Goal: Information Seeking & Learning: Compare options

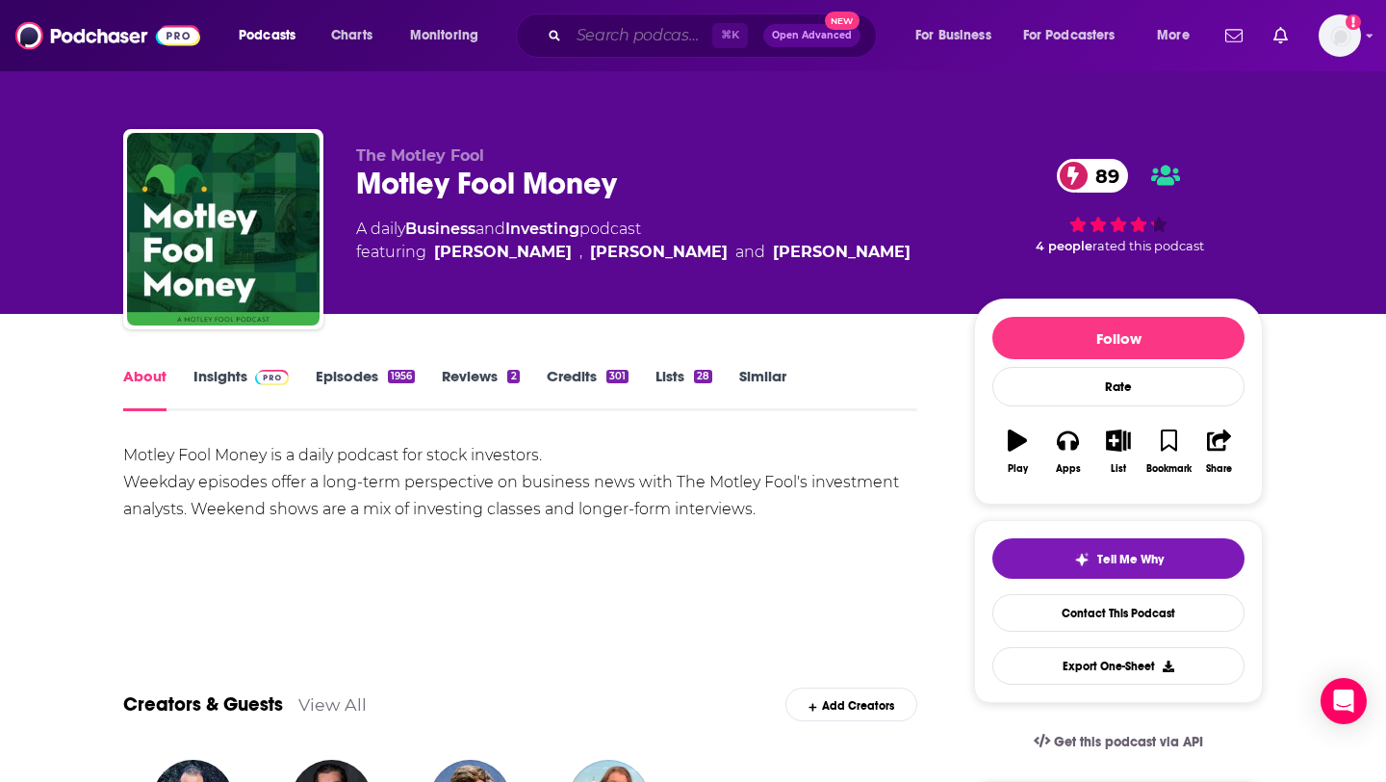
click at [580, 37] on input "Search podcasts, credits, & more..." at bounding box center [640, 35] width 143 height 31
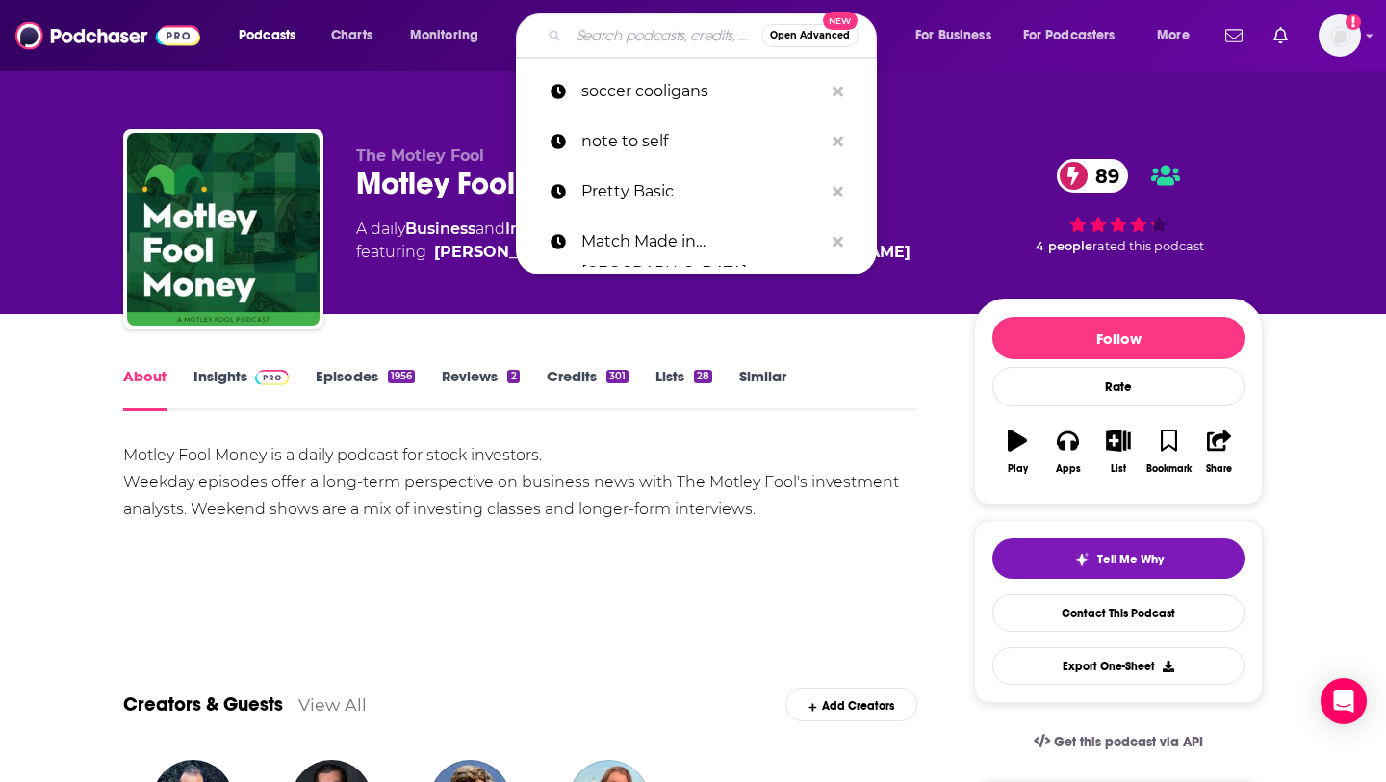
paste input "[PERSON_NAME]"
type input "[PERSON_NAME]"
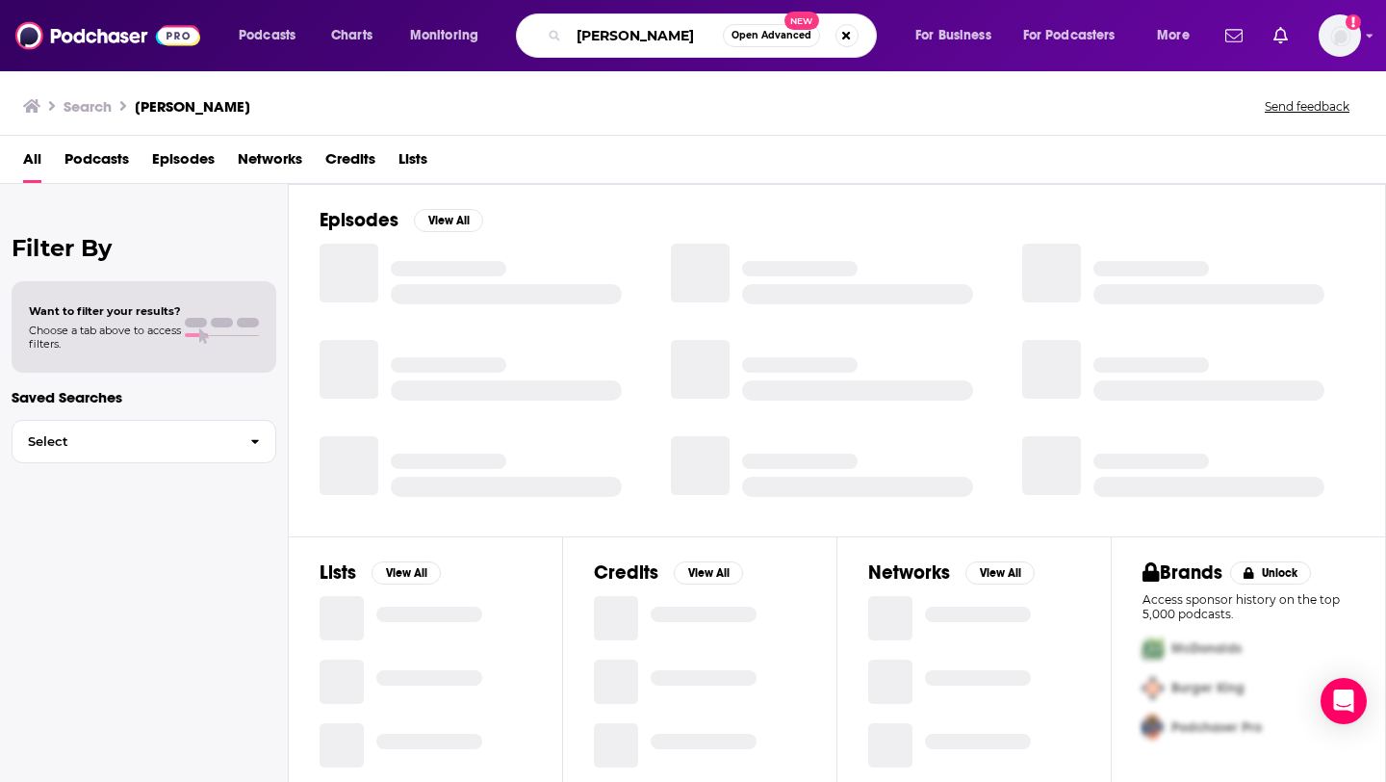
click at [640, 38] on input "[PERSON_NAME]" at bounding box center [646, 35] width 154 height 31
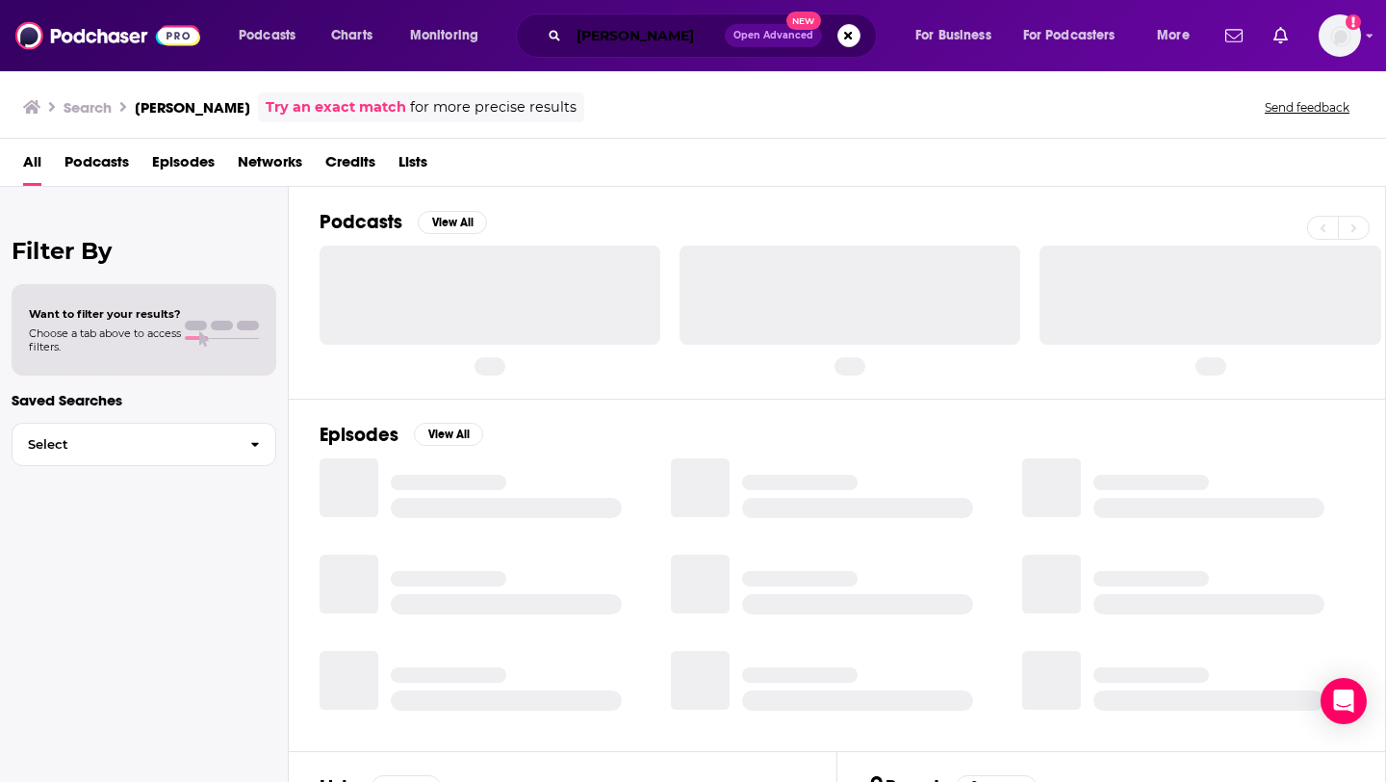
click at [636, 32] on input "[PERSON_NAME]" at bounding box center [647, 35] width 156 height 31
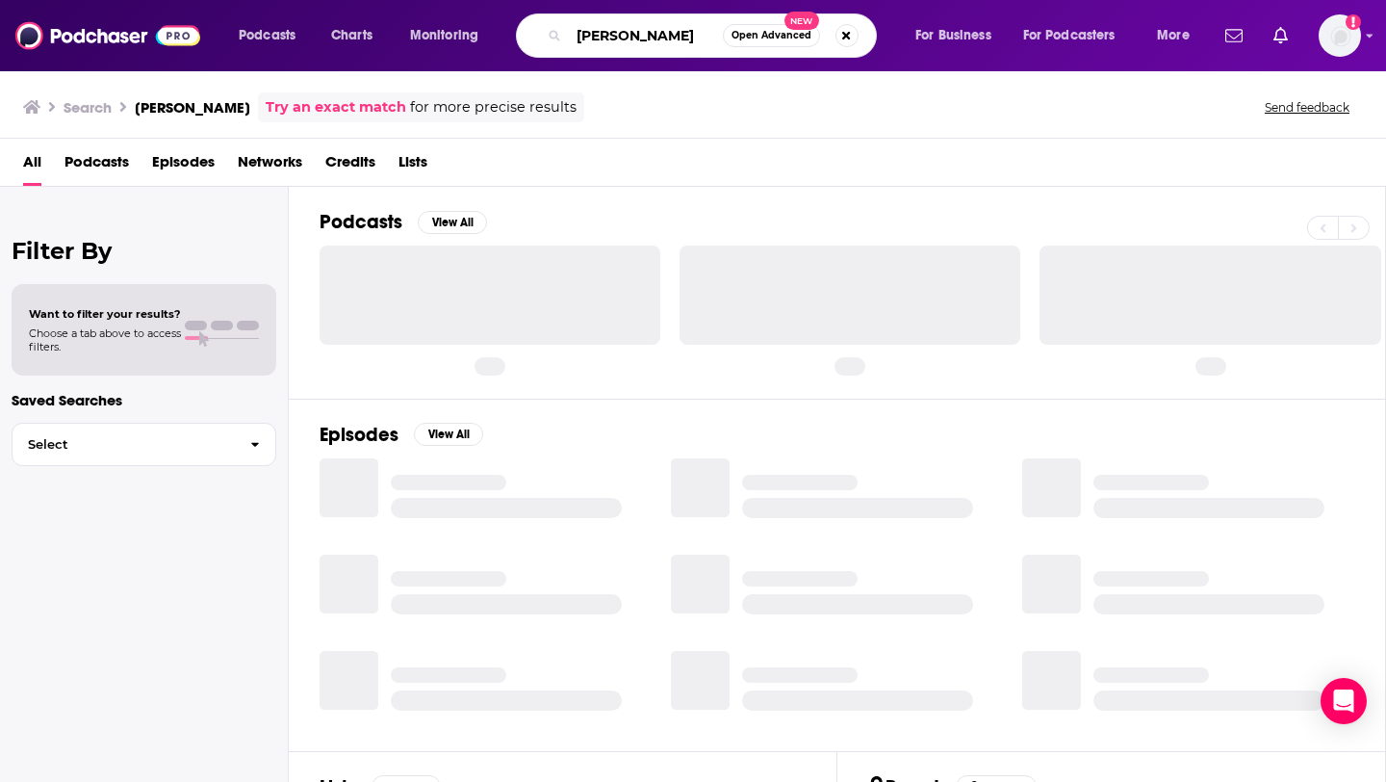
click at [636, 32] on input "[PERSON_NAME]" at bounding box center [646, 35] width 154 height 31
paste input "Marketing Vanguard by AdWeek"
type input "Marketing Vanguard by AdWeek"
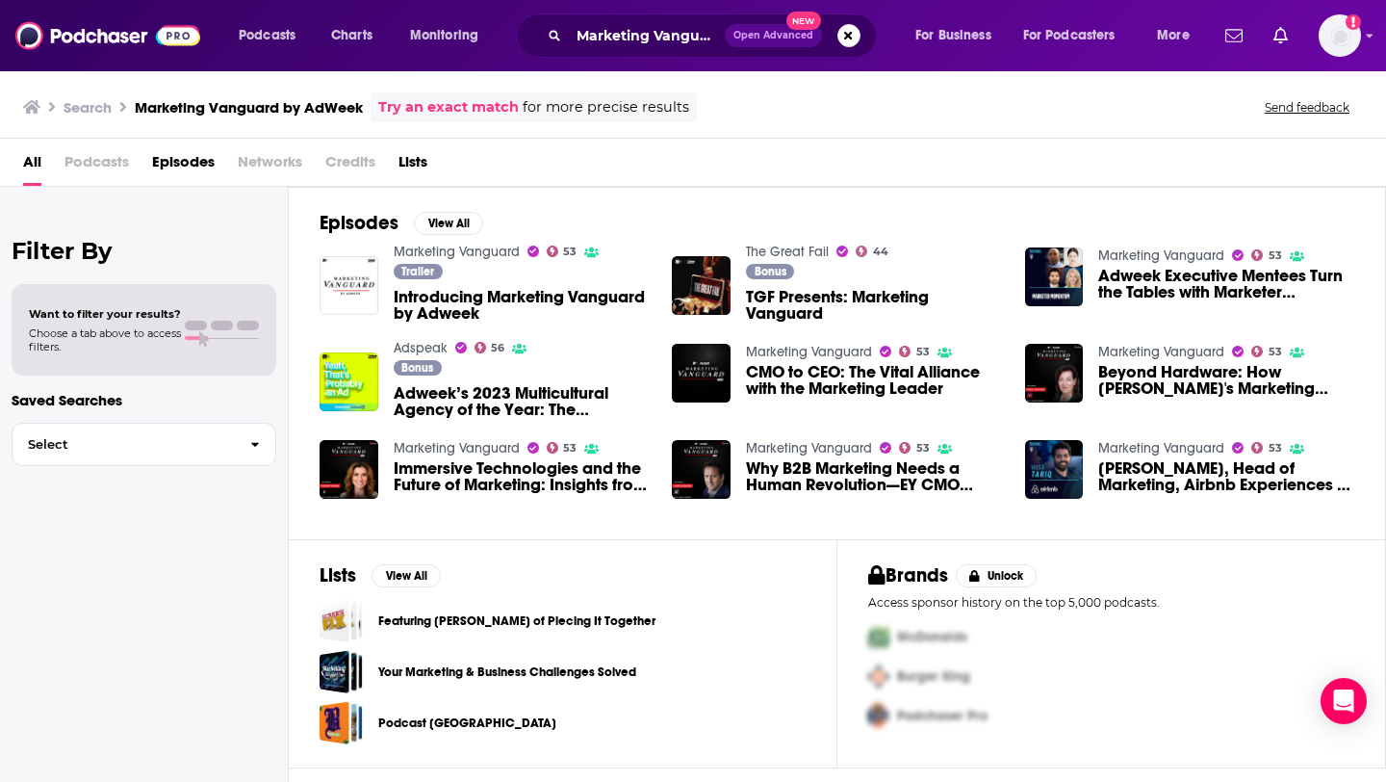
click at [528, 300] on span "Introducing Marketing Vanguard by Adweek" at bounding box center [522, 305] width 256 height 33
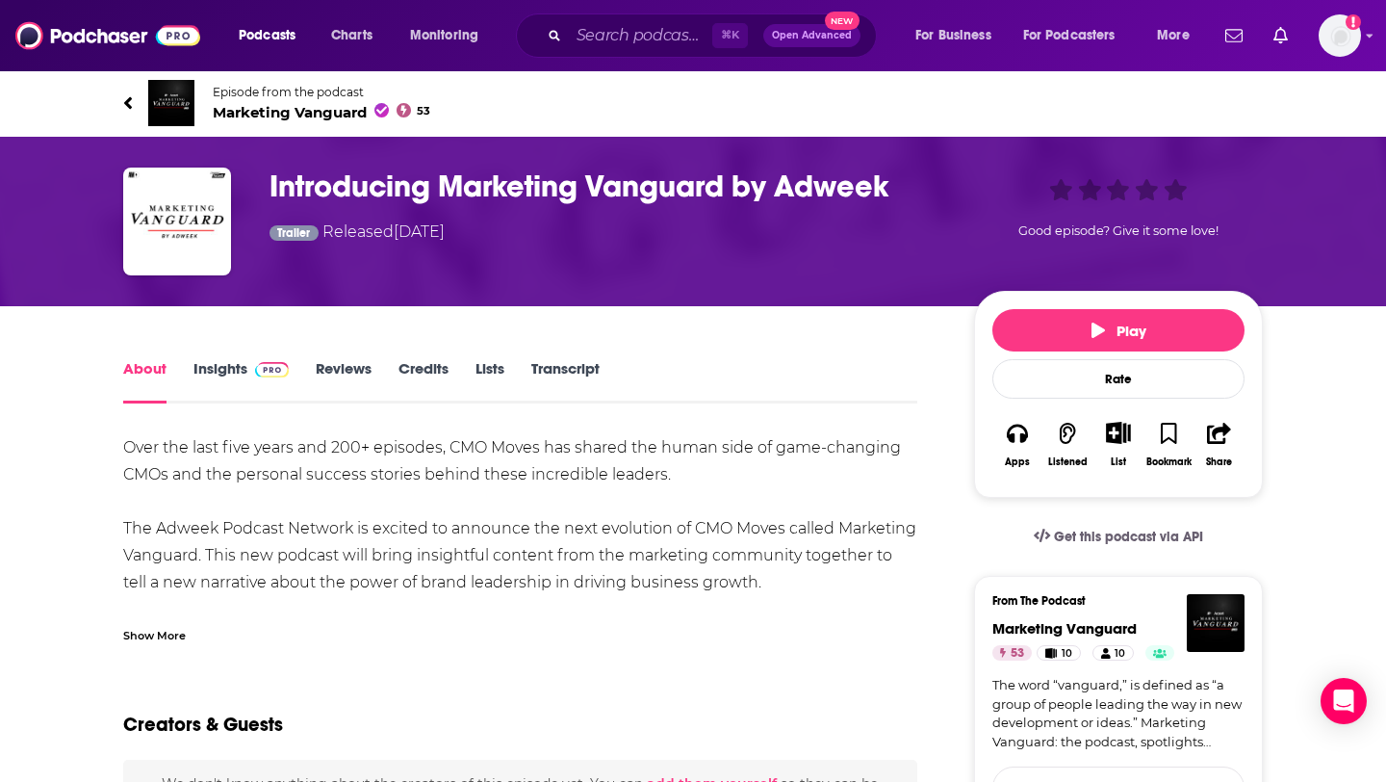
click at [225, 377] on link "Insights" at bounding box center [240, 381] width 95 height 44
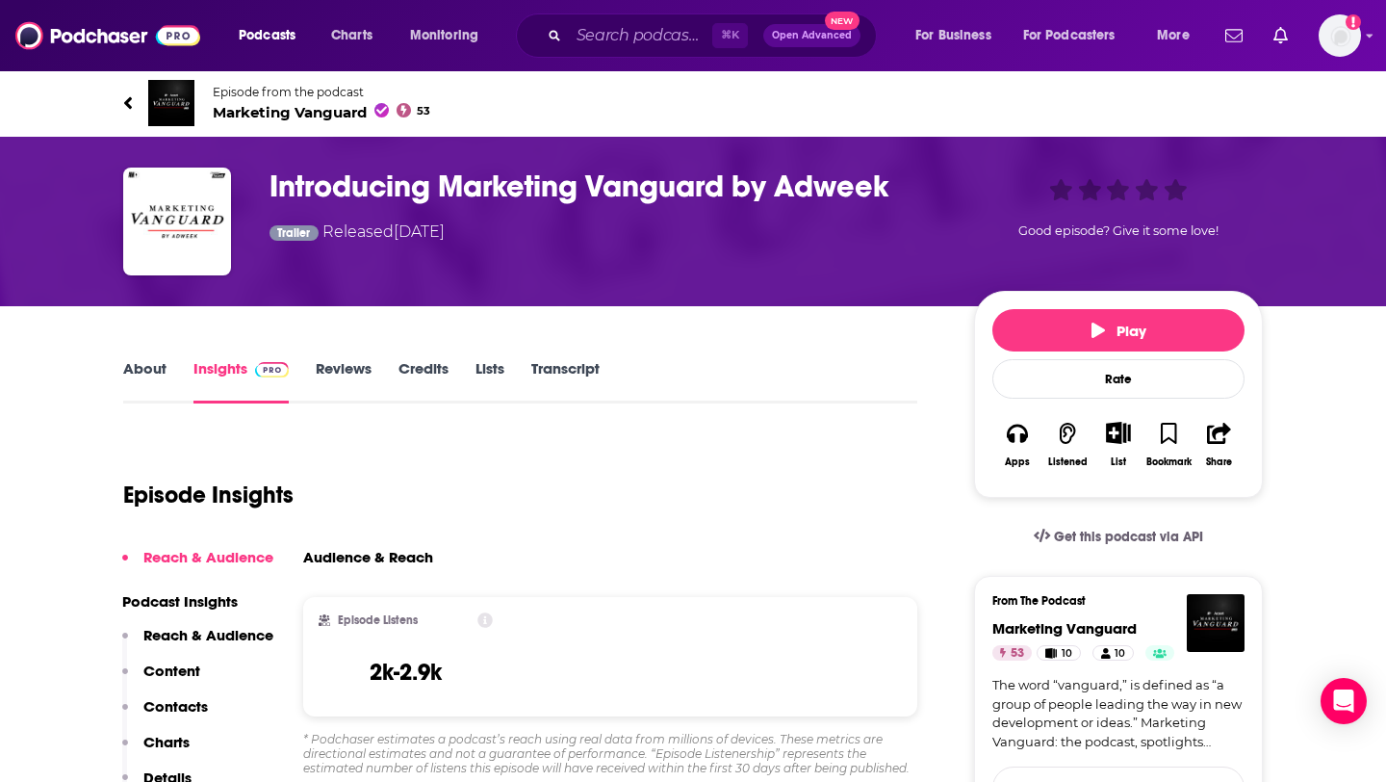
click at [127, 364] on link "About" at bounding box center [144, 381] width 43 height 44
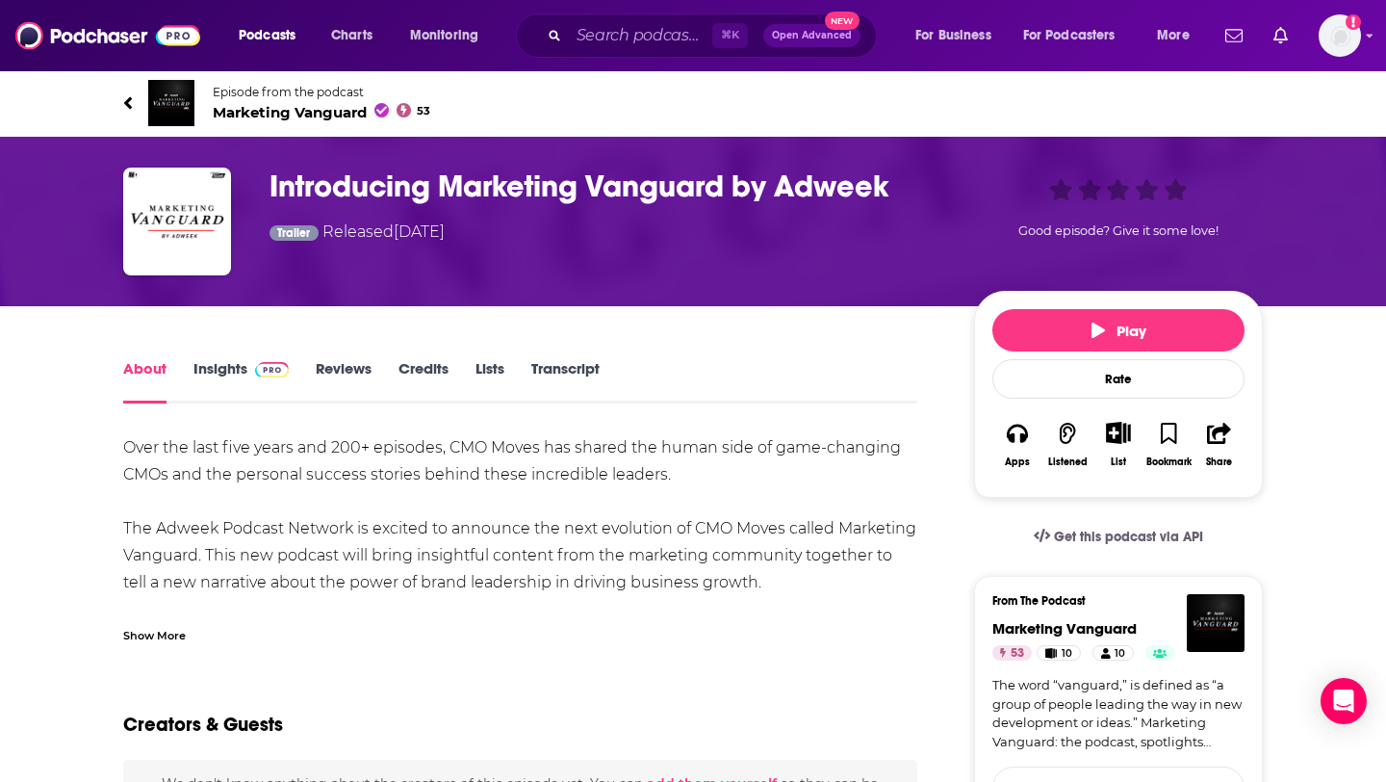
click at [213, 368] on link "Insights" at bounding box center [240, 381] width 95 height 44
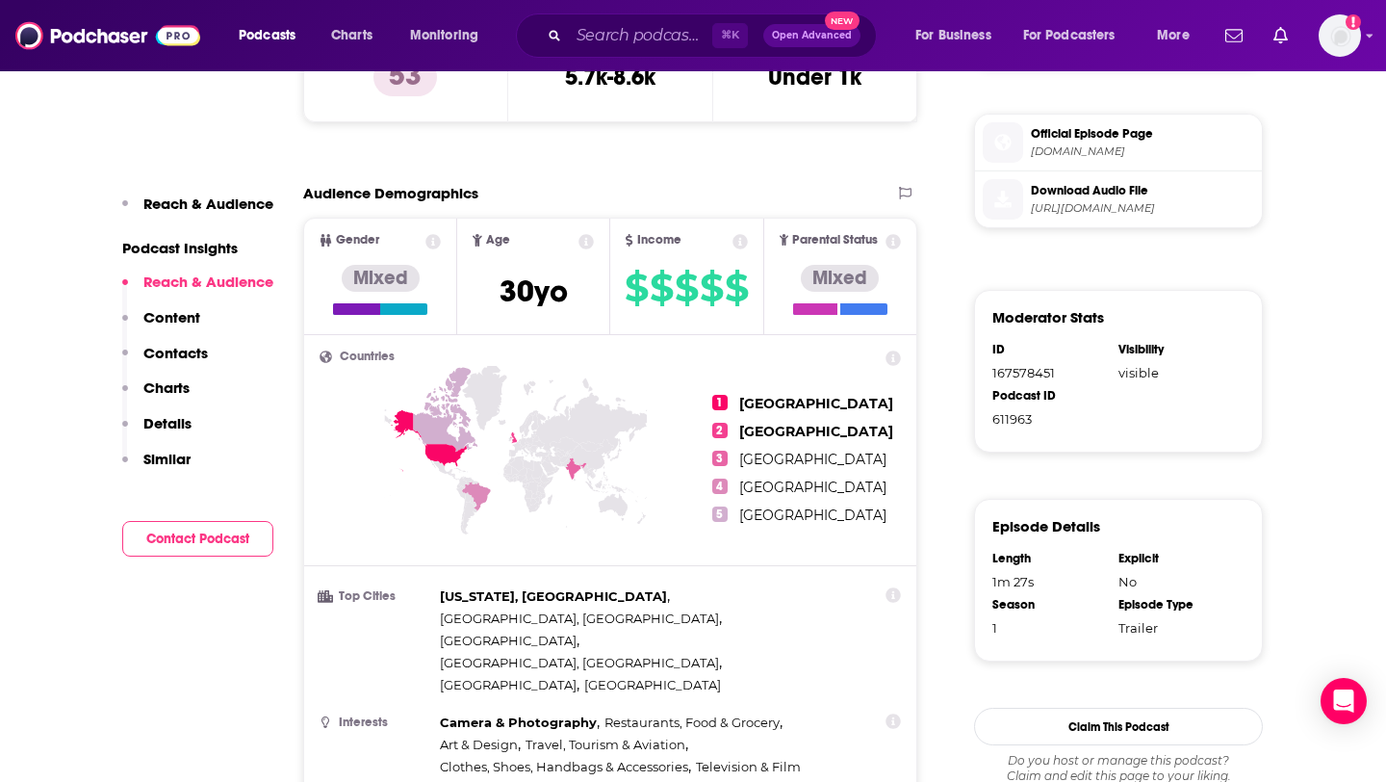
scroll to position [983, 0]
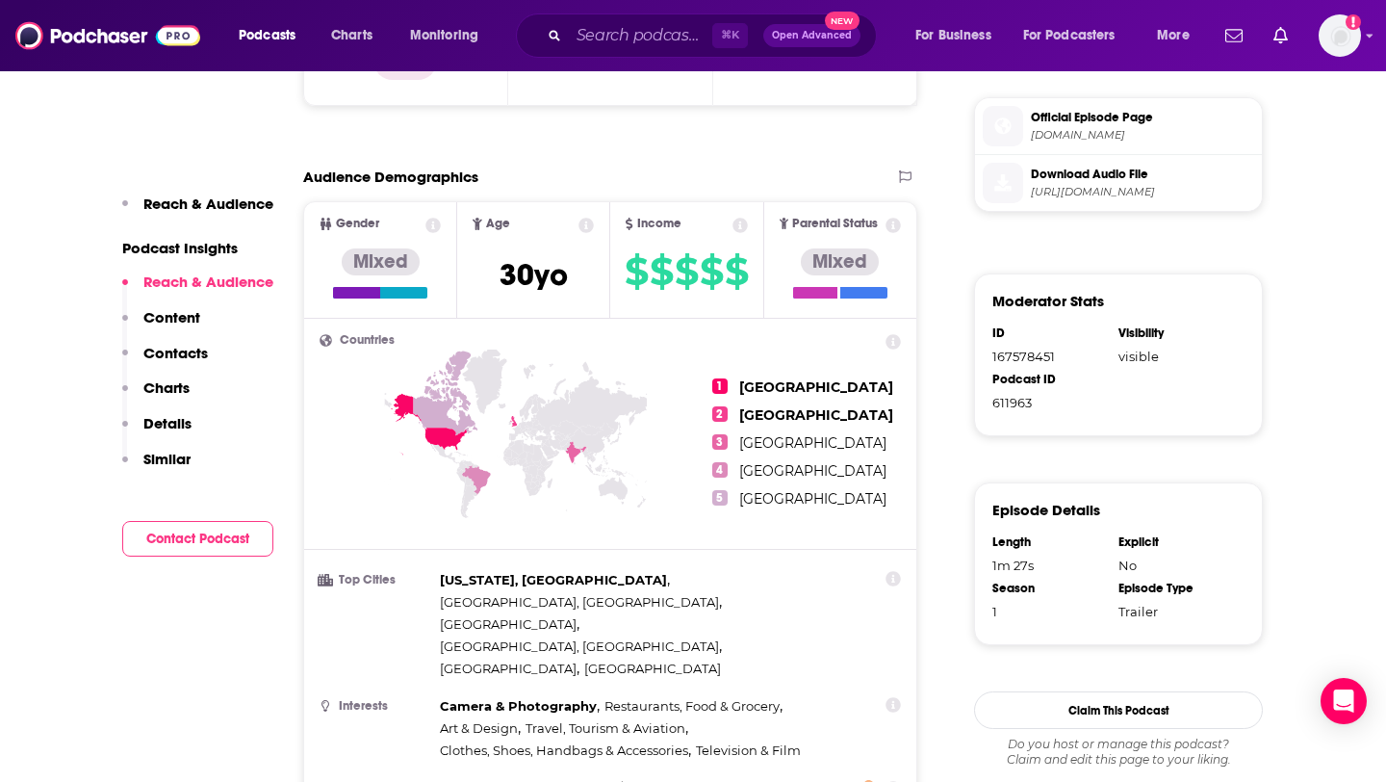
click at [211, 253] on p "Podcast Insights" at bounding box center [197, 248] width 151 height 18
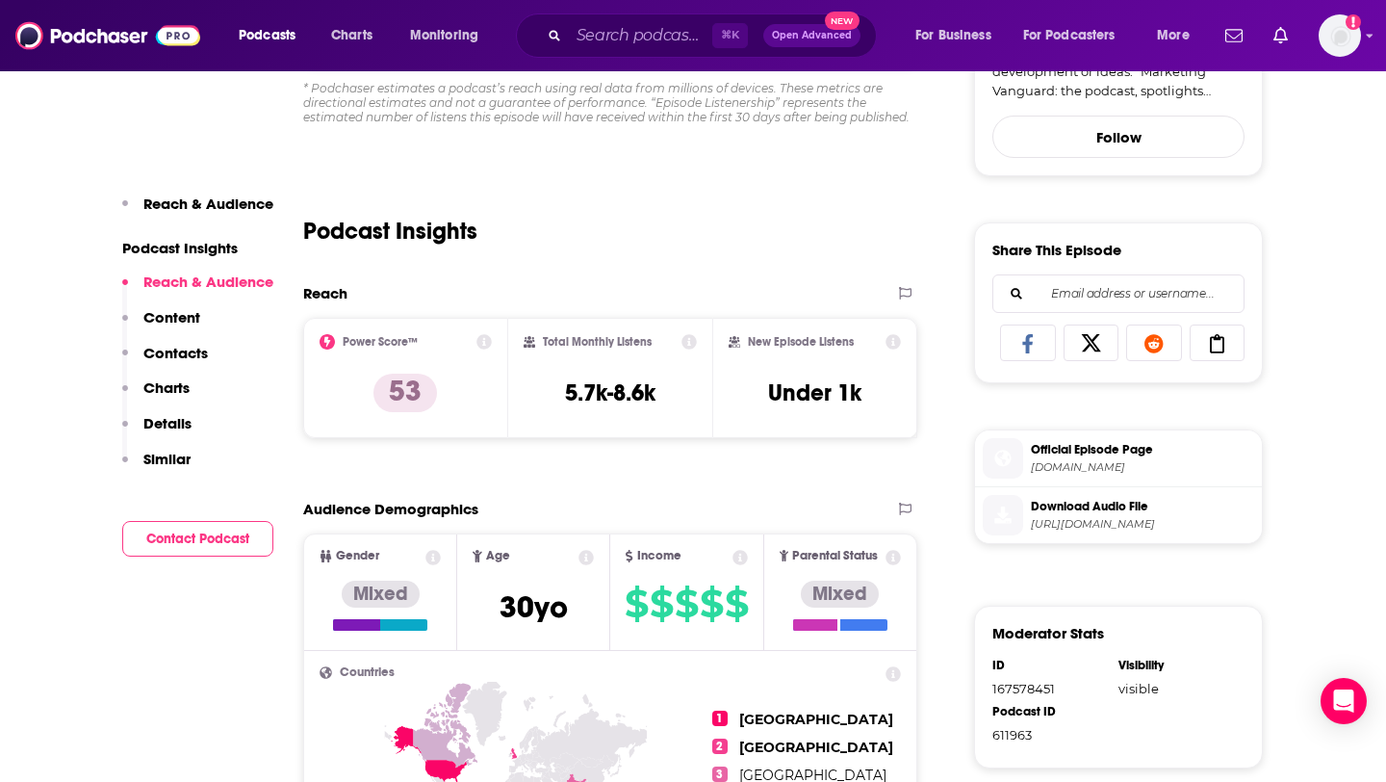
scroll to position [648, 0]
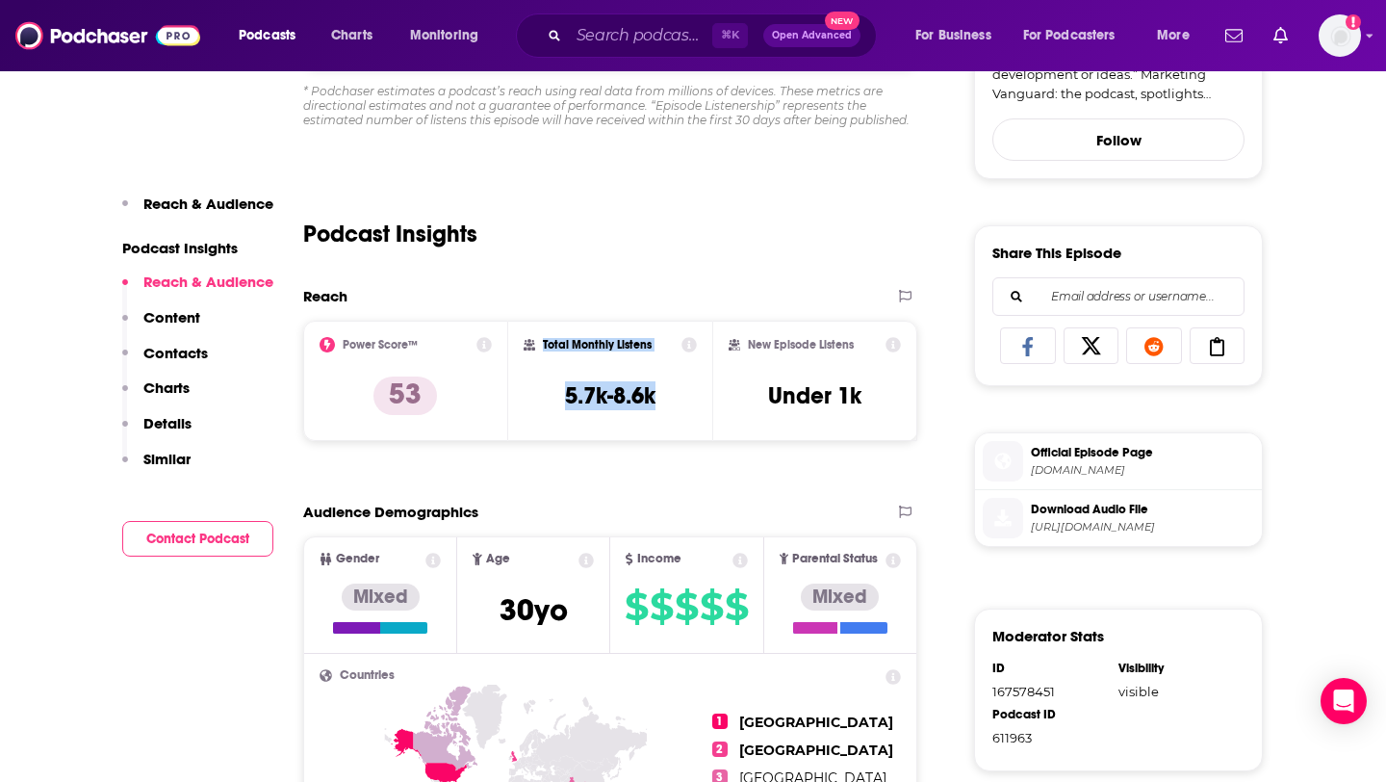
drag, startPoint x: 699, startPoint y: 404, endPoint x: 537, endPoint y: 334, distance: 176.3
click at [537, 334] on div "Total Monthly Listens 5.7k-8.6k" at bounding box center [610, 381] width 205 height 121
click at [632, 262] on div "Podcast Insights" at bounding box center [610, 222] width 614 height 98
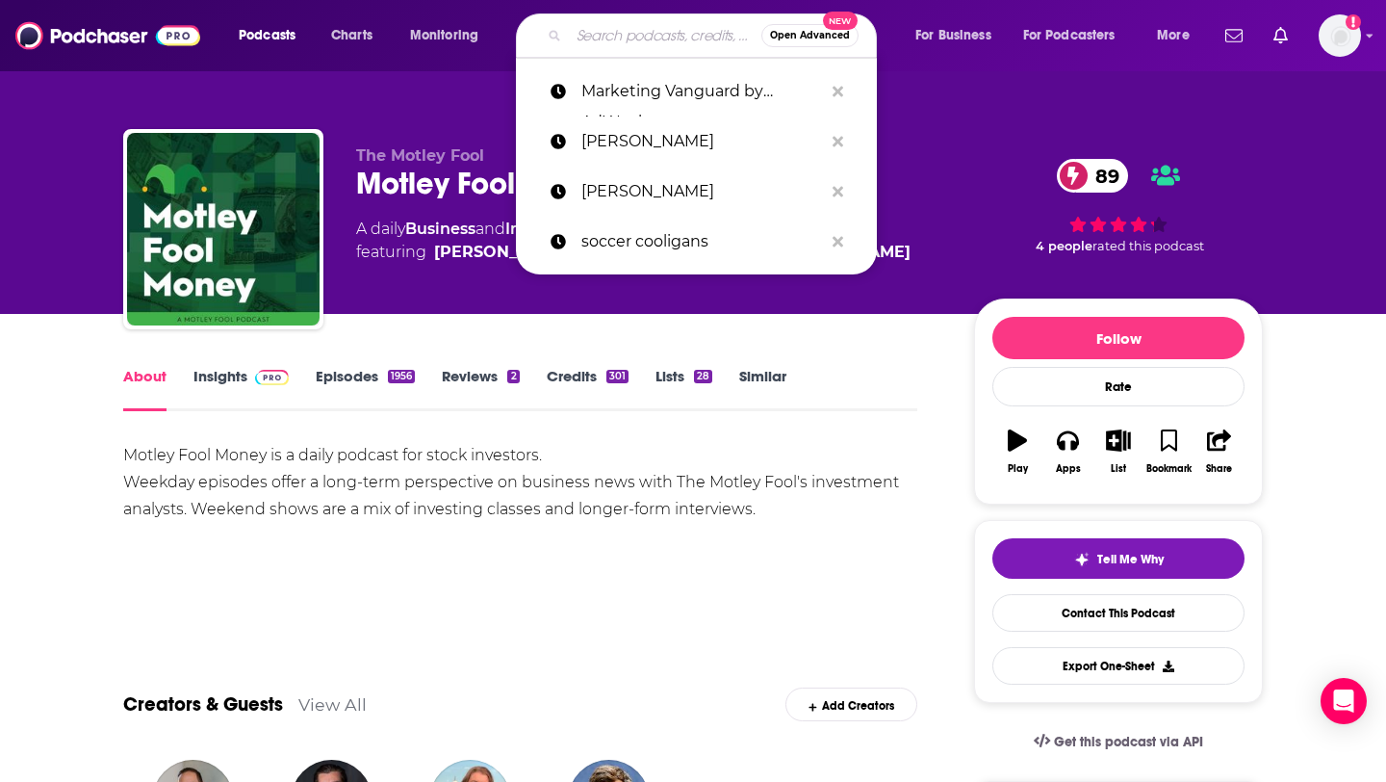
click at [630, 39] on input "Search podcasts, credits, & more..." at bounding box center [665, 35] width 193 height 31
paste input "Marketing Vanguard by AdWeek"
type input "Marketing Vanguard by AdWeek"
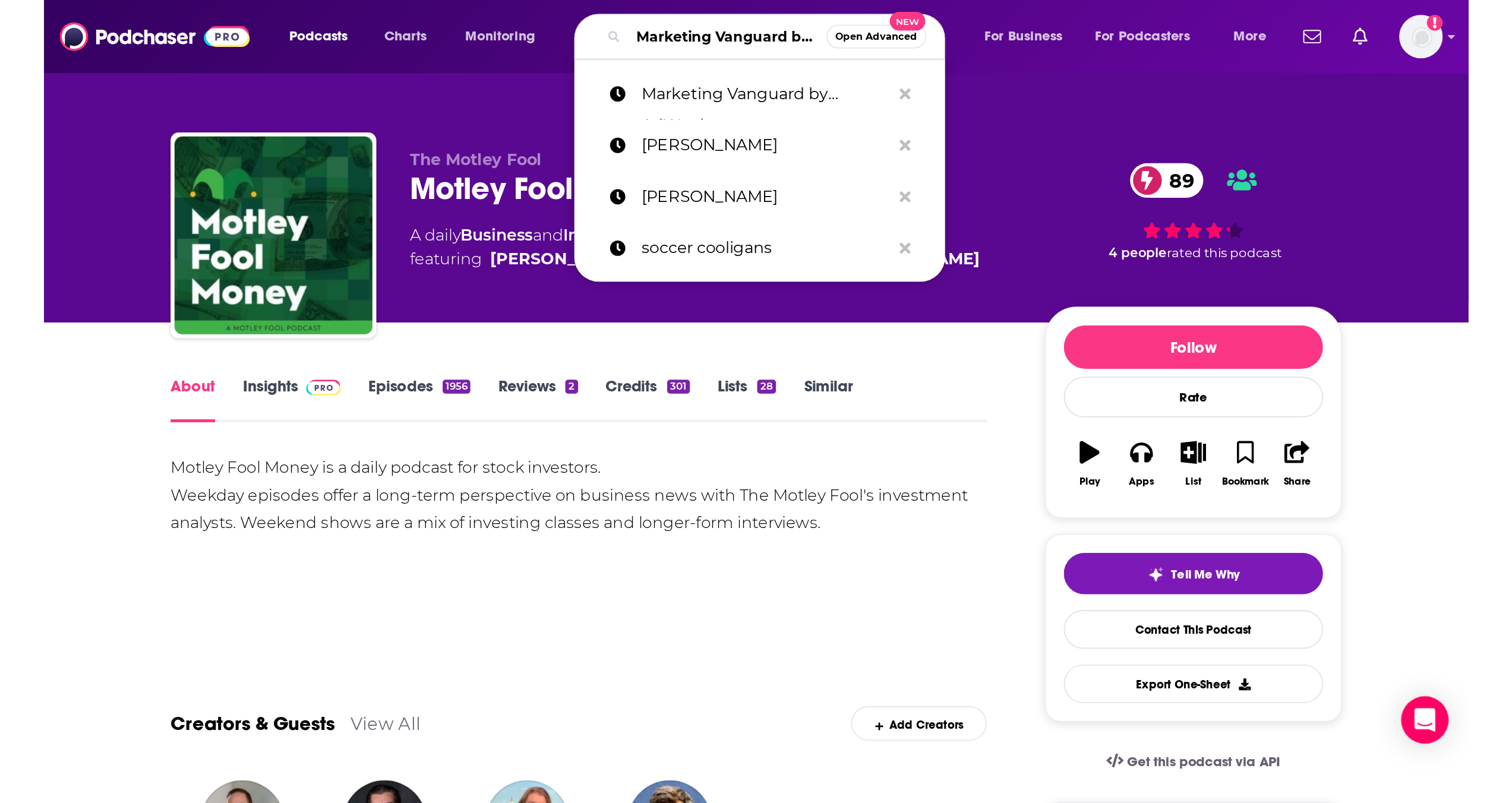
scroll to position [0, 58]
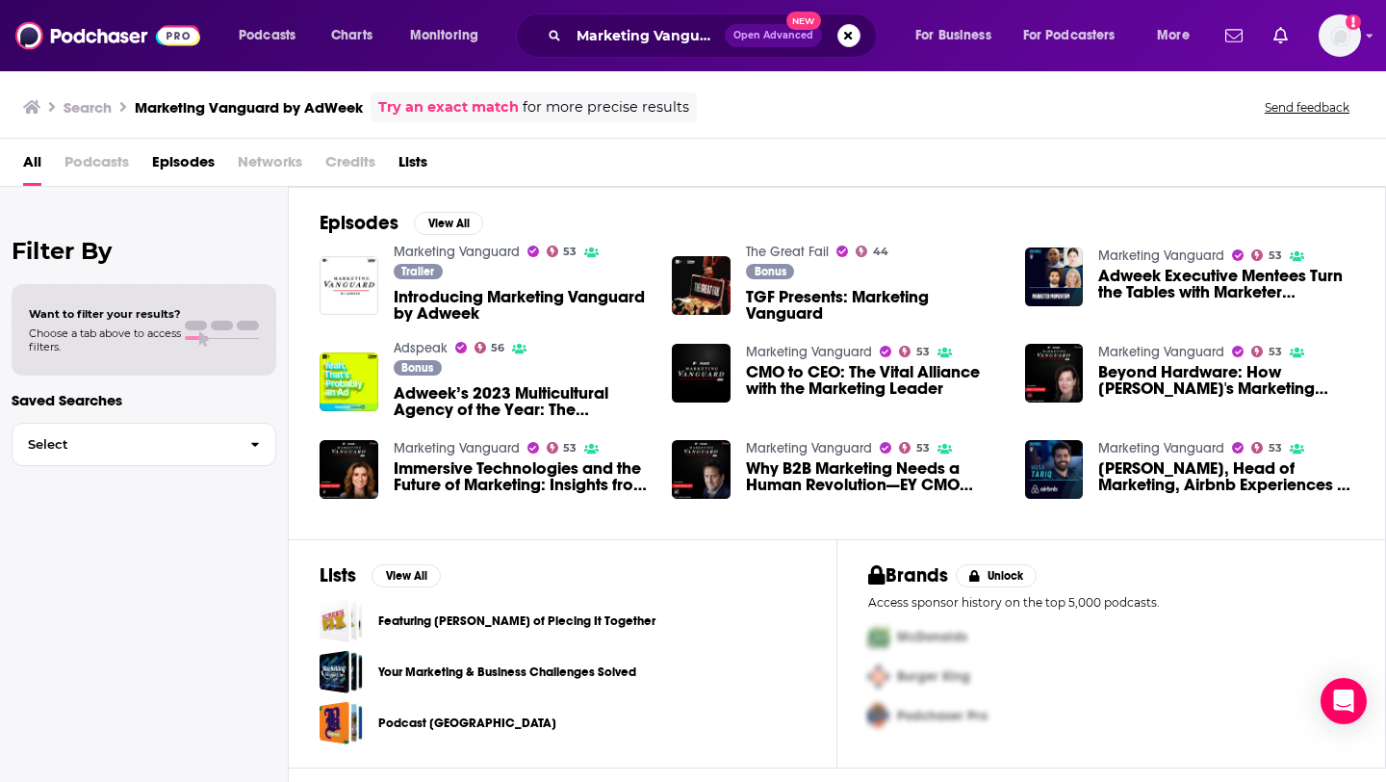
click at [523, 297] on span "Introducing Marketing Vanguard by Adweek" at bounding box center [522, 305] width 256 height 33
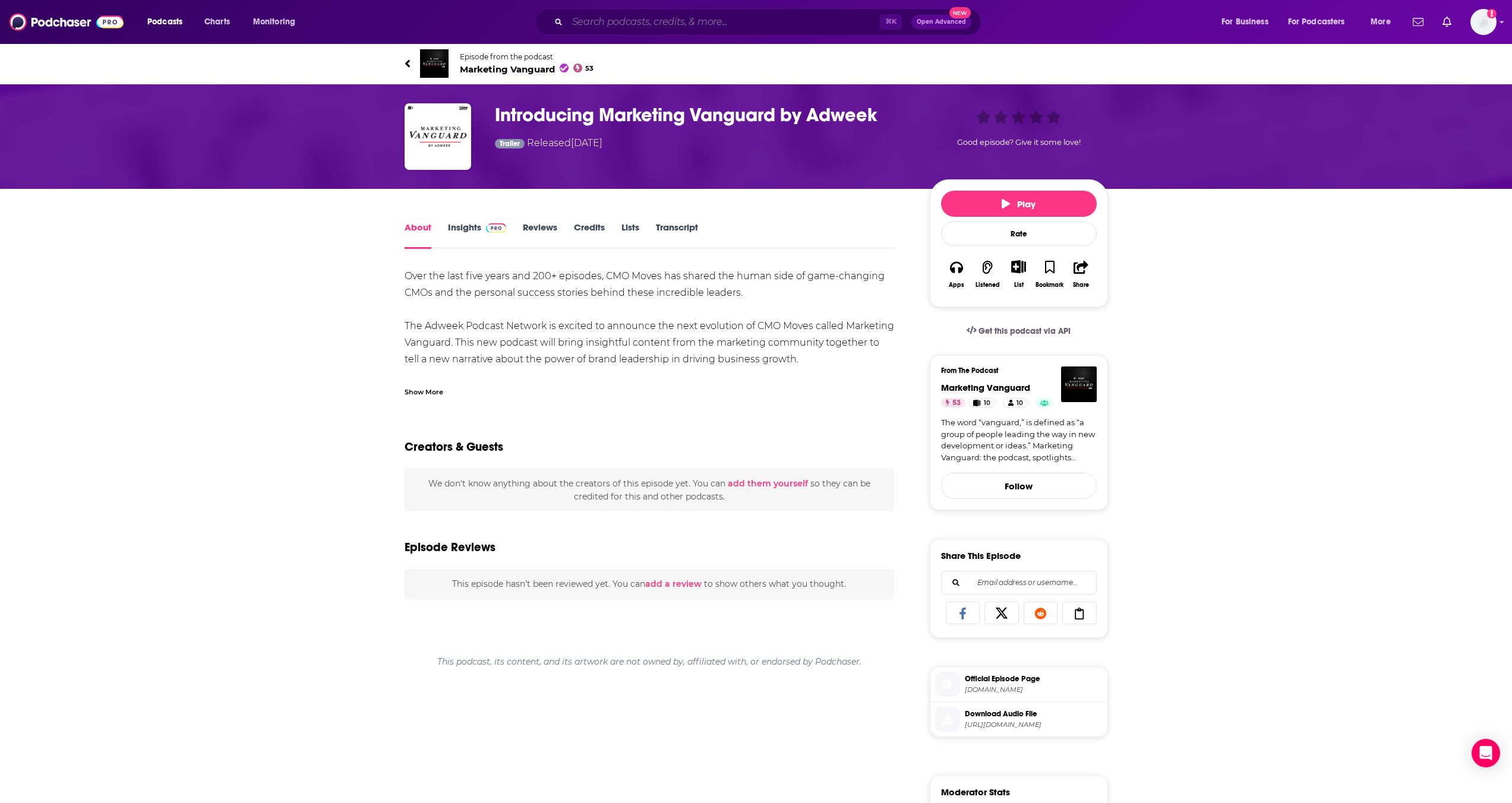
click at [626, 28] on input "Search podcasts, credits, & more..." at bounding box center [723, 22] width 312 height 19
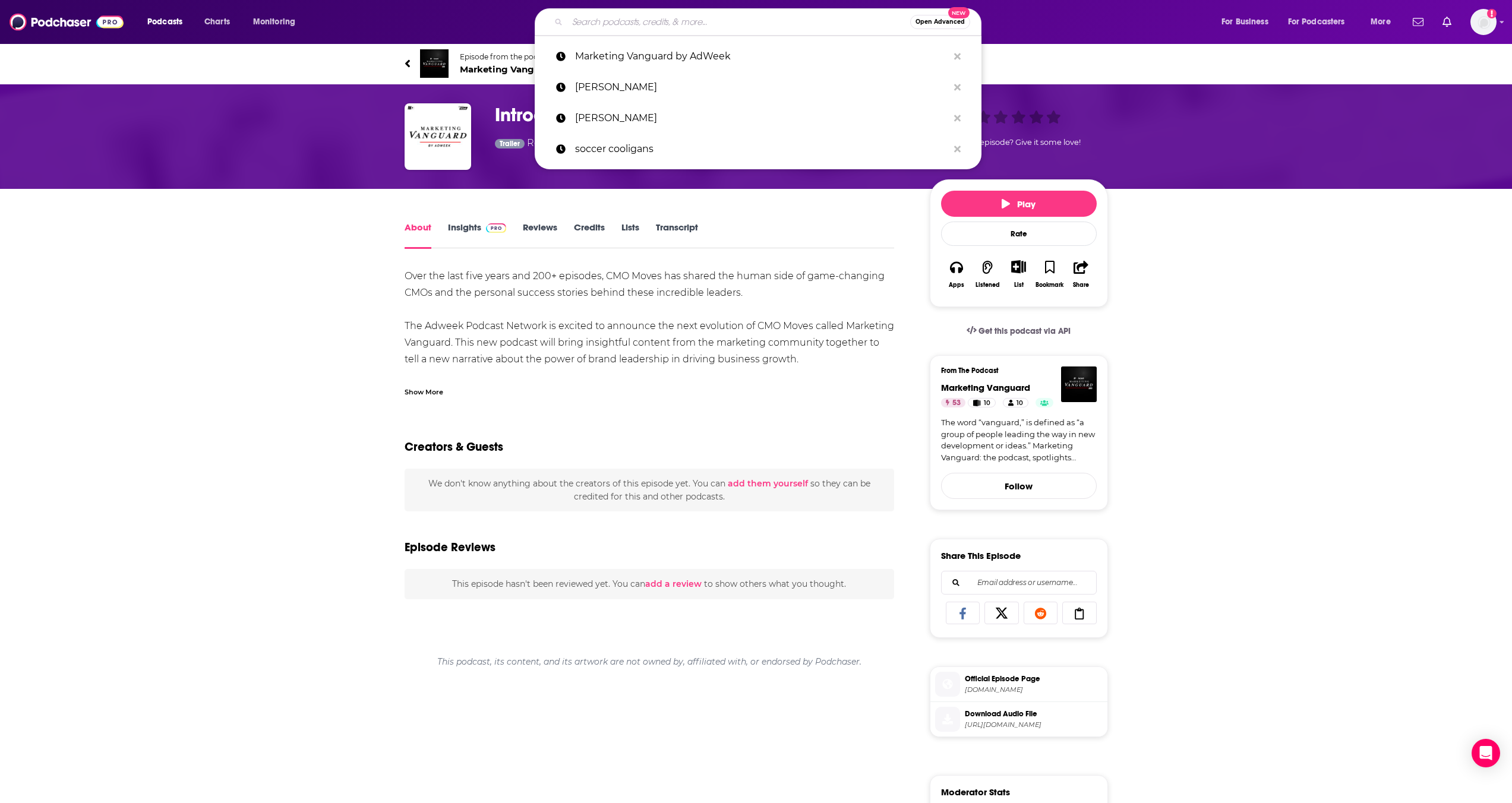
paste input "Marketing Vanguard by AdWeek"
type input "Marketing Vanguard by AdWeek"
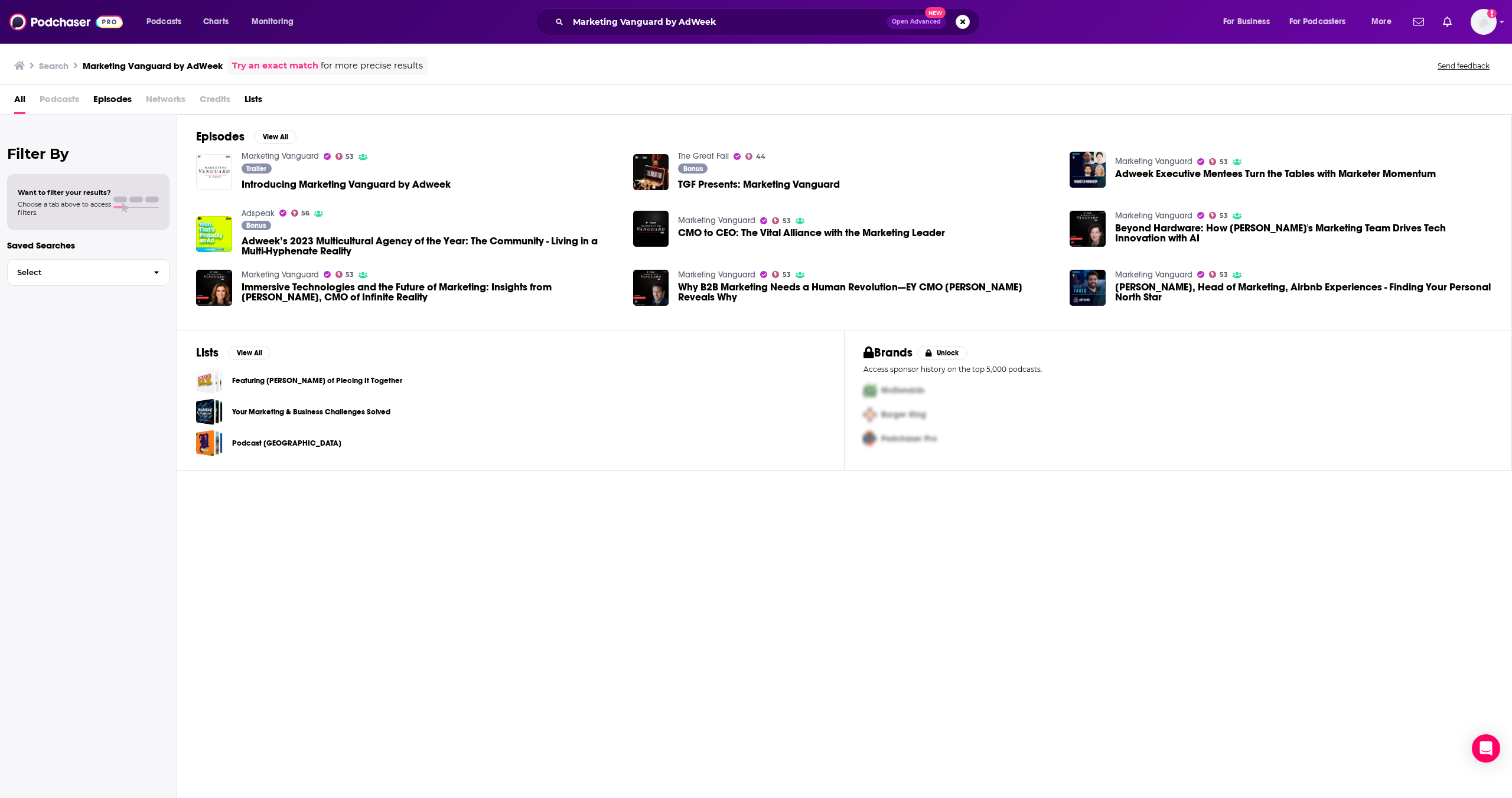
click at [209, 175] on img "Introducing Marketing Vanguard by Adweek" at bounding box center [214, 172] width 36 height 36
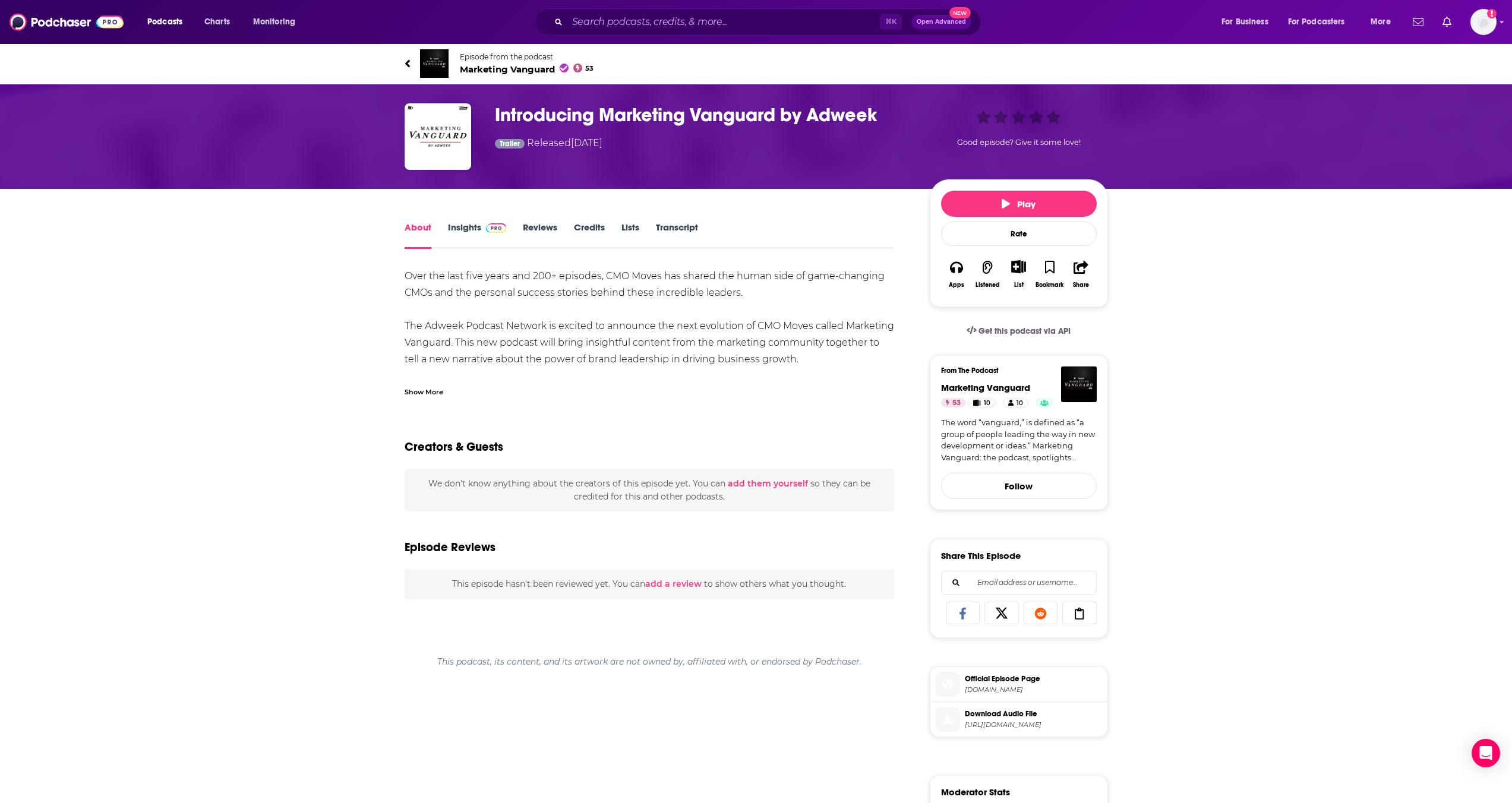
click at [465, 231] on link "Insights" at bounding box center [477, 235] width 59 height 27
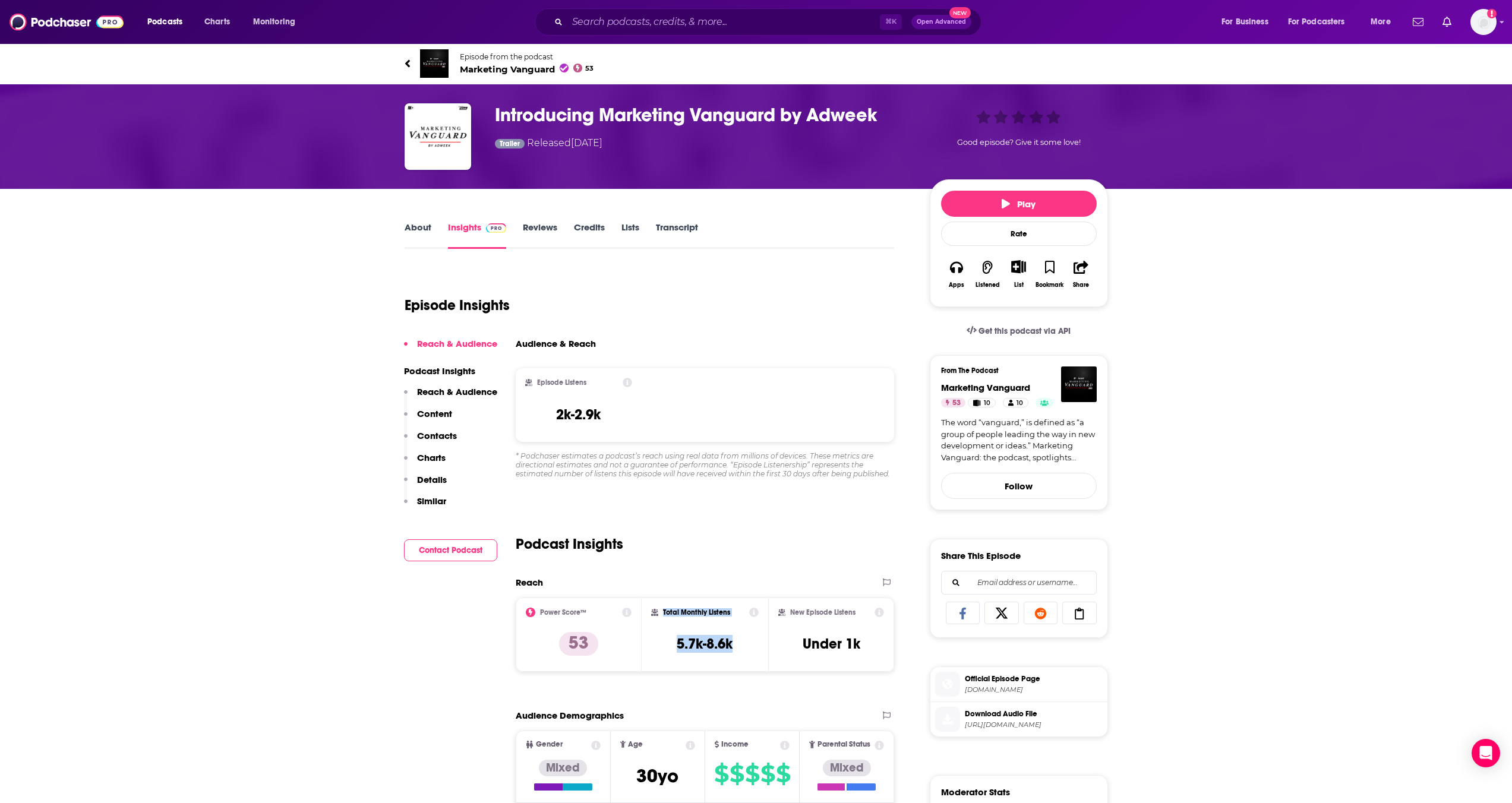
drag, startPoint x: 736, startPoint y: 649, endPoint x: 663, endPoint y: 613, distance: 81.4
click at [663, 482] on div "Total Monthly Listens 5.7k-8.6k" at bounding box center [705, 635] width 107 height 55
copy div "Total Monthly Listens 5.7k-8.6k"
click at [654, 20] on input "Search podcasts, credits, & more..." at bounding box center [723, 22] width 312 height 19
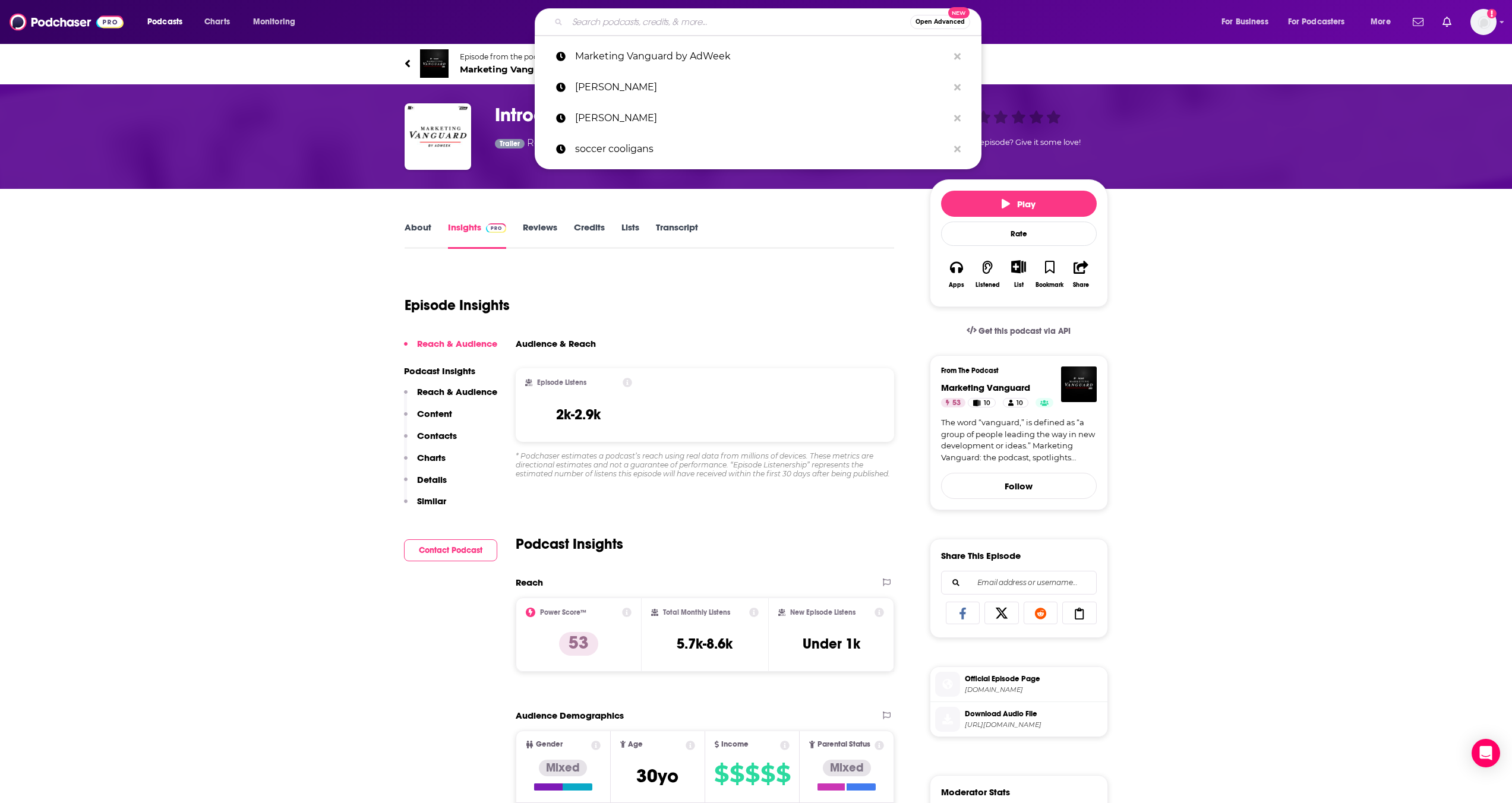
paste input "Ad Age Marketer’s Brief Podcast"
type input "Ad Age Marketer’s Brief Podcast"
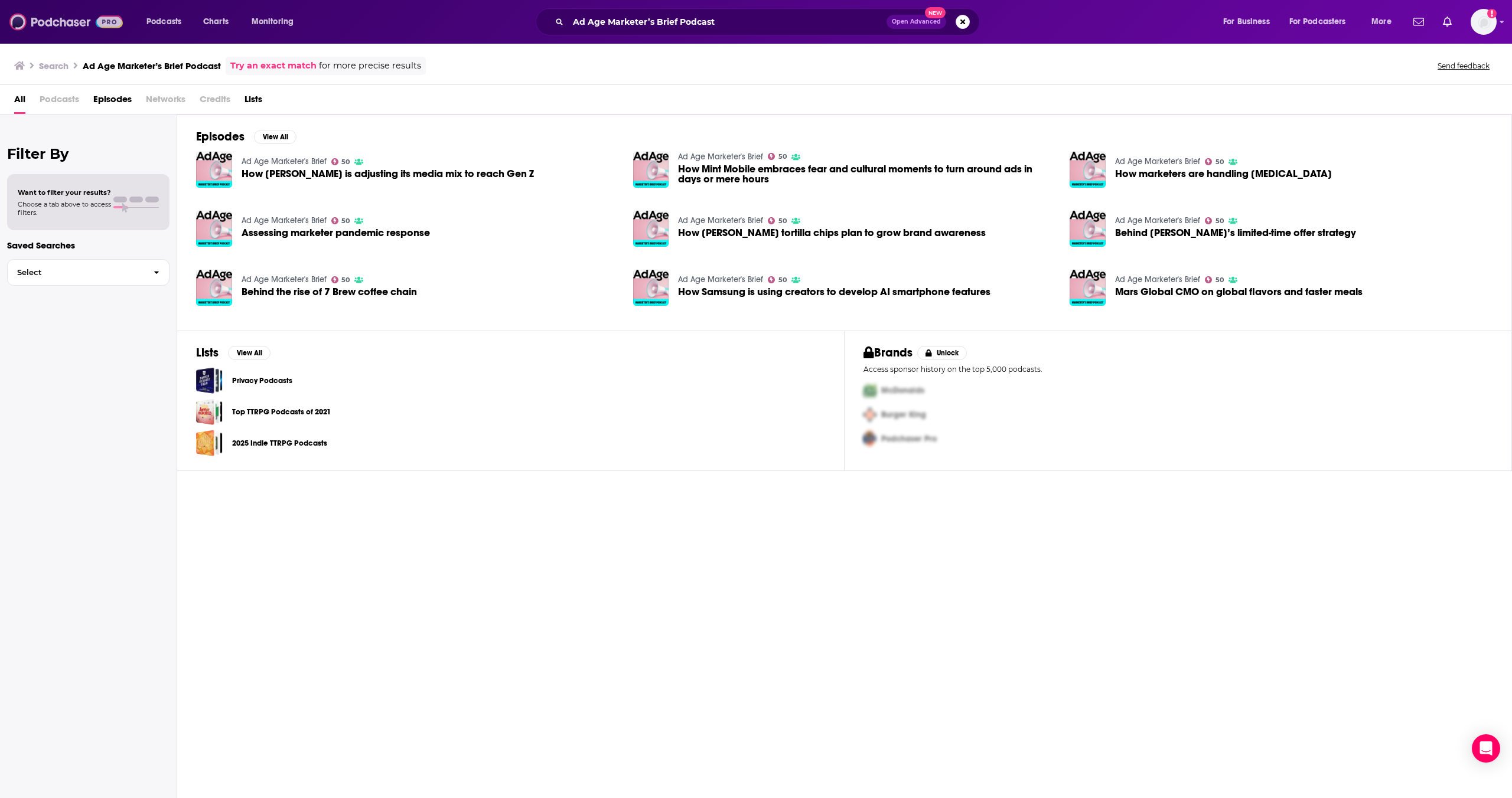
click at [45, 24] on img at bounding box center [66, 21] width 114 height 23
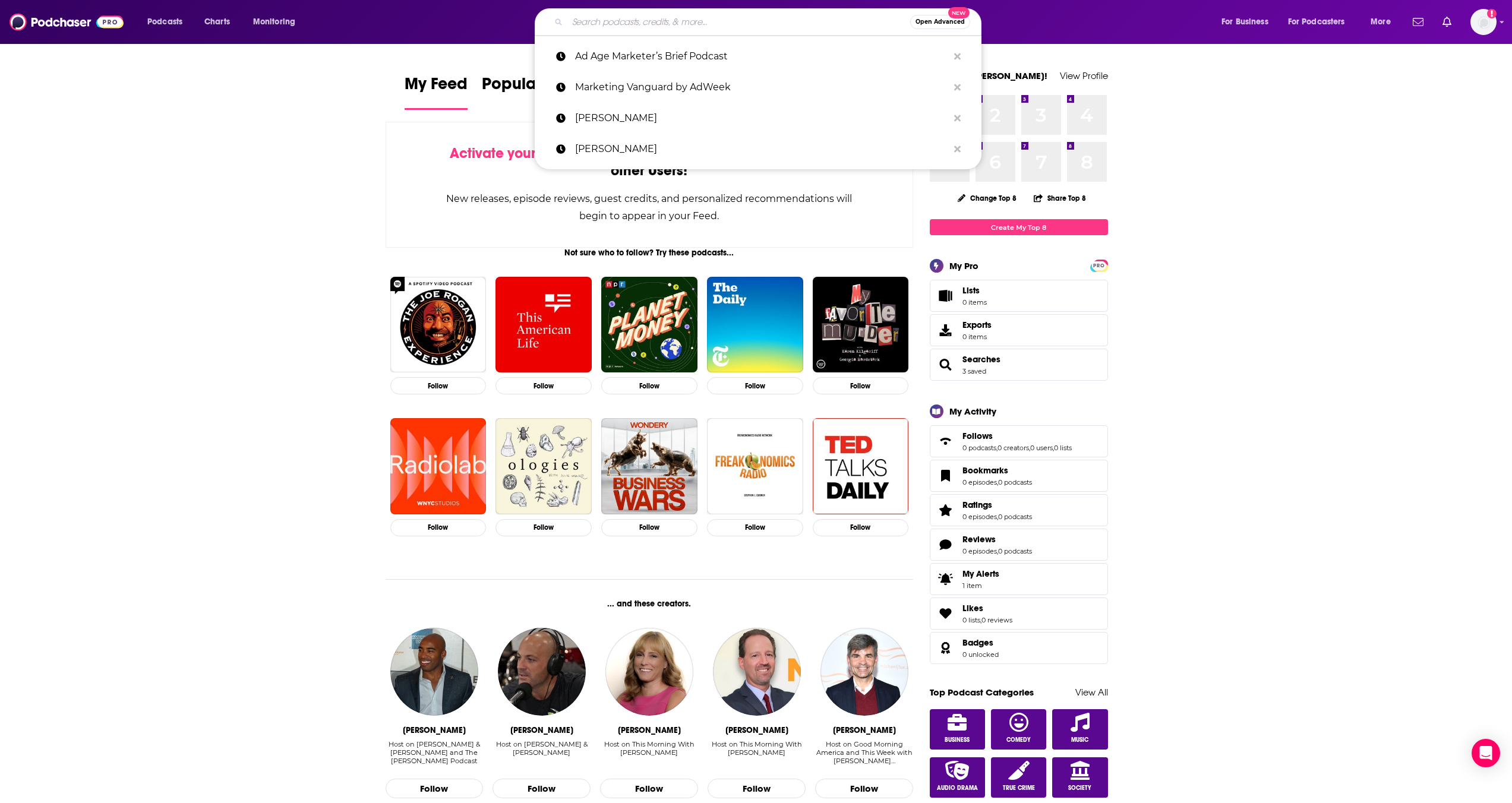
click at [693, 23] on input "Search podcasts, credits, & more..." at bounding box center [738, 22] width 343 height 19
paste input "Ad Age Marketer’s Brief Podcast"
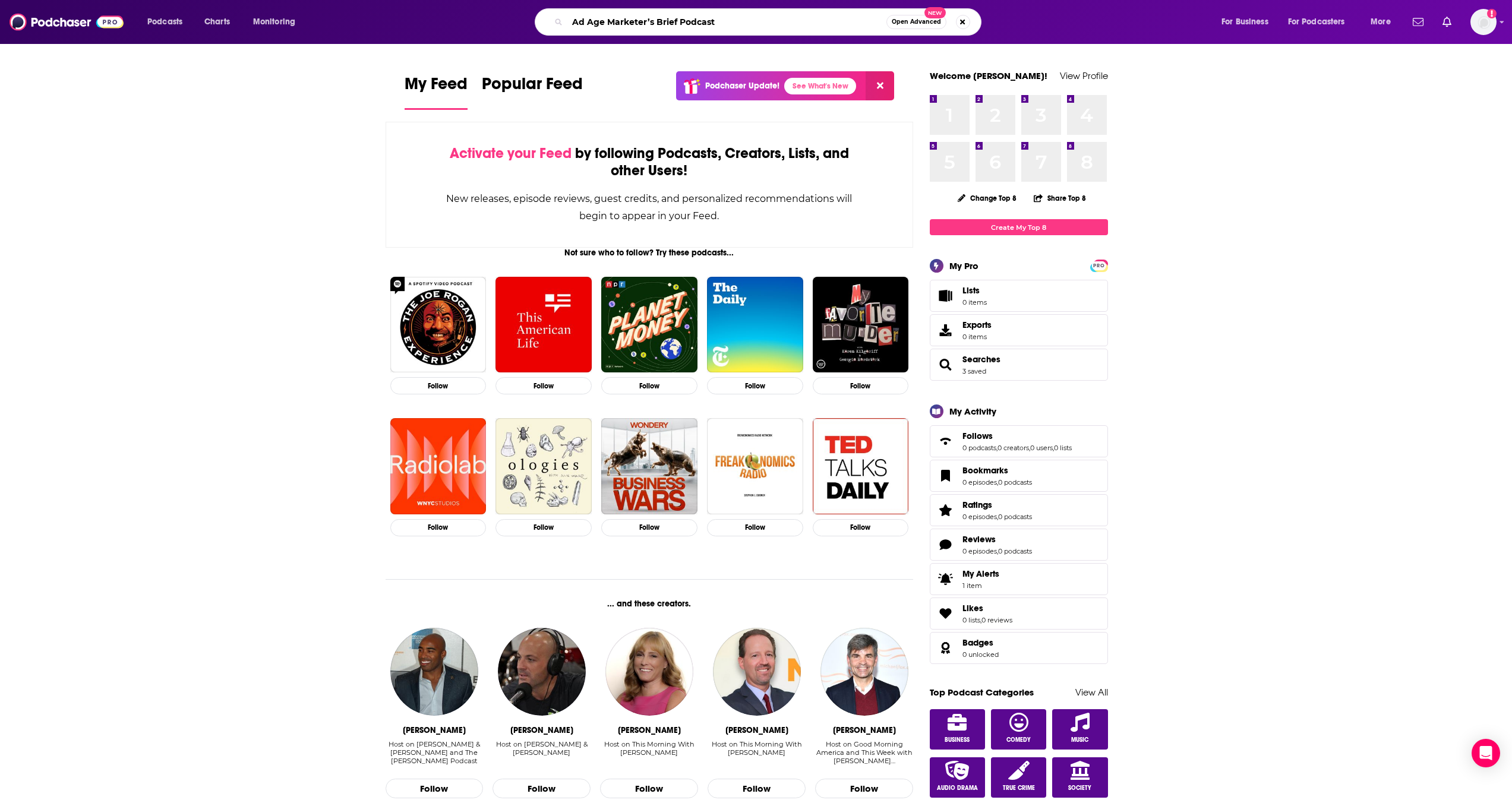
type input "Ad Age Marketer’s Brief Podcast"
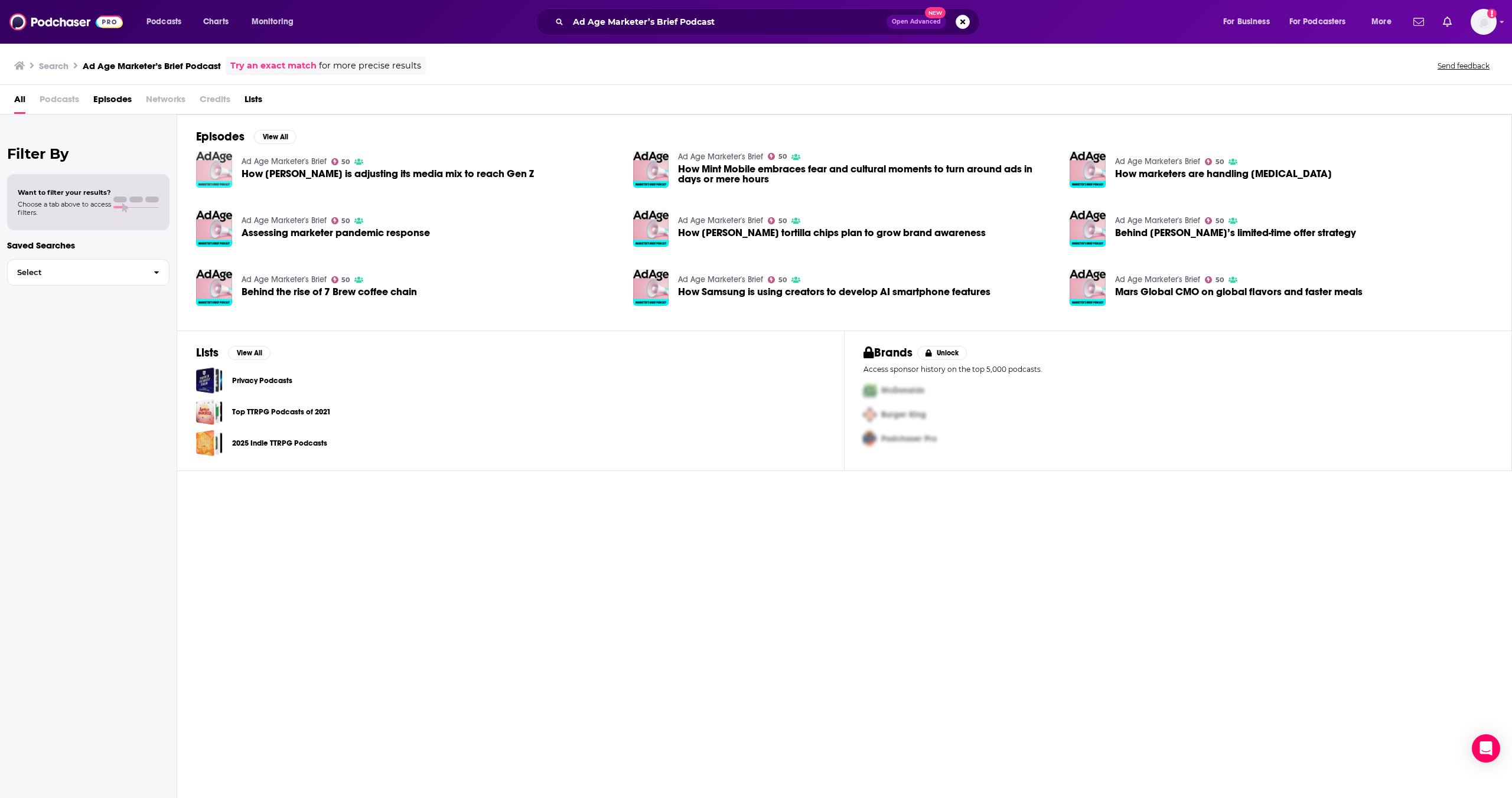
click at [223, 164] on img "How Smucker is adjusting its media mix to reach Gen Z" at bounding box center [214, 169] width 36 height 36
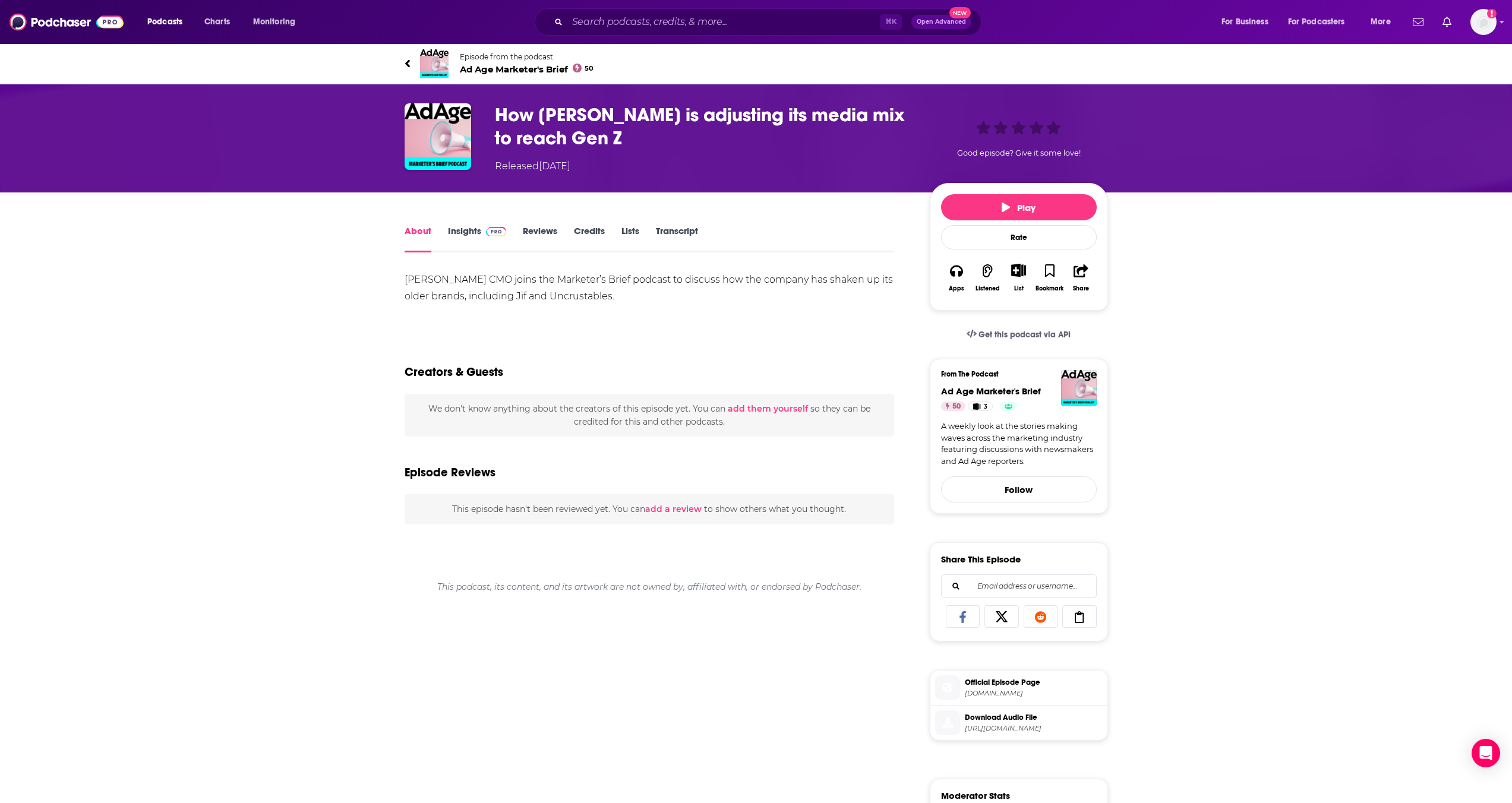
click at [473, 237] on link "Insights" at bounding box center [477, 239] width 59 height 27
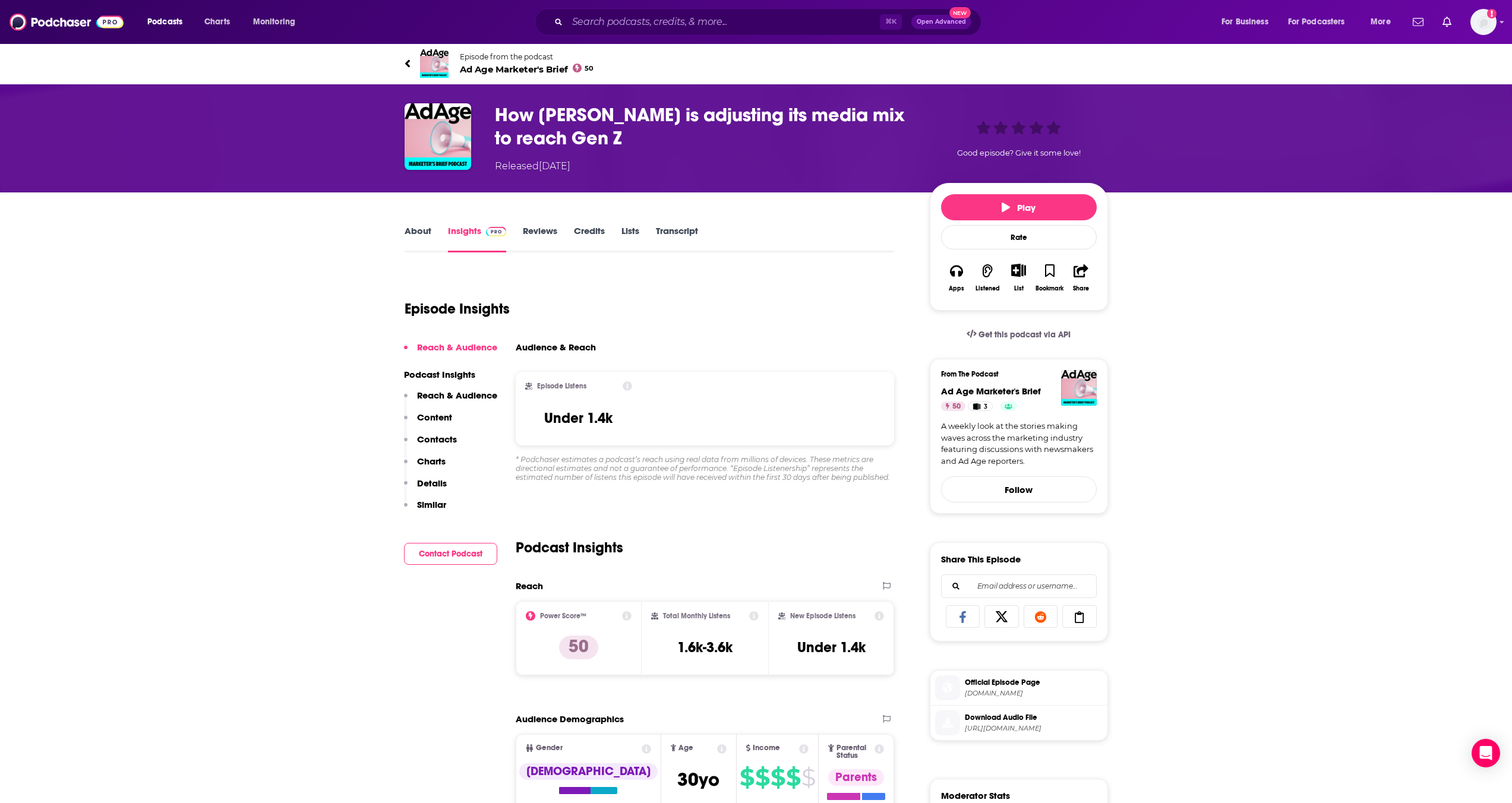
click at [491, 68] on span "Ad Age Marketer's Brief 50" at bounding box center [527, 69] width 135 height 11
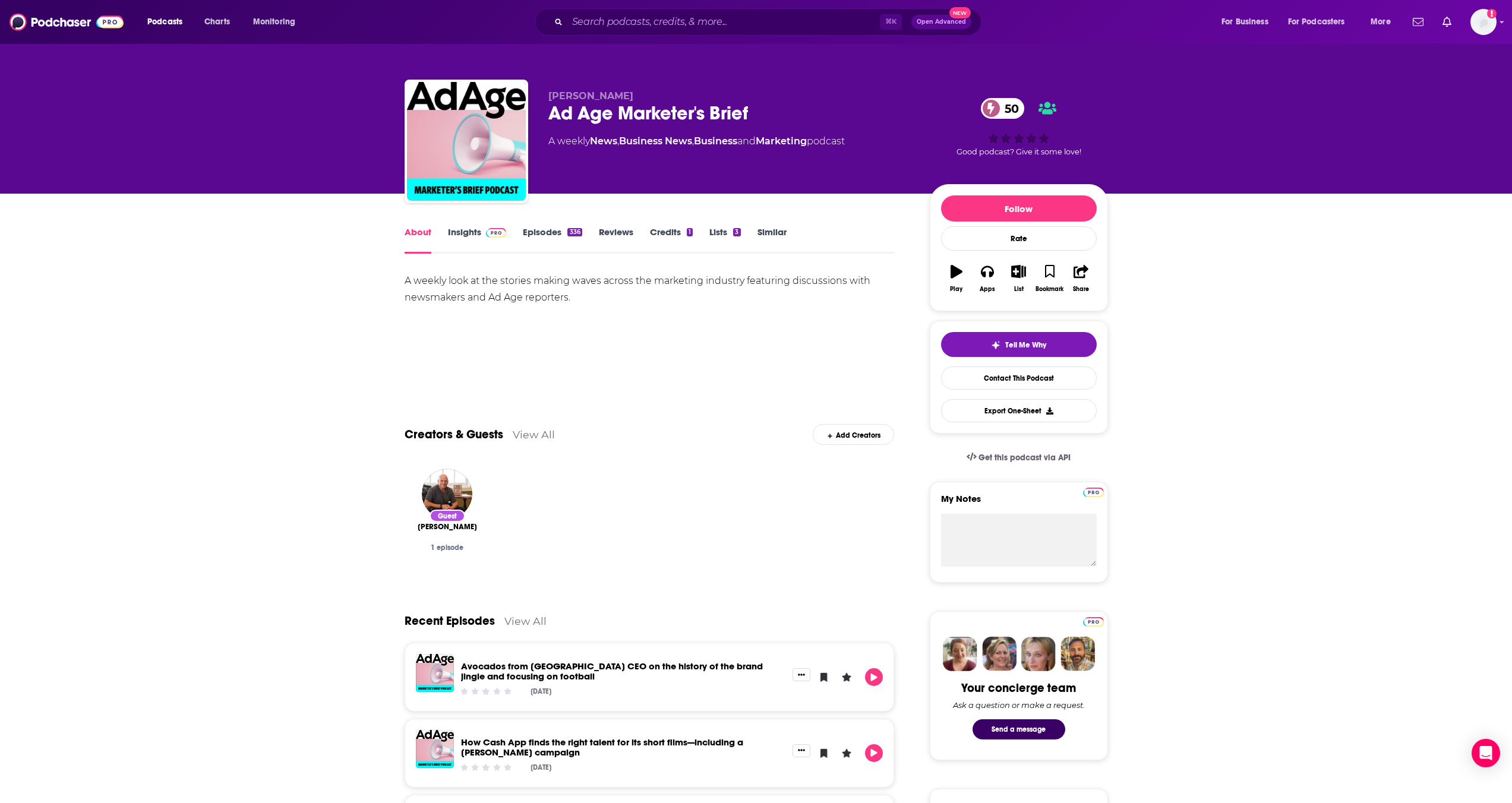
click at [476, 241] on link "Insights" at bounding box center [477, 240] width 59 height 27
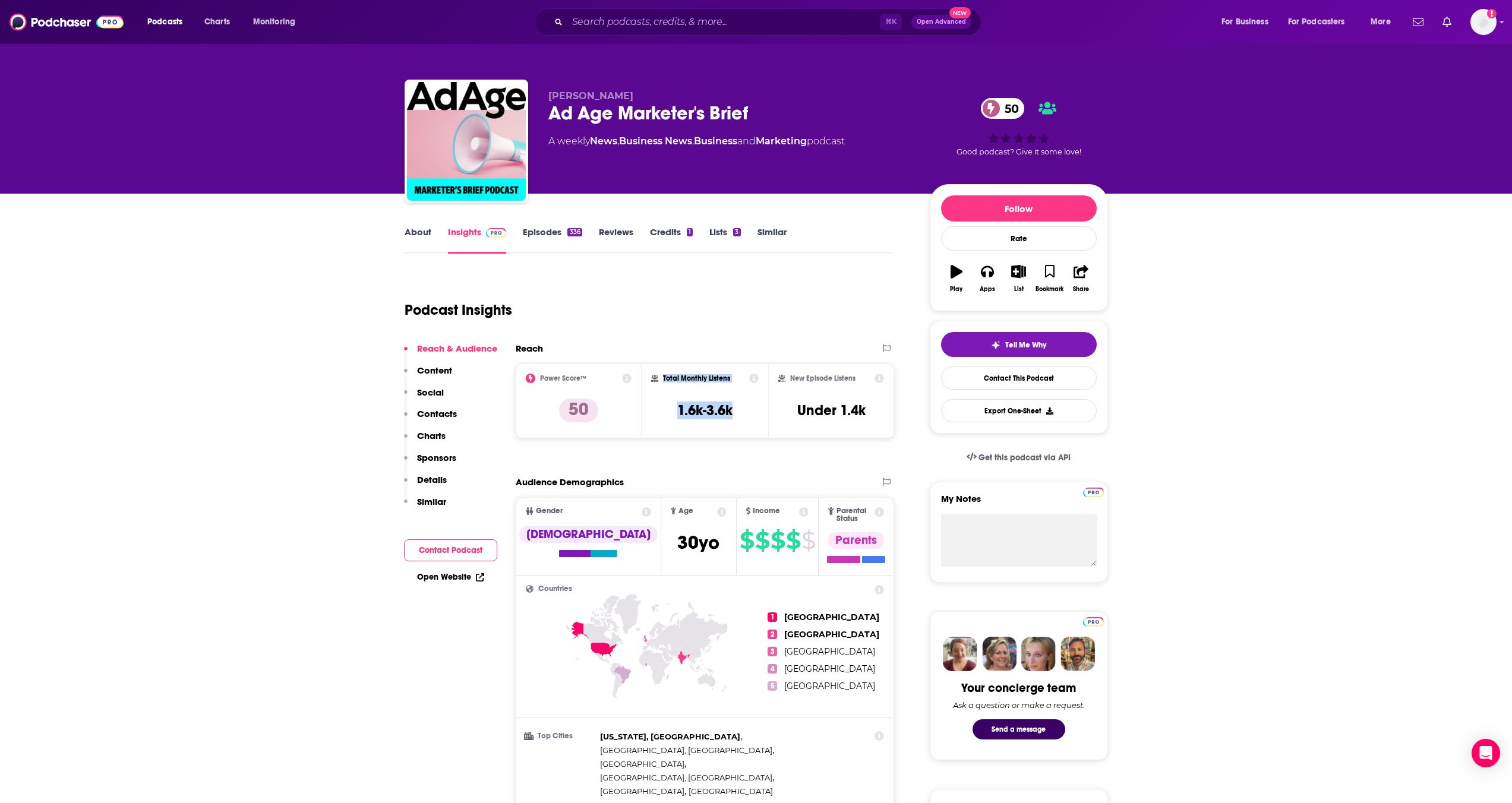
drag, startPoint x: 710, startPoint y: 407, endPoint x: 658, endPoint y: 382, distance: 57.7
click at [658, 382] on div "Total Monthly Listens 1.6k-3.6k" at bounding box center [705, 401] width 107 height 55
copy div "Total Monthly Listens 1.6k-3.6k"
click at [669, 27] on input "Search podcasts, credits, & more..." at bounding box center [723, 22] width 312 height 19
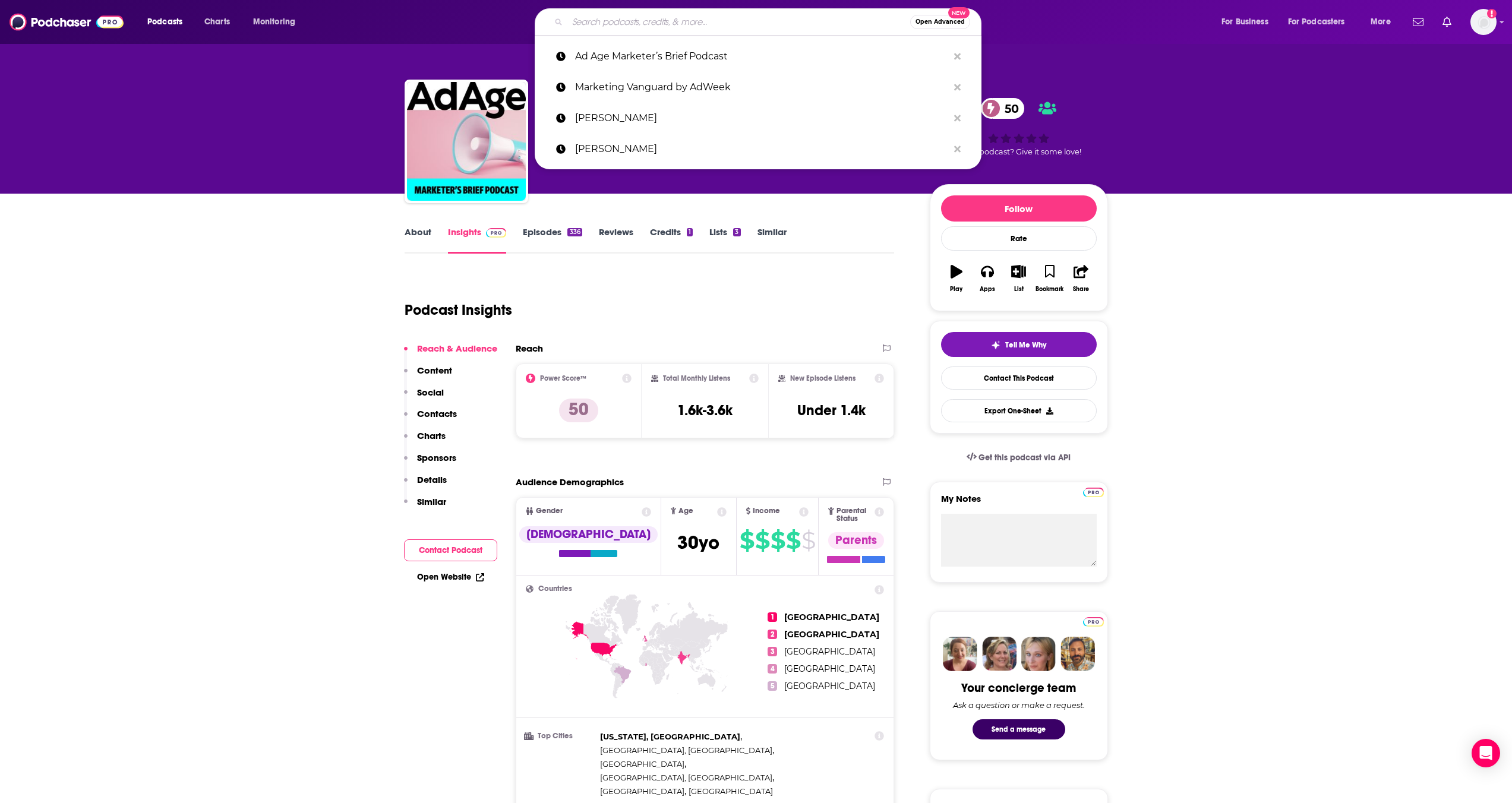
paste input "Campaign Chemistry"
type input "Campaign Chemistry"
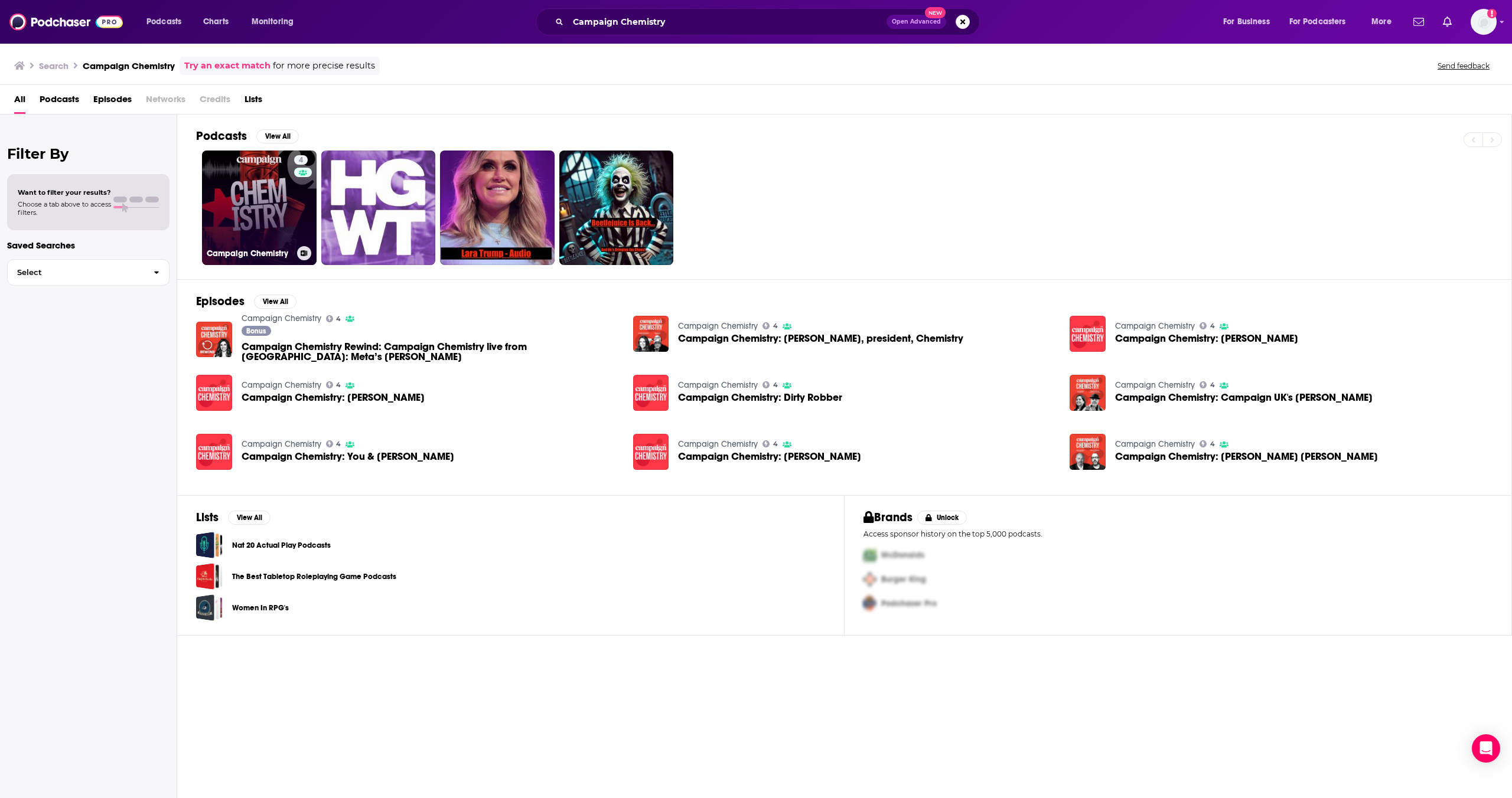
click at [291, 222] on link "4 Campaign Chemistry" at bounding box center [259, 207] width 115 height 115
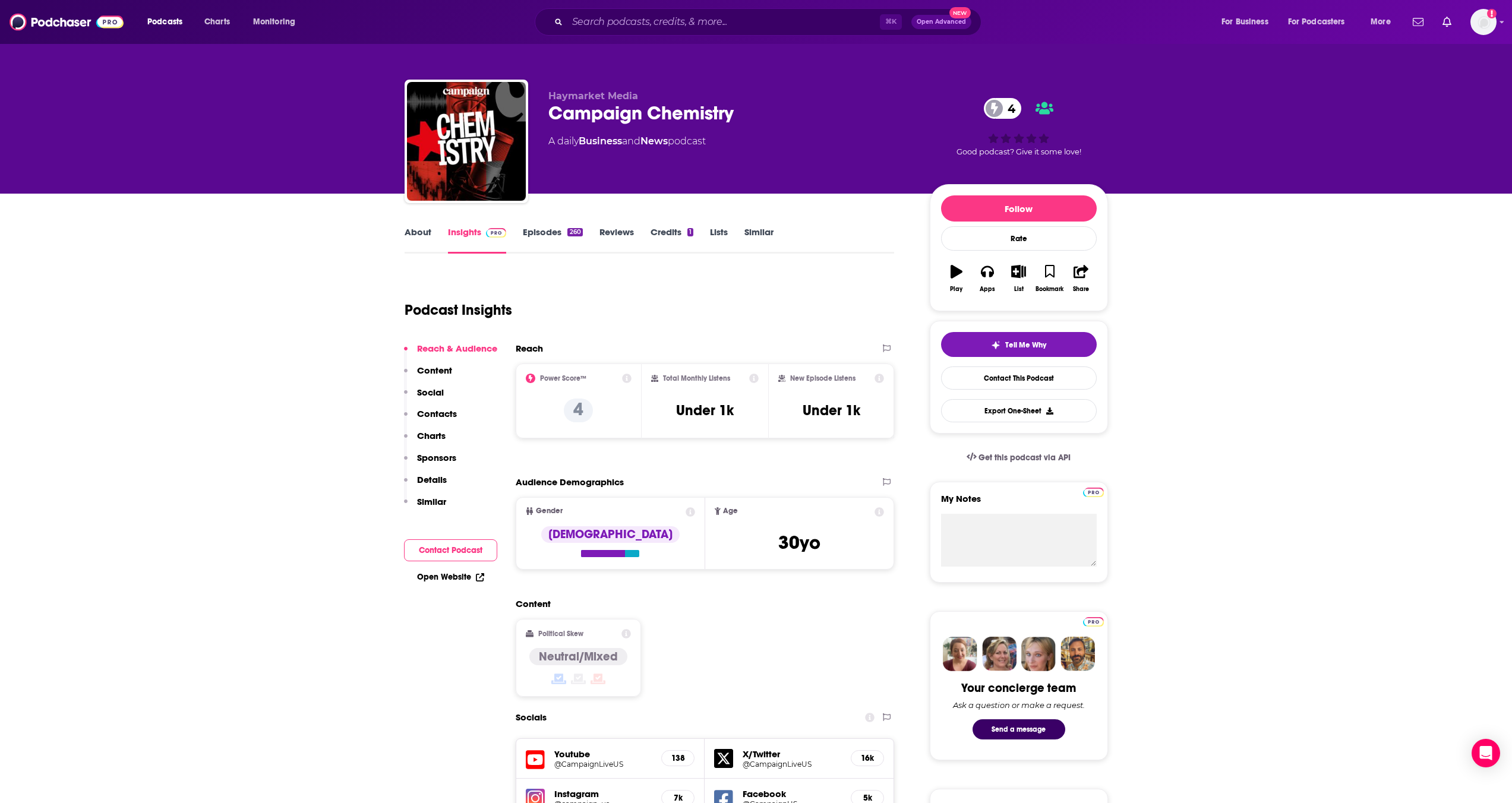
click at [427, 236] on link "About" at bounding box center [417, 240] width 27 height 27
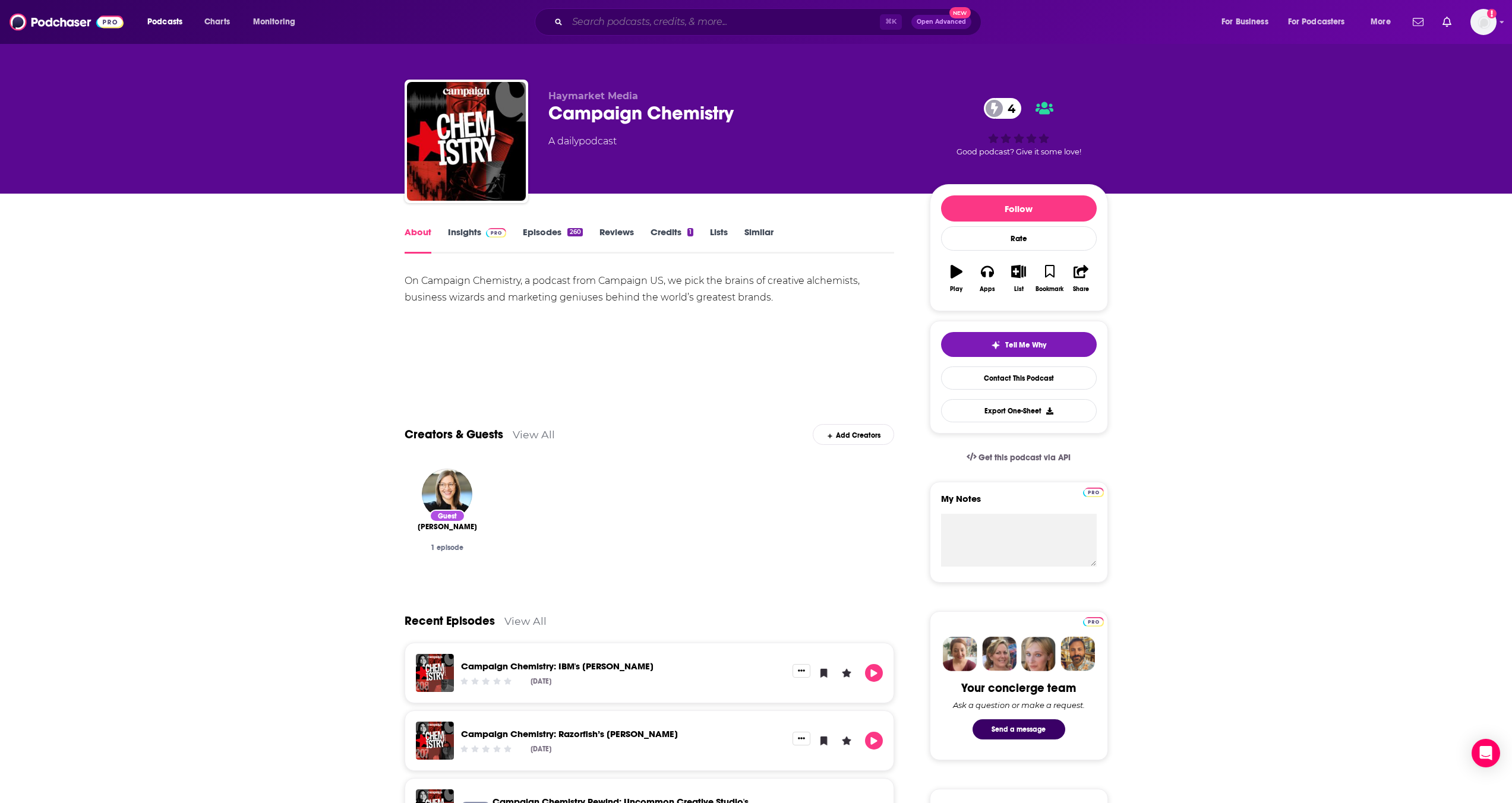
click at [602, 23] on input "Search podcasts, credits, & more..." at bounding box center [723, 22] width 312 height 19
paste input "Campaign Chemistry [PERSON_NAME]"
type input "Campaign Chemistry [PERSON_NAME]"
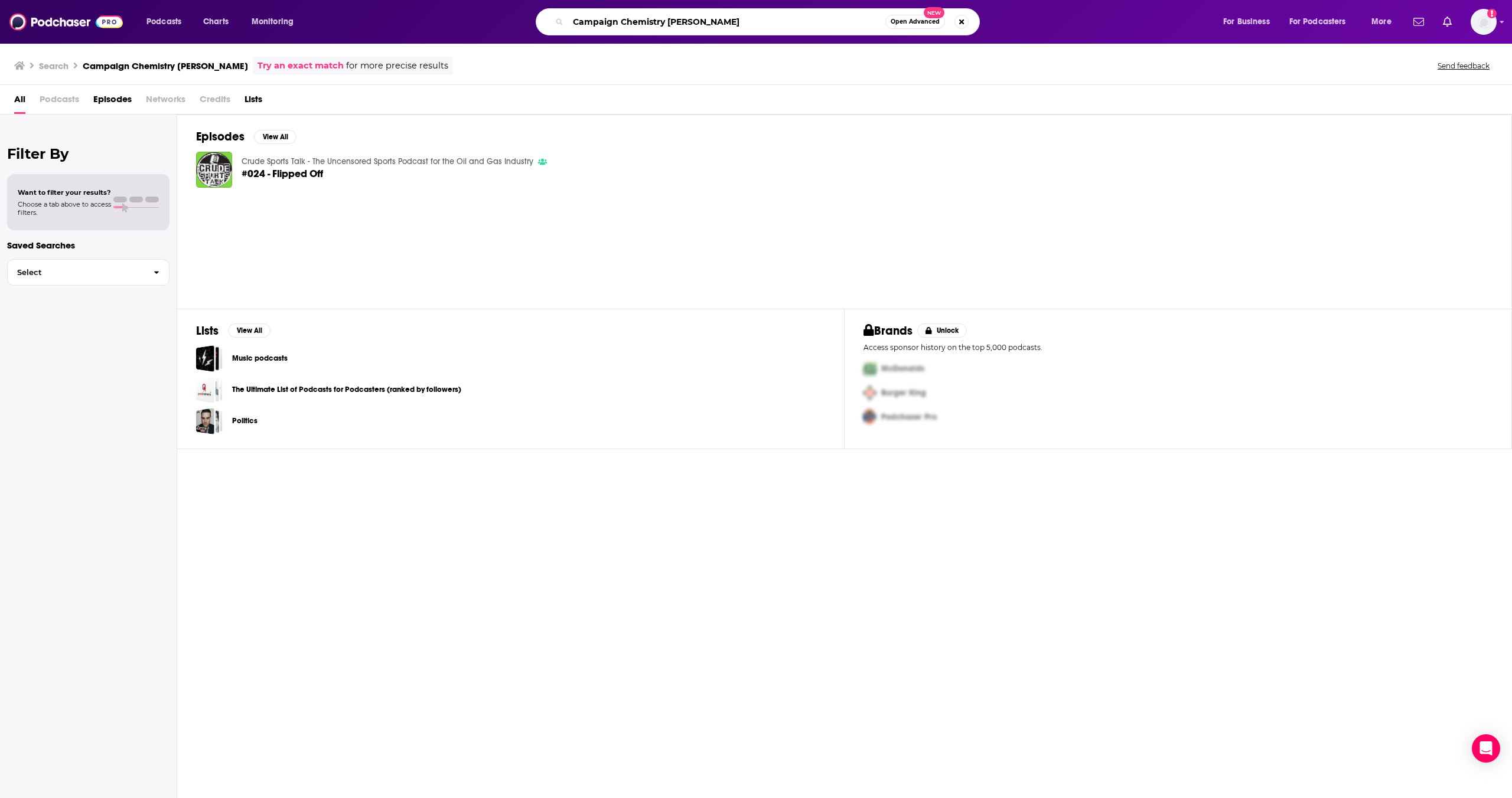
drag, startPoint x: 741, startPoint y: 20, endPoint x: 665, endPoint y: 23, distance: 76.1
click at [665, 23] on input "Campaign Chemistry [PERSON_NAME]" at bounding box center [727, 21] width 317 height 19
type input "Campaign Chemistry"
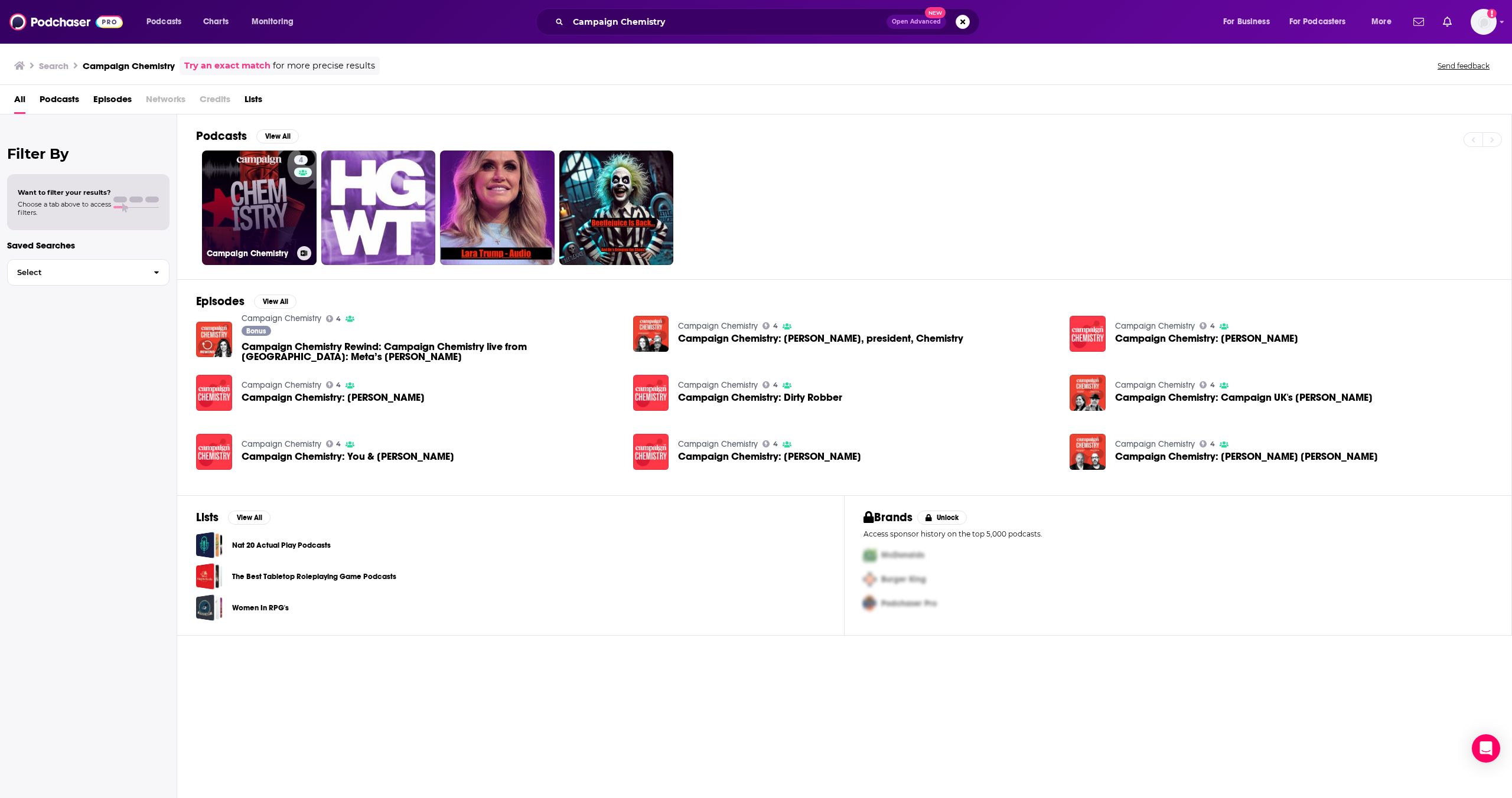
click at [280, 220] on link "4 Campaign Chemistry" at bounding box center [259, 207] width 115 height 115
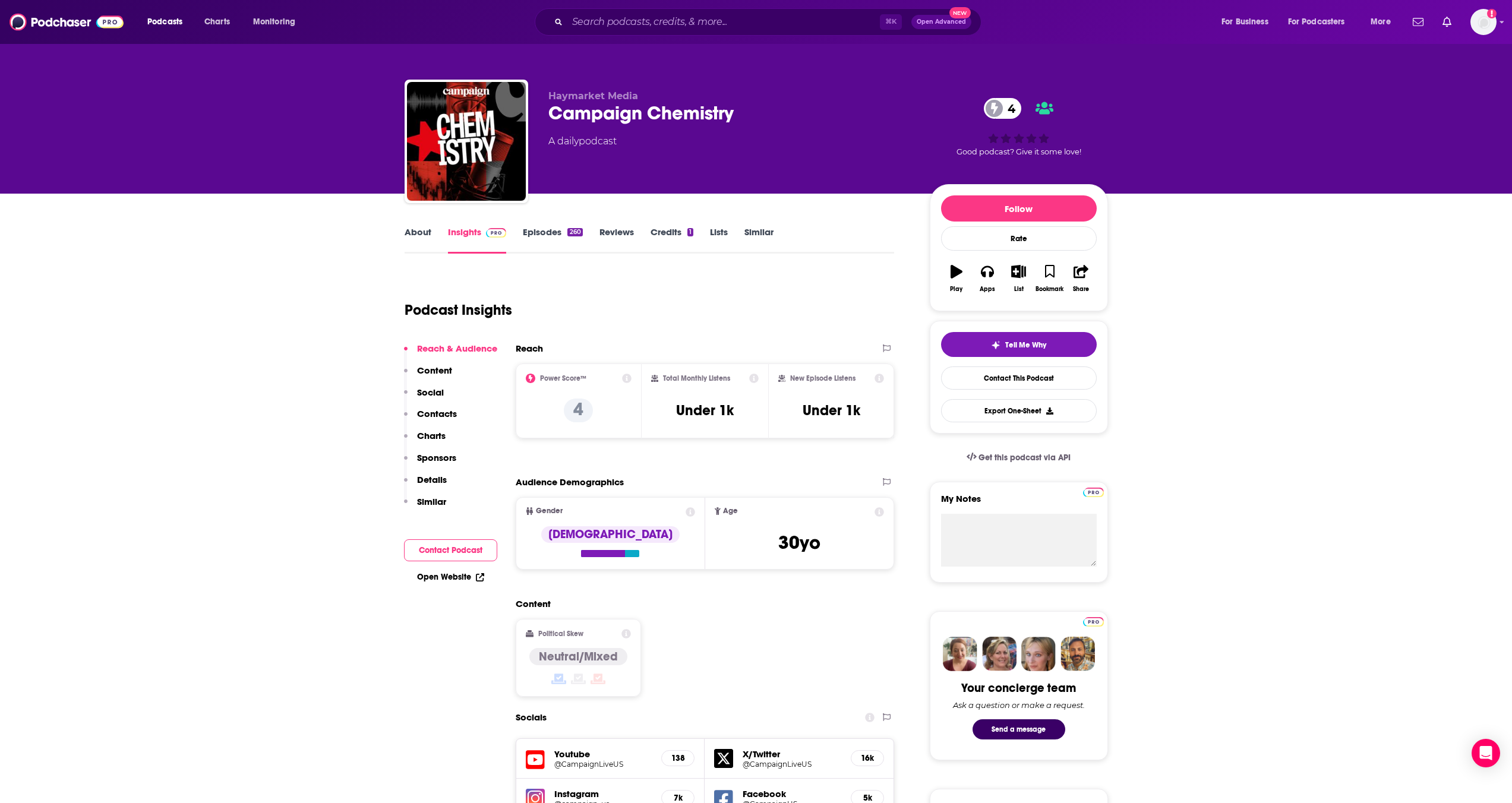
click at [535, 234] on link "Episodes 260" at bounding box center [552, 240] width 59 height 27
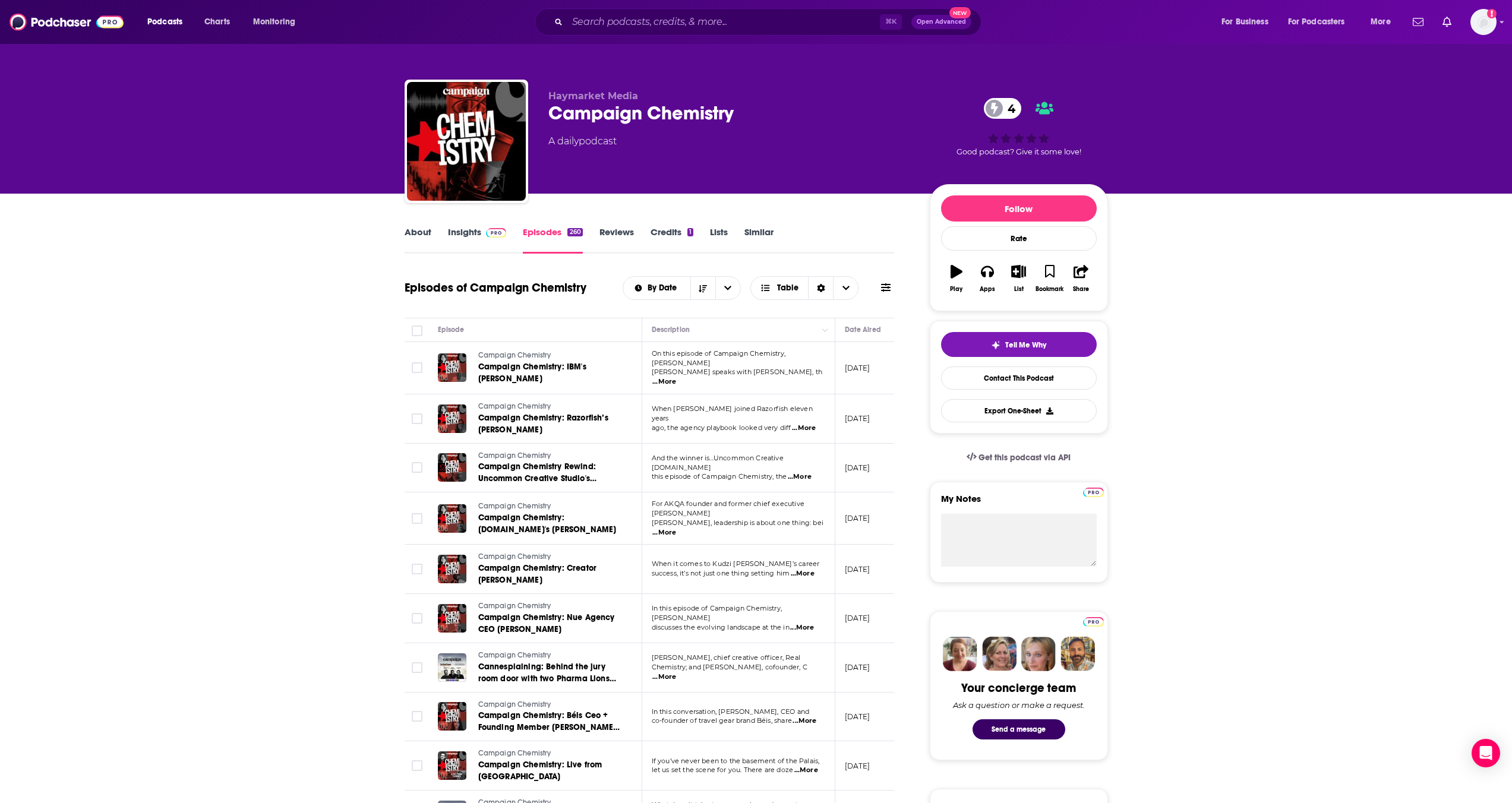
click at [471, 239] on link "Insights" at bounding box center [477, 240] width 59 height 27
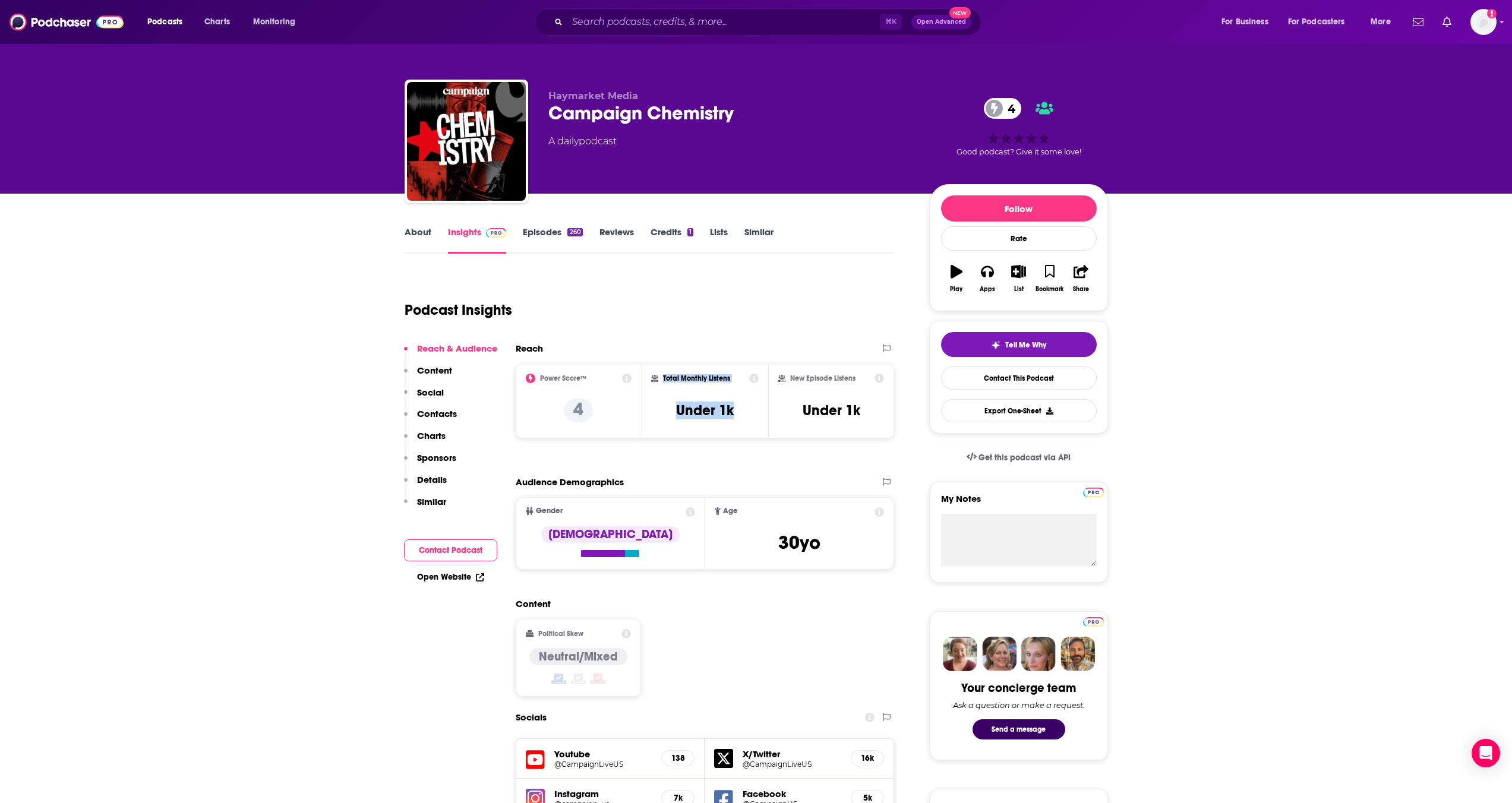
drag, startPoint x: 732, startPoint y: 408, endPoint x: 653, endPoint y: 376, distance: 85.2
click at [653, 376] on div "Total Monthly Listens Under 1k" at bounding box center [705, 401] width 107 height 55
copy div "Total Monthly Listens Under 1k"
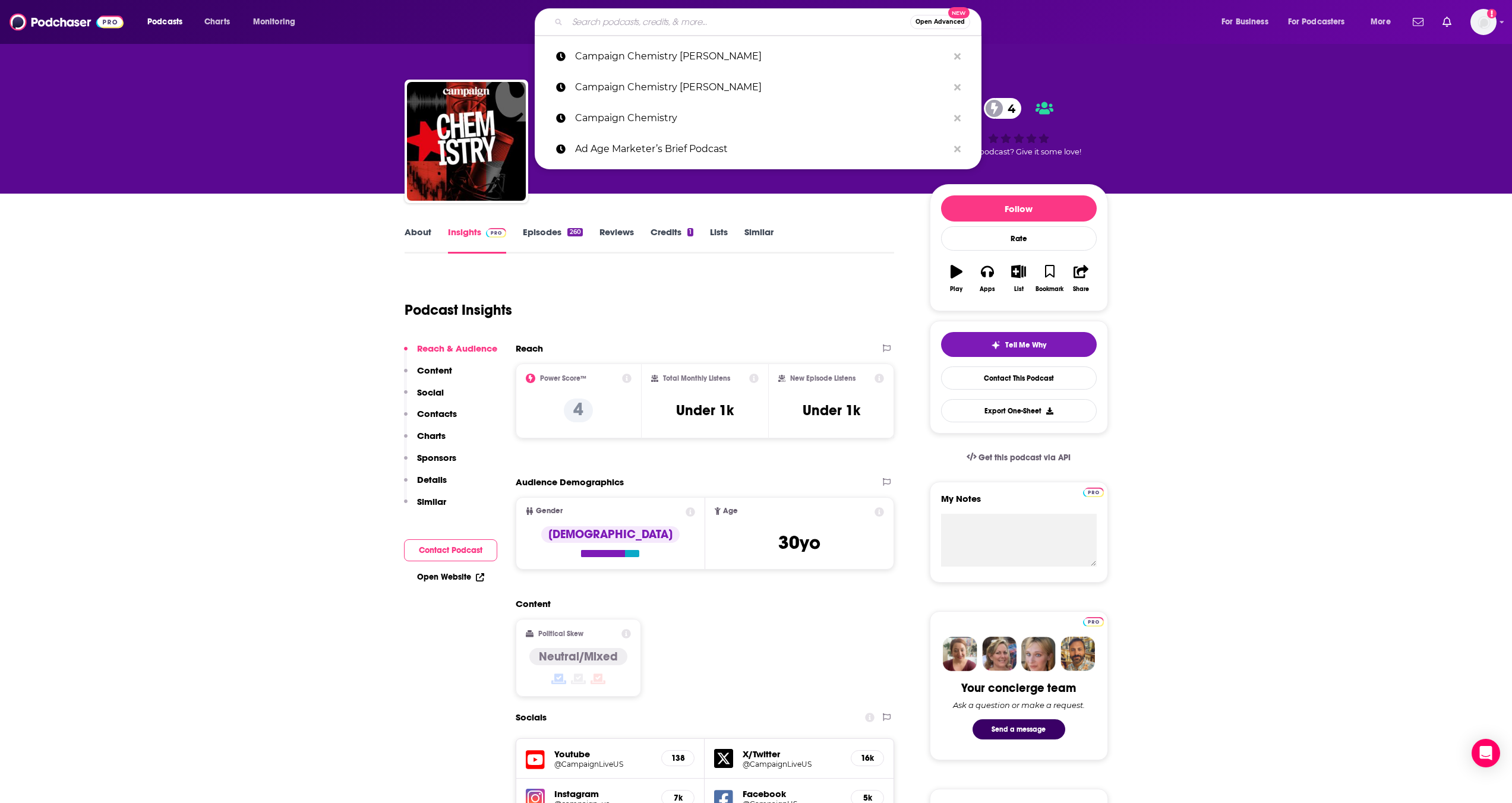
click at [642, 25] on input "Search podcasts, credits, & more..." at bounding box center [738, 22] width 343 height 19
paste input "The Modern Customer"
type input "The Modern Customer"
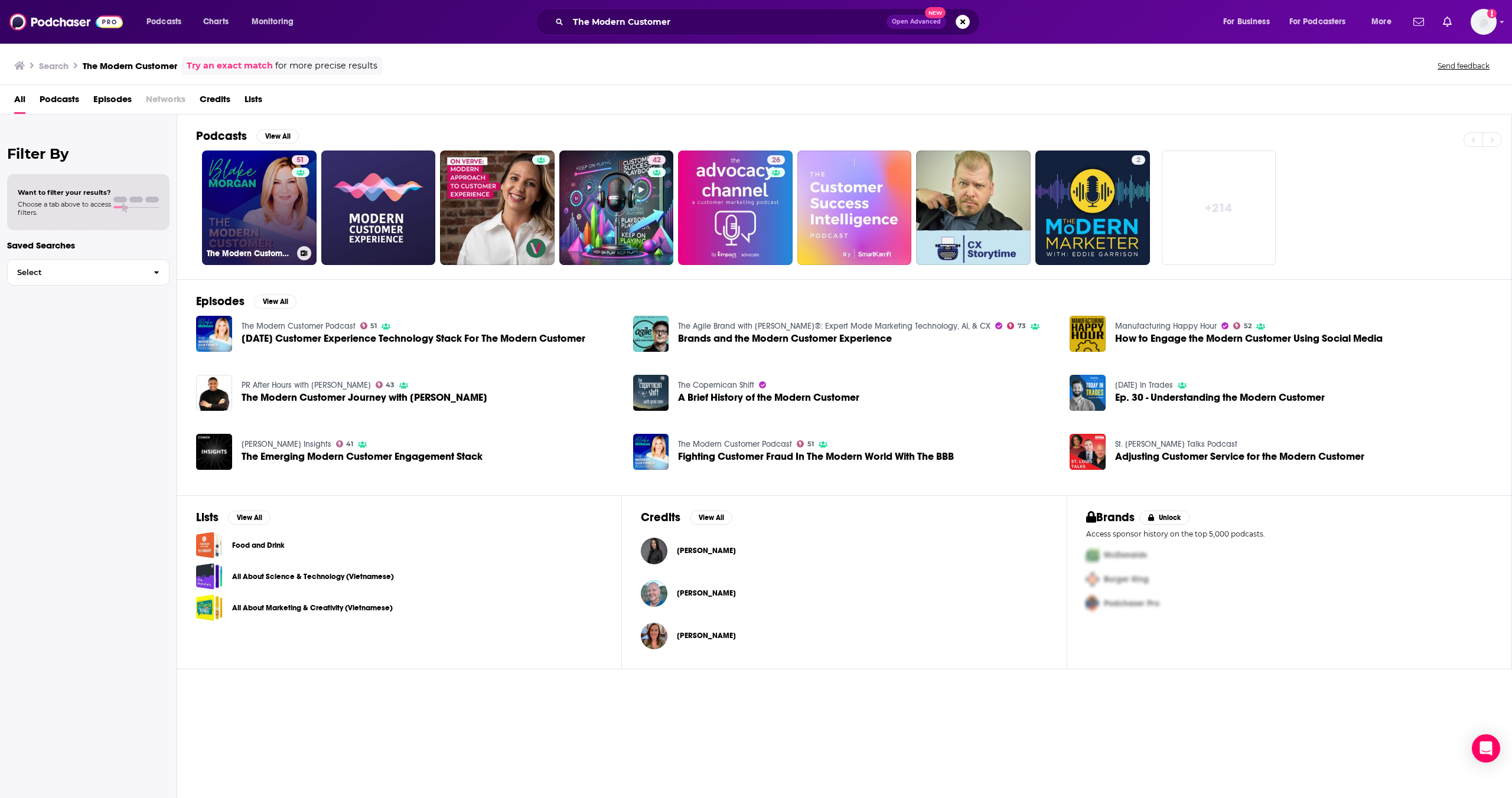
click at [242, 228] on link "51 The Modern Customer Podcast" at bounding box center [259, 207] width 115 height 115
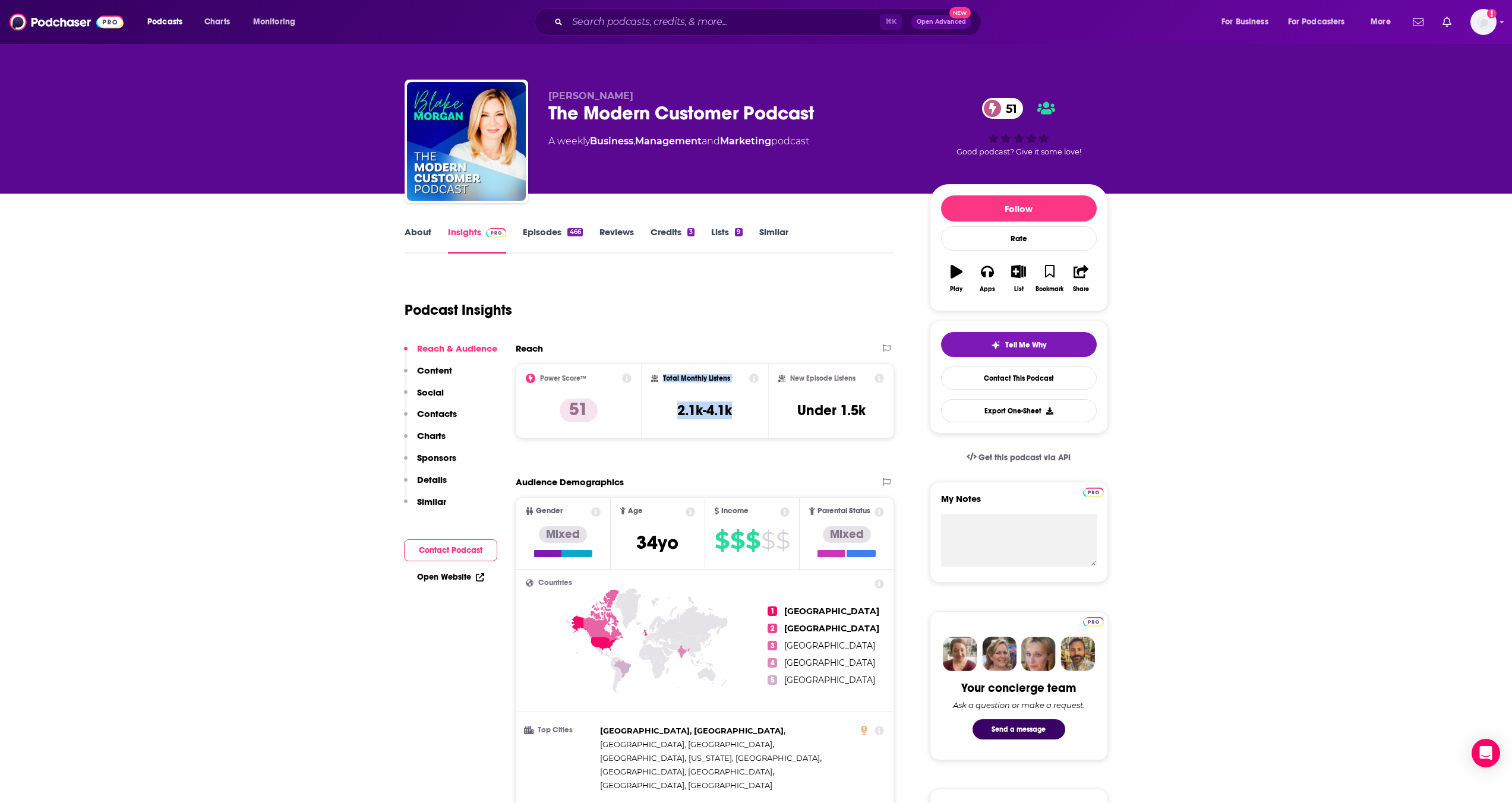
drag, startPoint x: 735, startPoint y: 423, endPoint x: 659, endPoint y: 383, distance: 85.9
click at [659, 383] on div "Total Monthly Listens 2.1k-4.1k" at bounding box center [705, 401] width 107 height 55
copy div "Total Monthly Listens 2.1k-4.1k"
click at [625, 28] on input "Search podcasts, credits, & more..." at bounding box center [723, 22] width 312 height 19
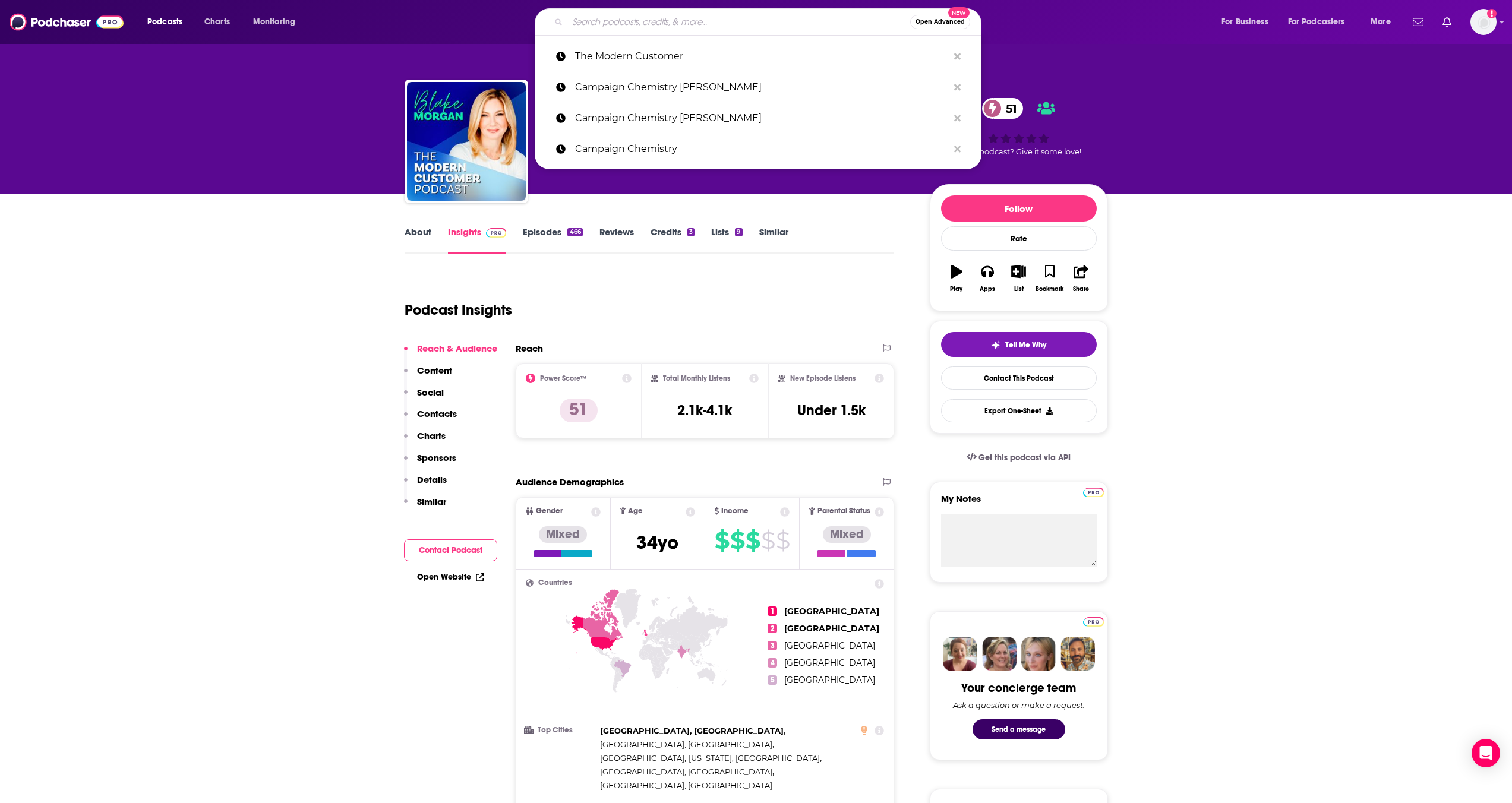
paste input "Skimm'd from the Couch"
type input "Skimm'd from the Couch"
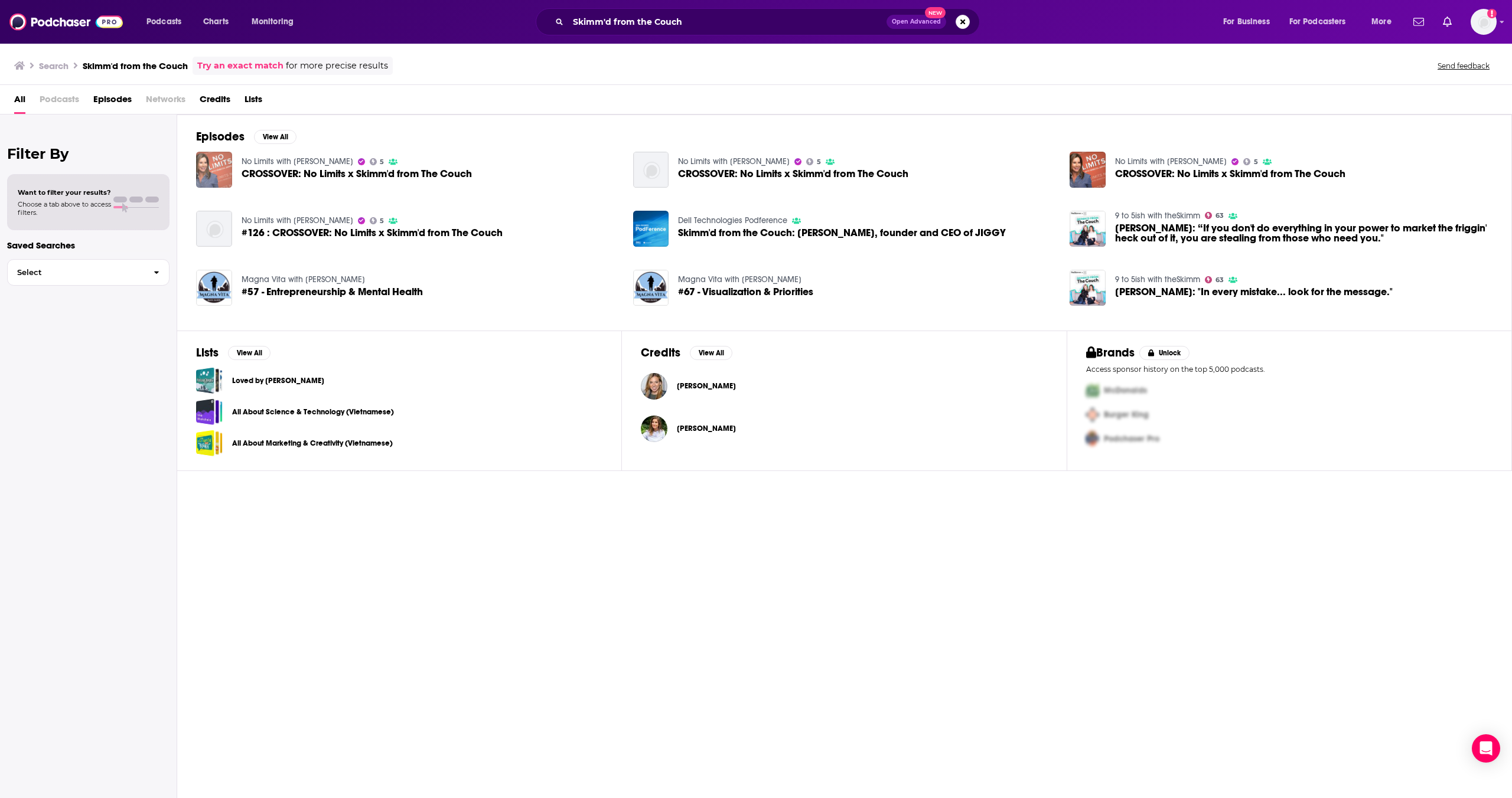
click at [212, 175] on img "CROSSOVER: No Limits x Skimm'd from The Couch" at bounding box center [214, 169] width 36 height 36
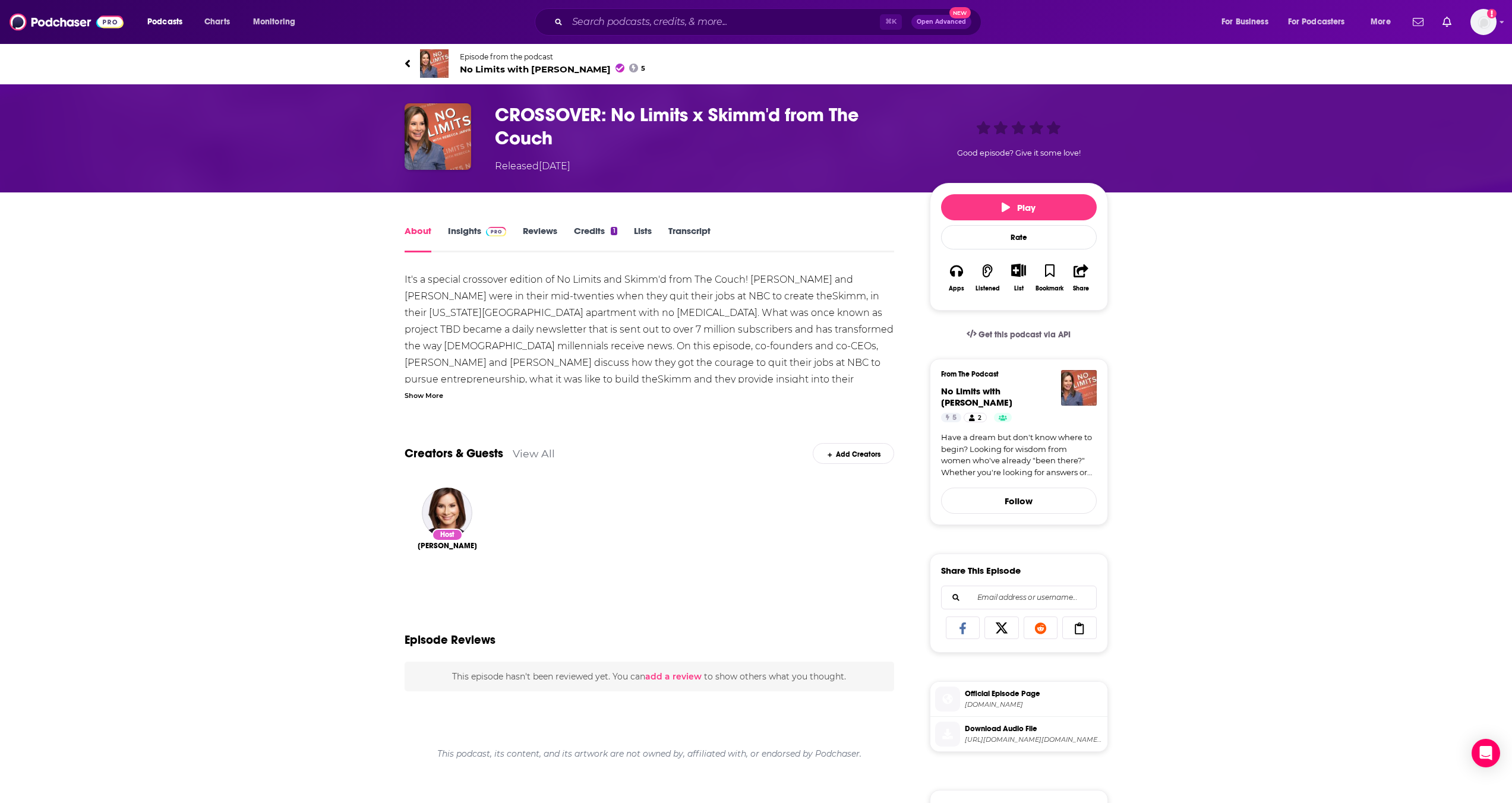
click at [455, 230] on link "Insights" at bounding box center [477, 239] width 59 height 27
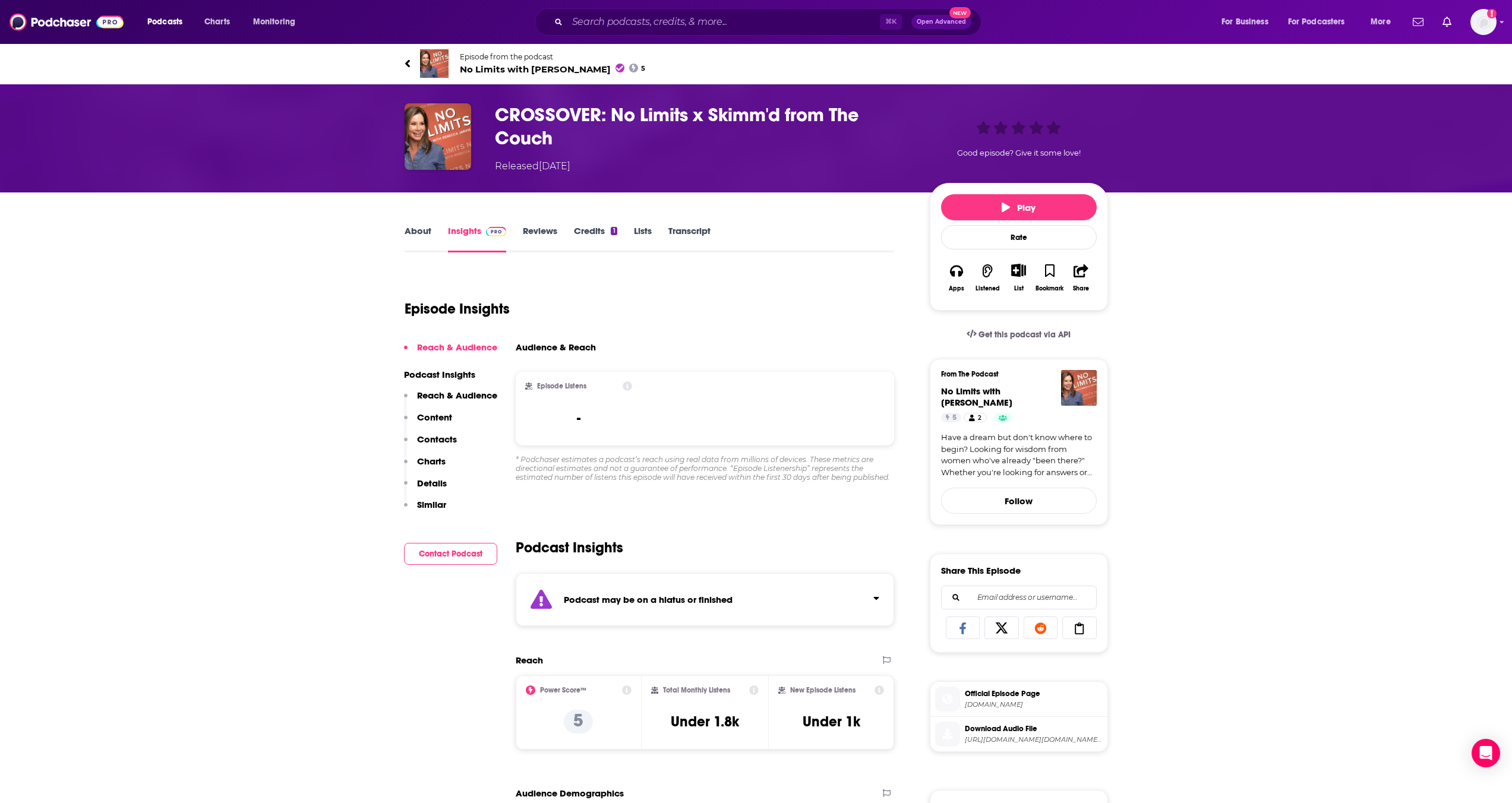
click at [421, 238] on link "About" at bounding box center [417, 239] width 27 height 27
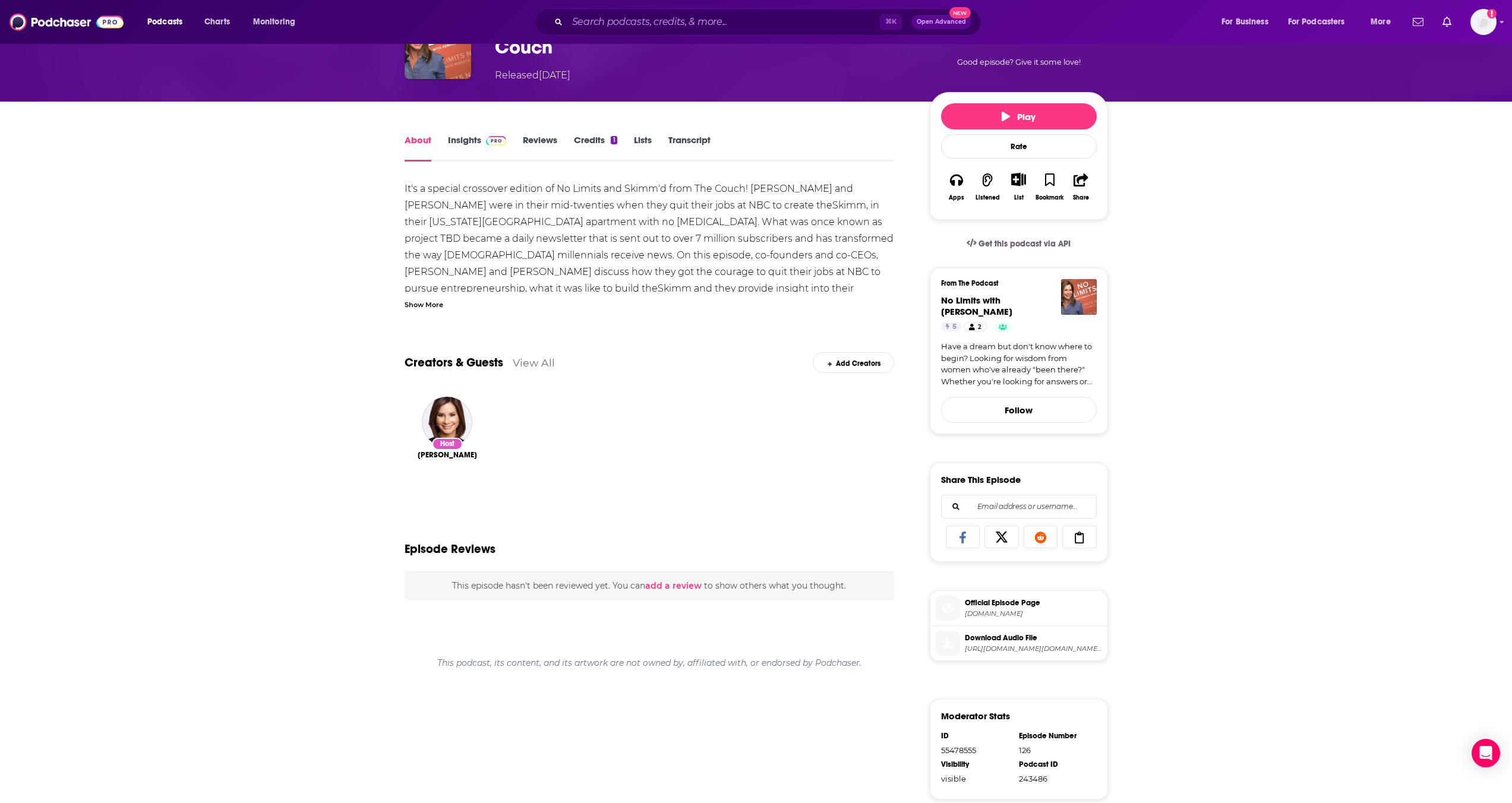
scroll to position [98, 0]
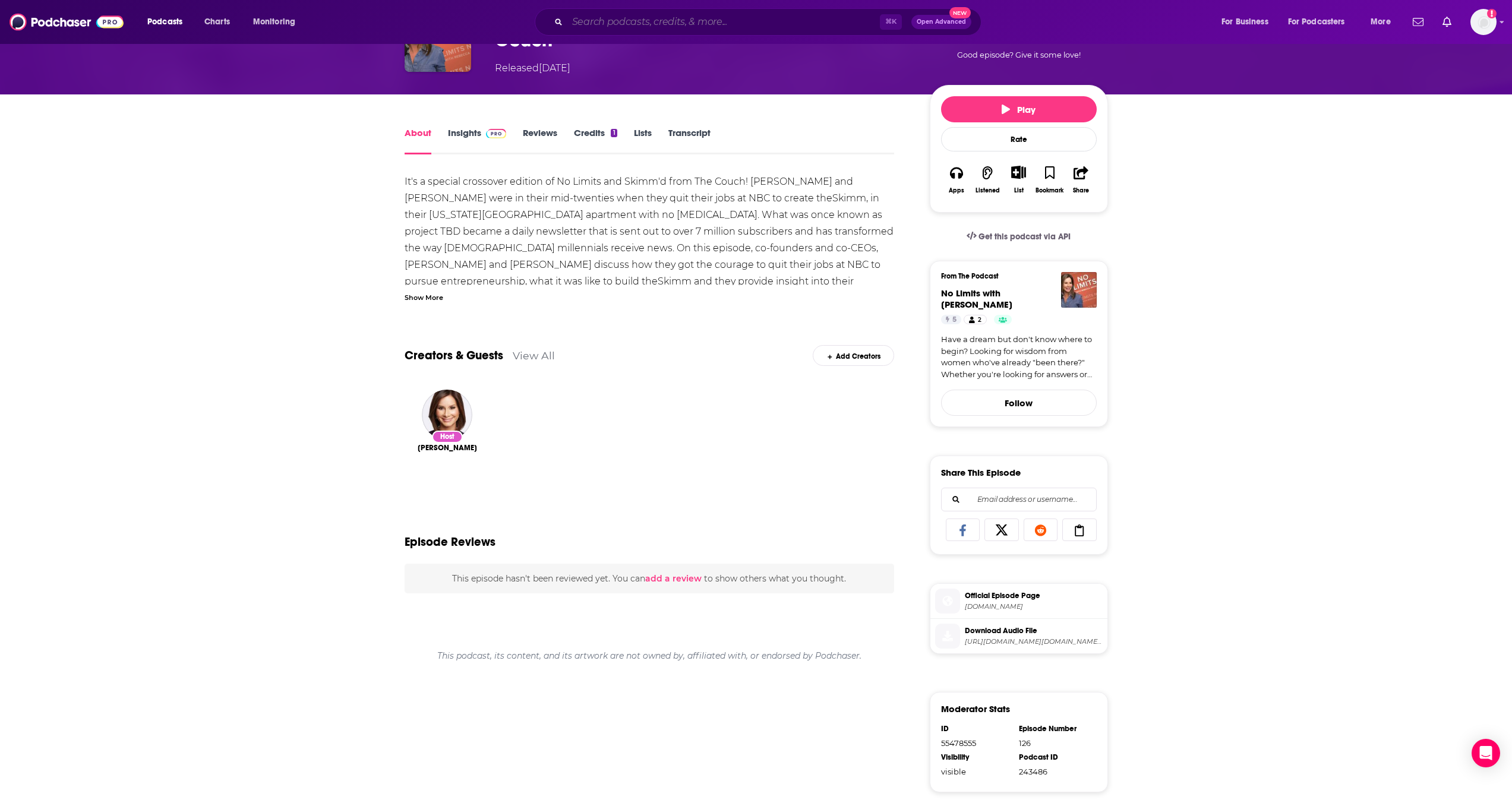
click at [620, 29] on input "Search podcasts, credits, & more..." at bounding box center [723, 22] width 312 height 19
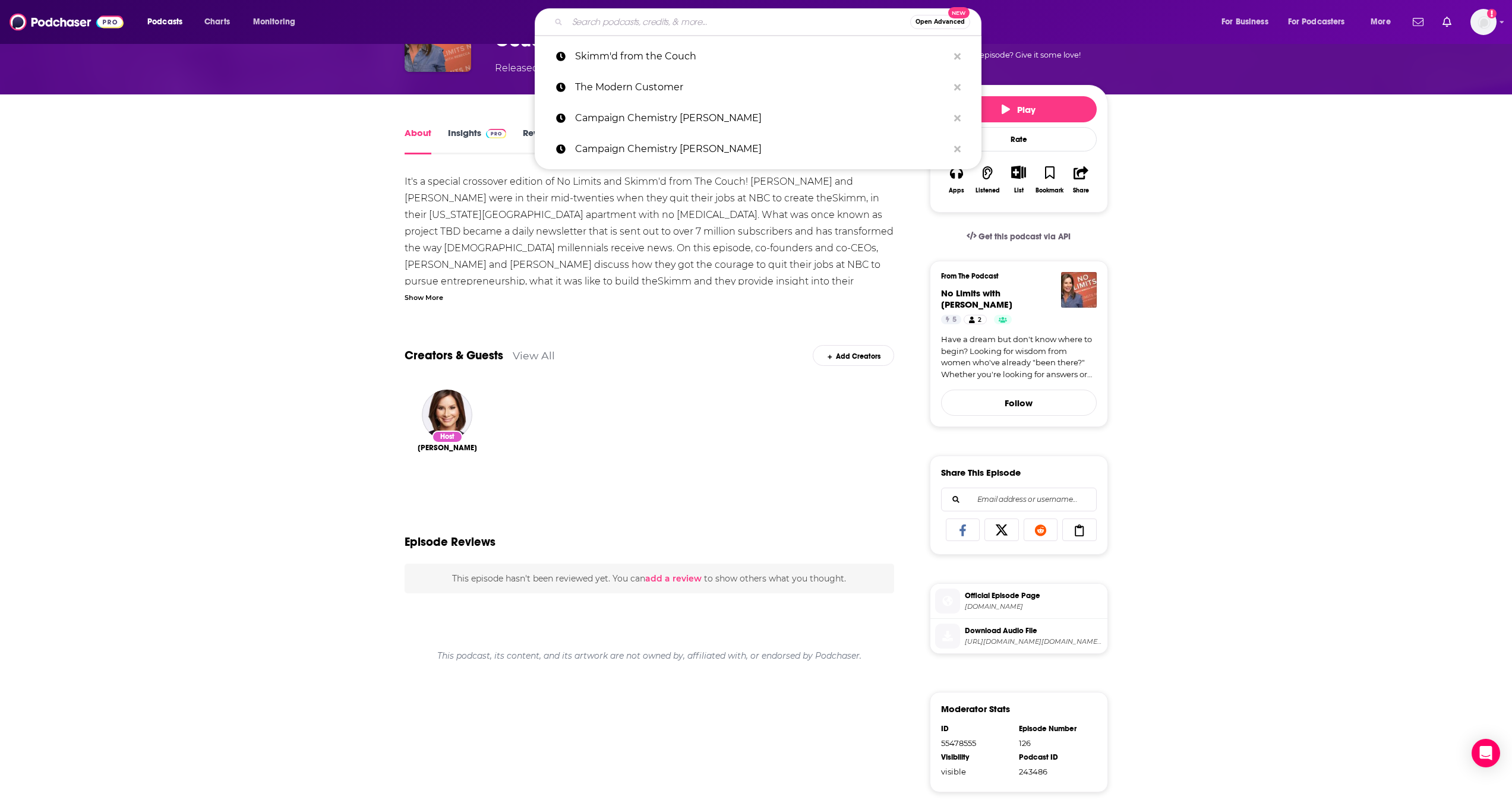
paste input "9 to 5ish with theSkimm"
type input "9 to 5ish with theSkimm"
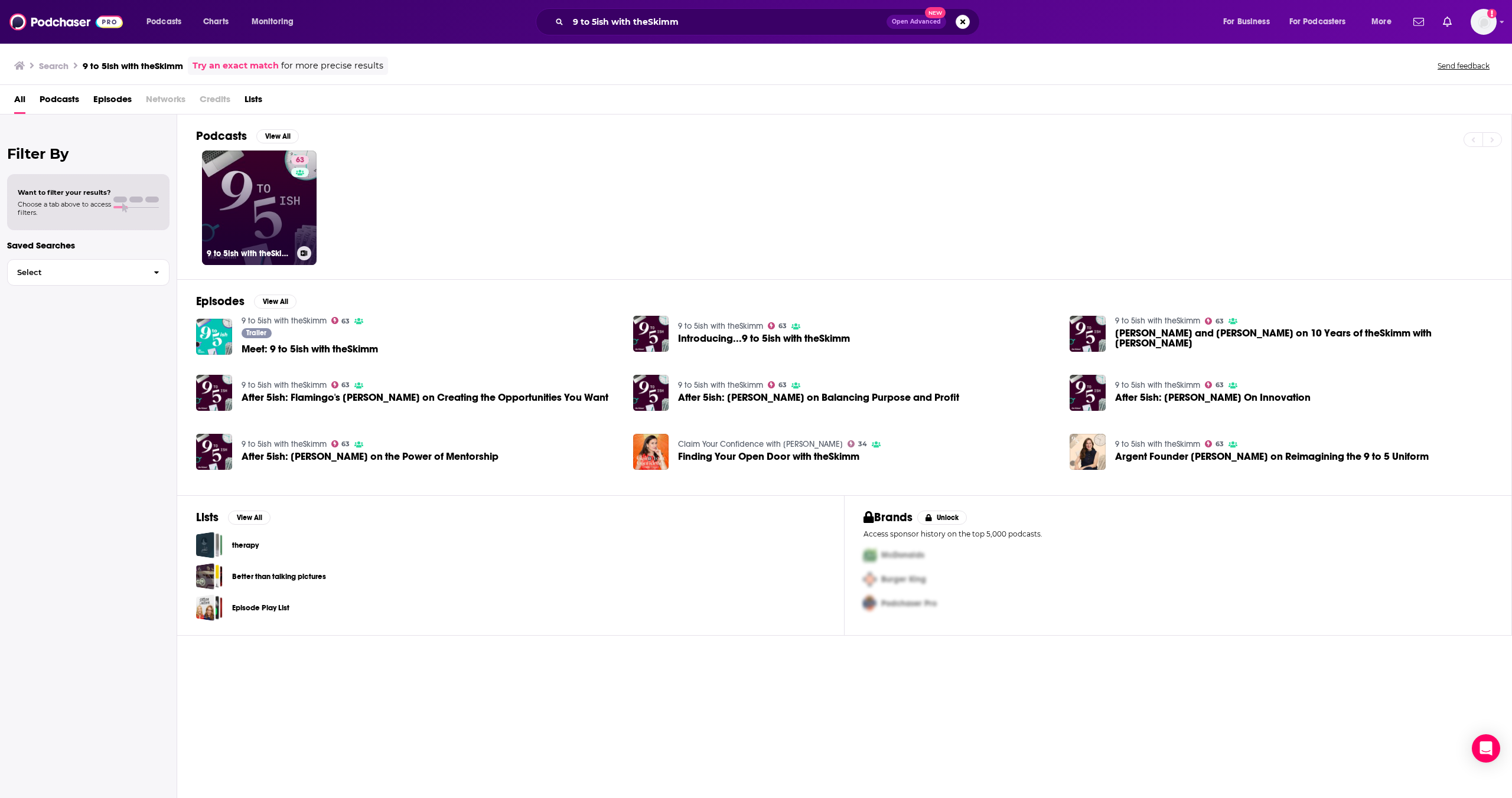
click at [296, 212] on div "63" at bounding box center [302, 201] width 21 height 91
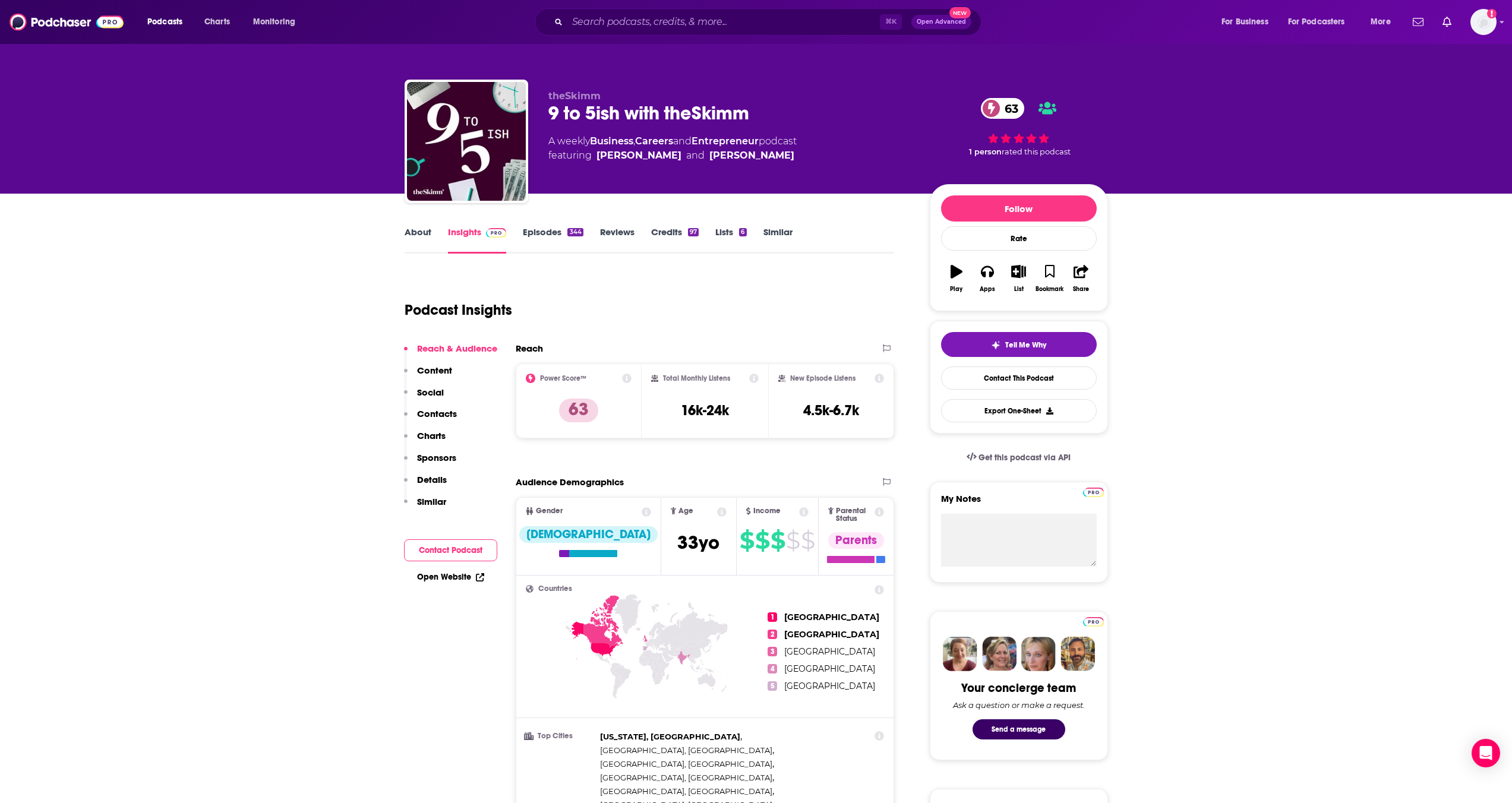
click at [559, 227] on link "Episodes 344" at bounding box center [552, 240] width 60 height 27
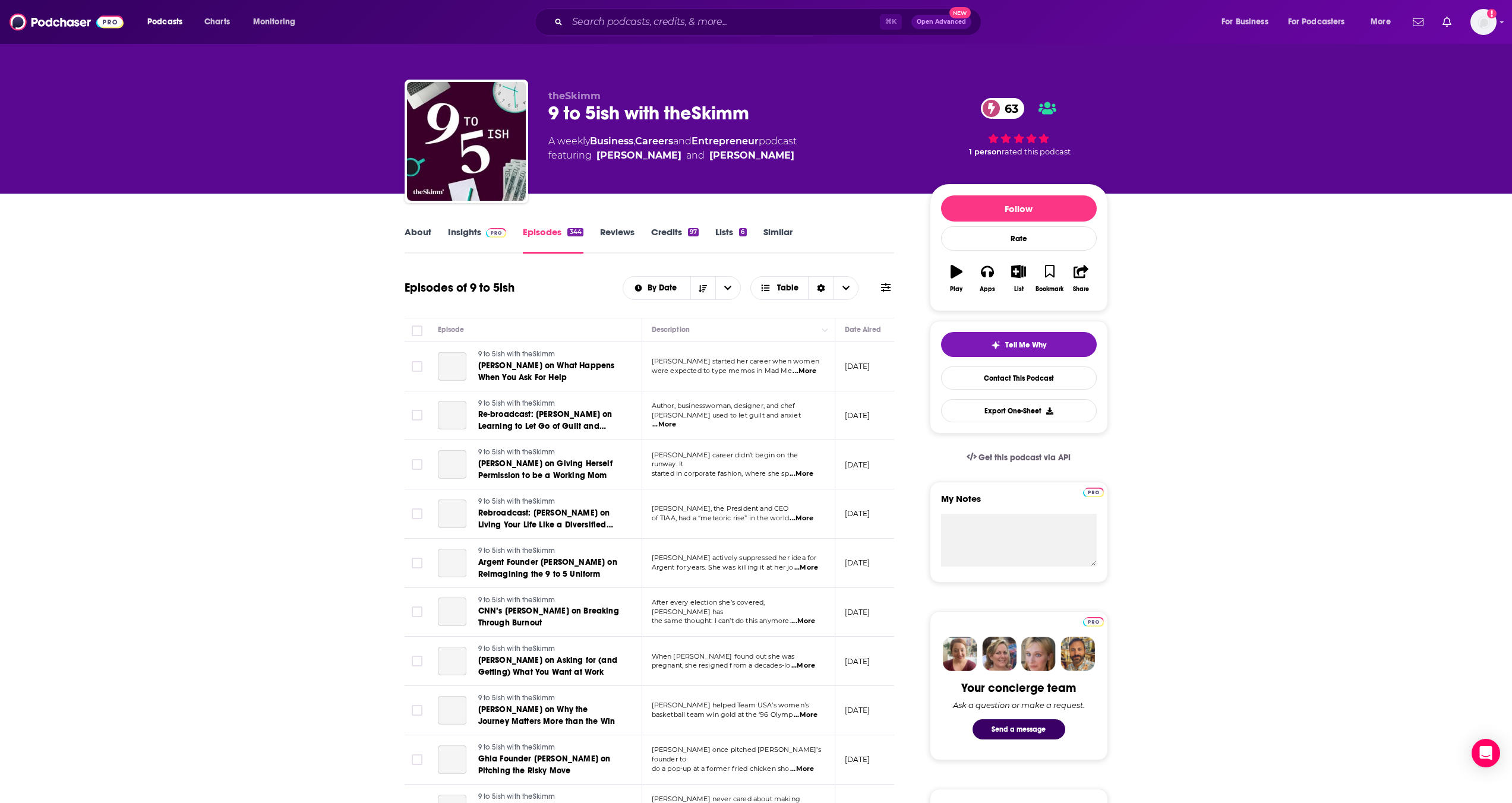
click at [417, 230] on link "About" at bounding box center [417, 240] width 27 height 27
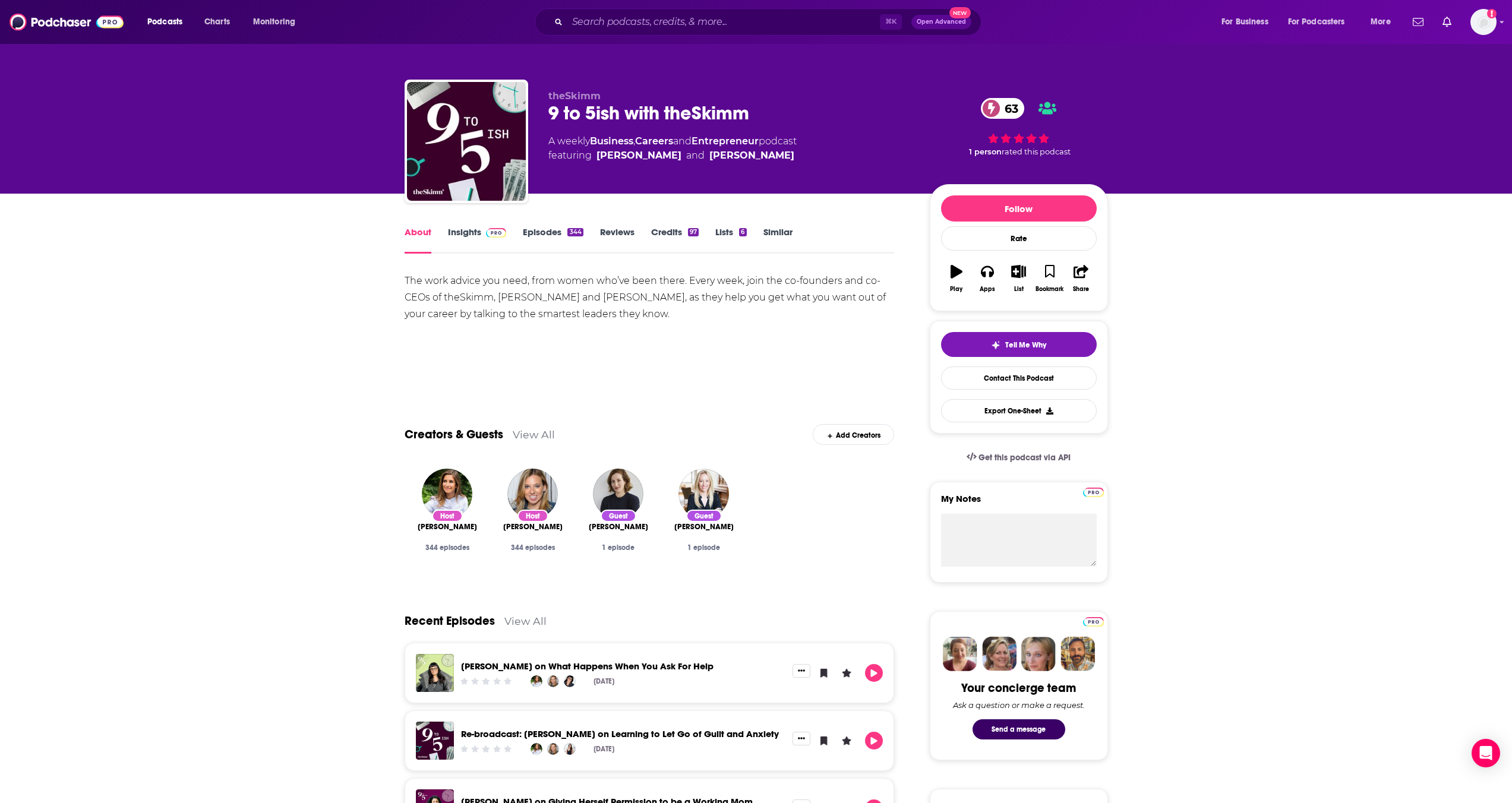
click at [539, 237] on link "Episodes 344" at bounding box center [552, 240] width 60 height 27
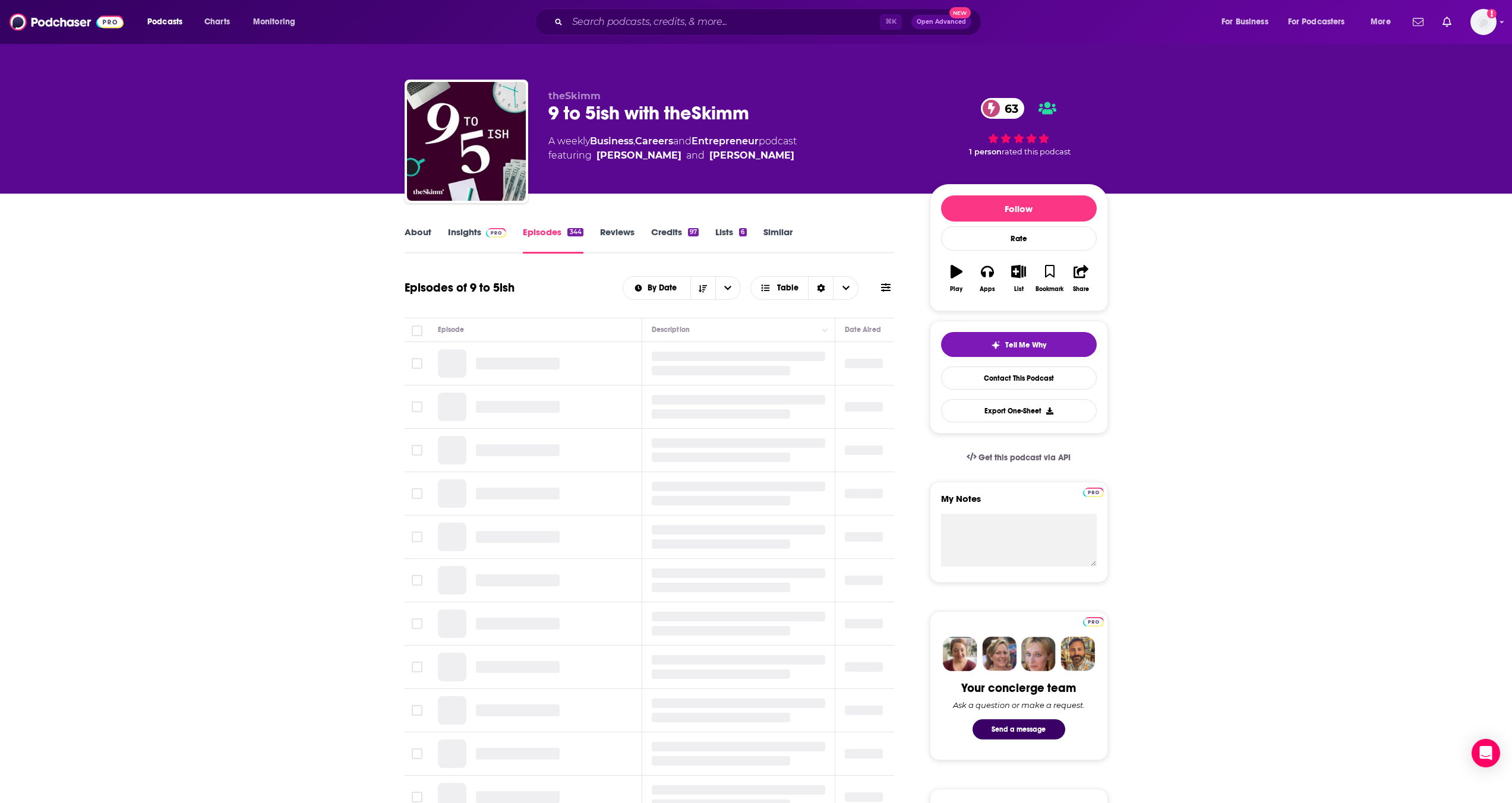
click at [477, 230] on link "Insights" at bounding box center [477, 240] width 59 height 27
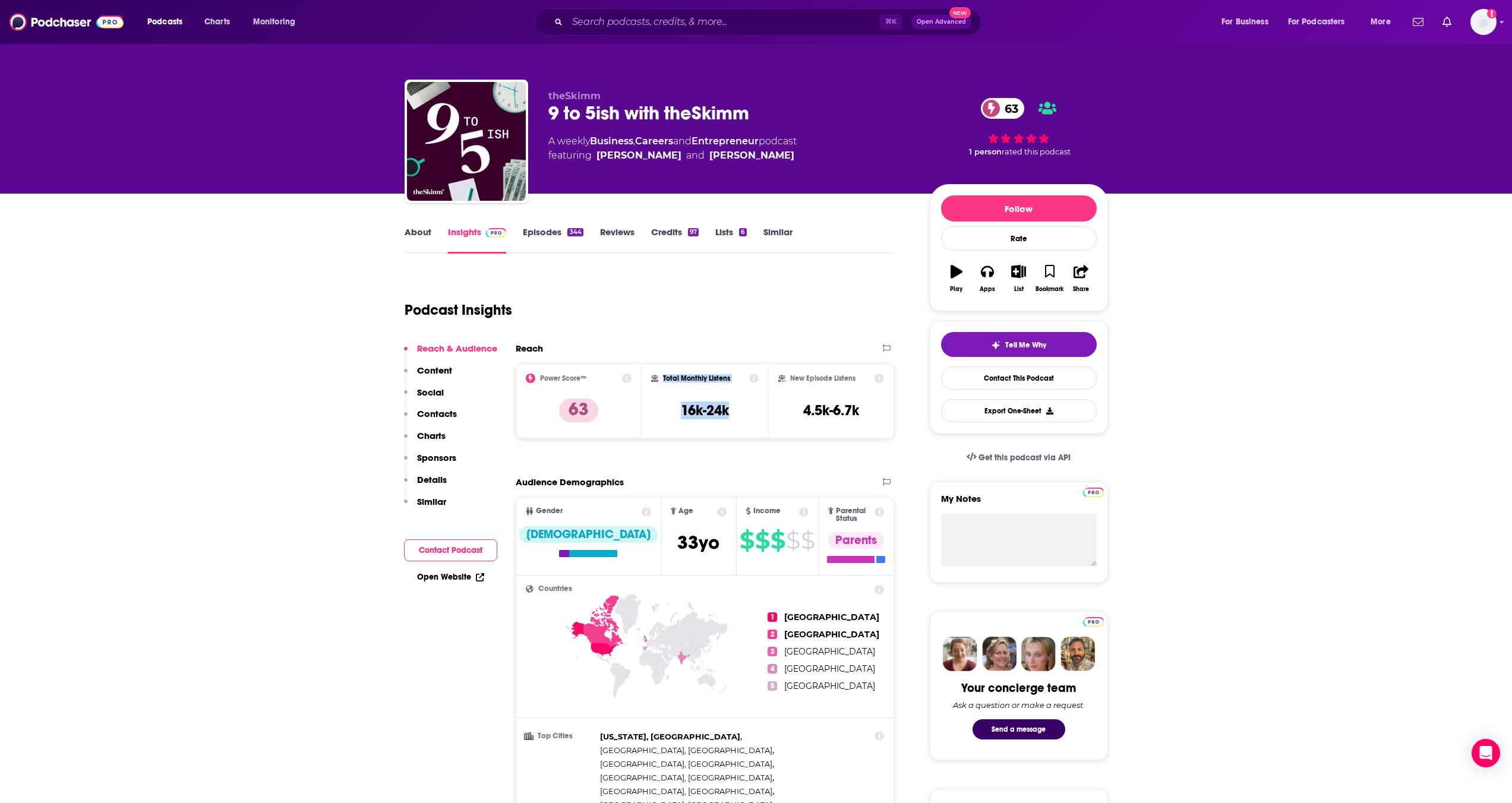
drag, startPoint x: 735, startPoint y: 417, endPoint x: 661, endPoint y: 378, distance: 83.6
click at [661, 378] on div "Total Monthly Listens 16k-24k" at bounding box center [705, 401] width 107 height 55
copy div "Total Monthly Listens 16k-24k"
click at [726, 441] on div "Reach Power Score™ 63 Total Monthly Listens 16k-24k New Episode Listens 4.5k-6.…" at bounding box center [705, 395] width 379 height 105
drag, startPoint x: 744, startPoint y: 415, endPoint x: 663, endPoint y: 379, distance: 88.6
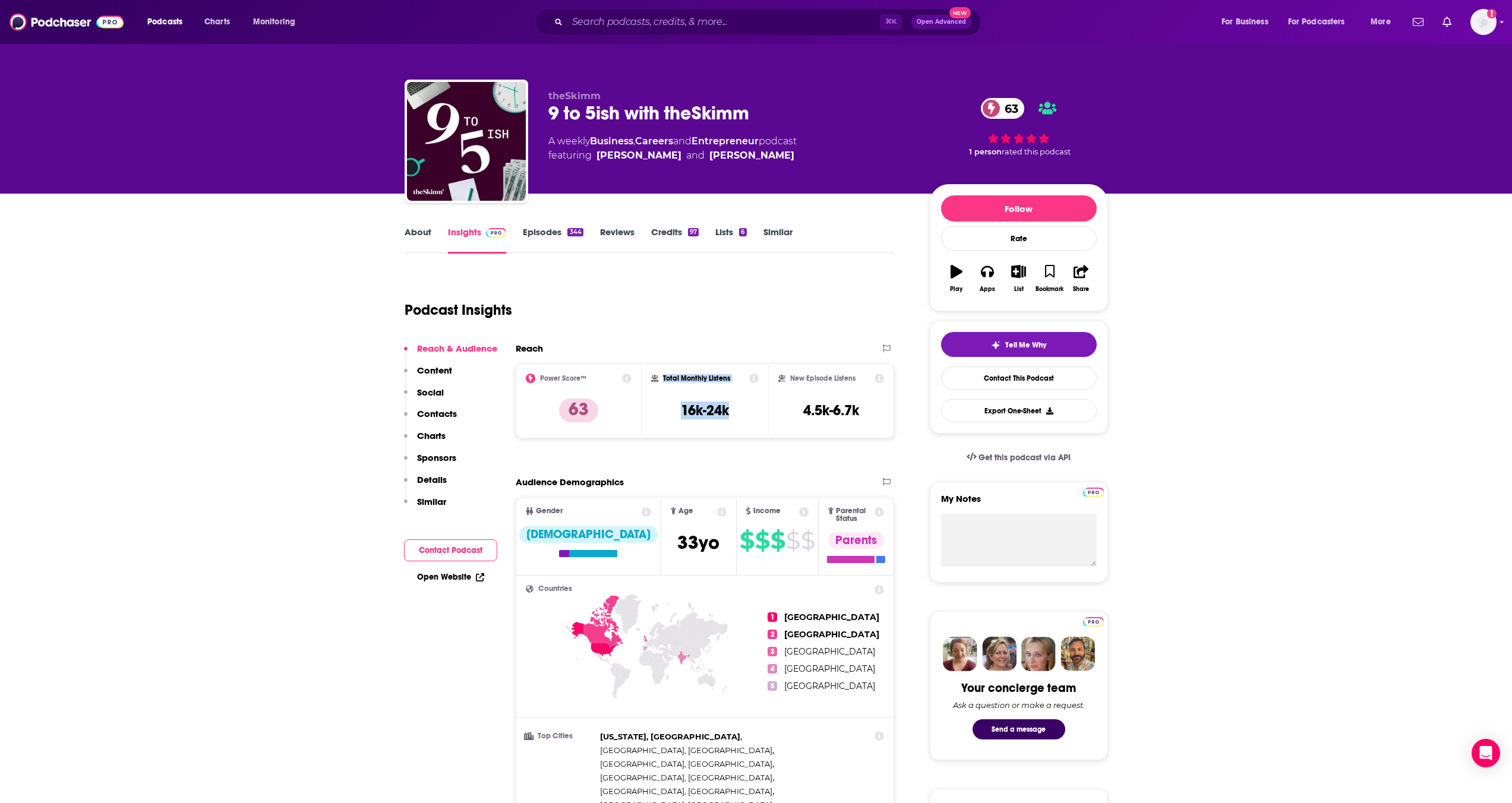
click at [663, 379] on div "Total Monthly Listens 16k-24k" at bounding box center [705, 401] width 107 height 55
copy div "Total Monthly Listens 16k-24k"
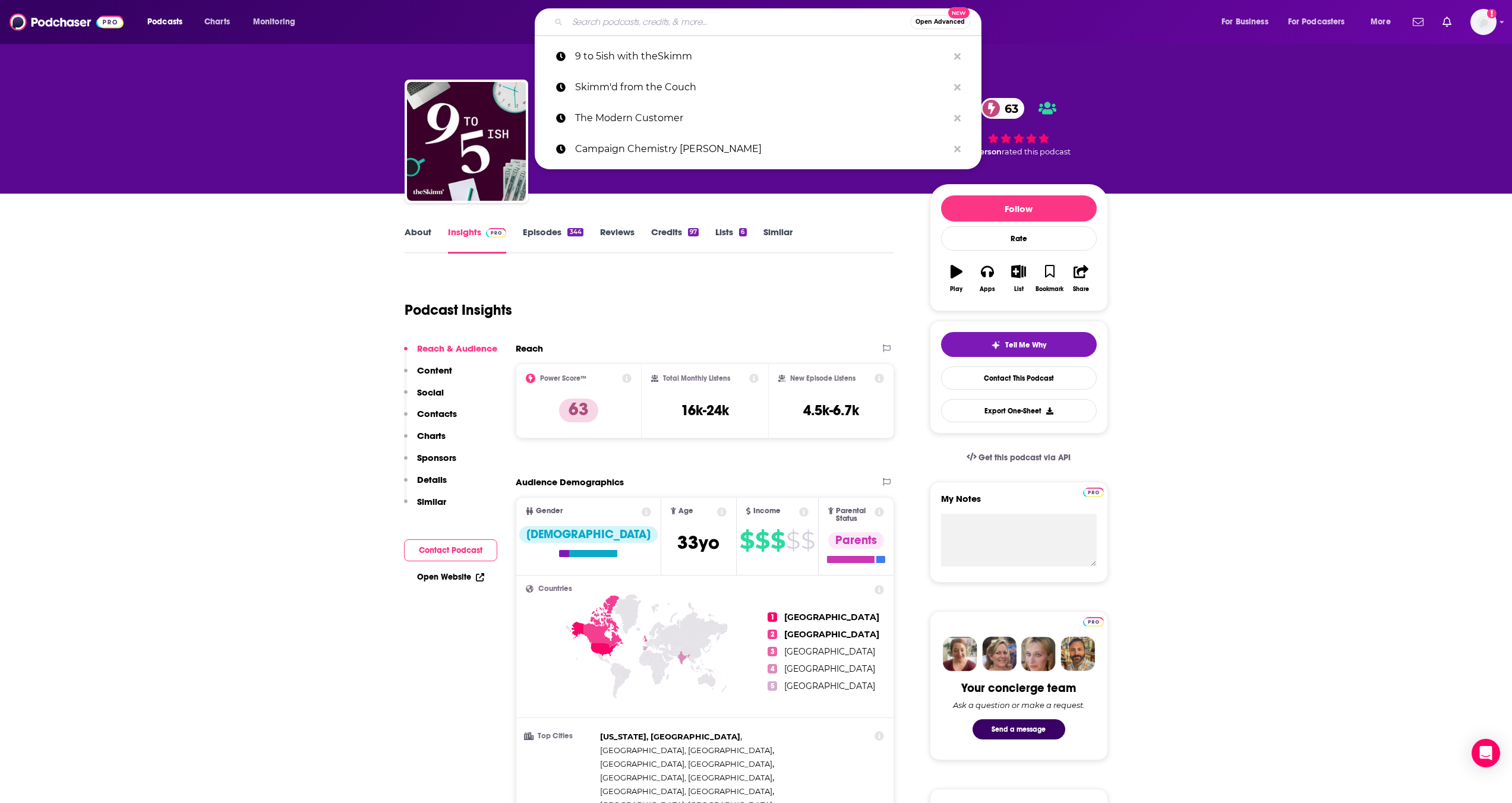
click at [603, 30] on input "Search podcasts, credits, & more..." at bounding box center [738, 22] width 343 height 19
paste input "SiriusXM Business Radio’s [PERSON_NAME] Business Daily"
type input "SiriusXM Business Radio’s [PERSON_NAME] Business Daily"
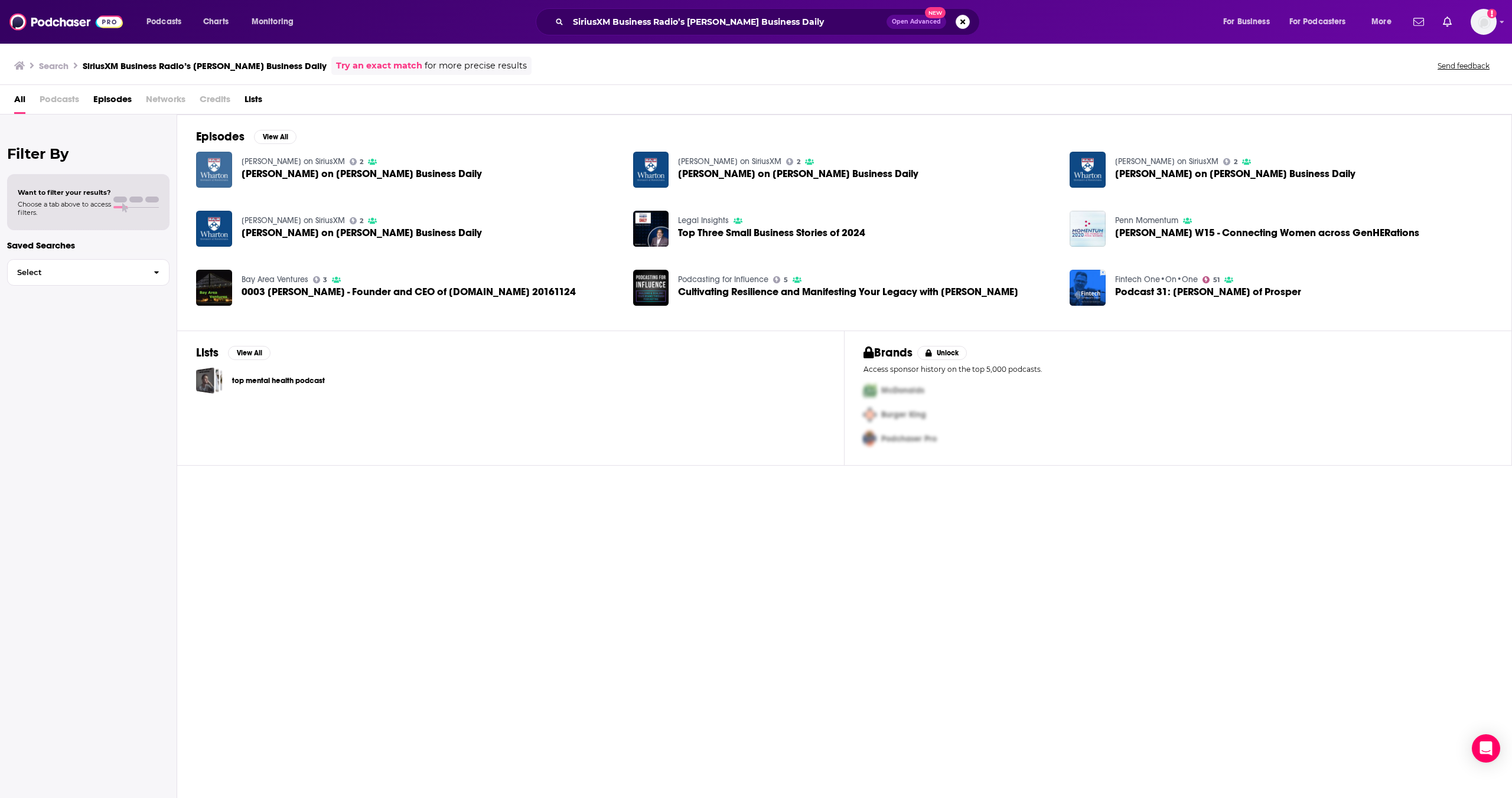
click at [211, 176] on img "Americus Reed on Wharton Business Daily" at bounding box center [214, 169] width 36 height 36
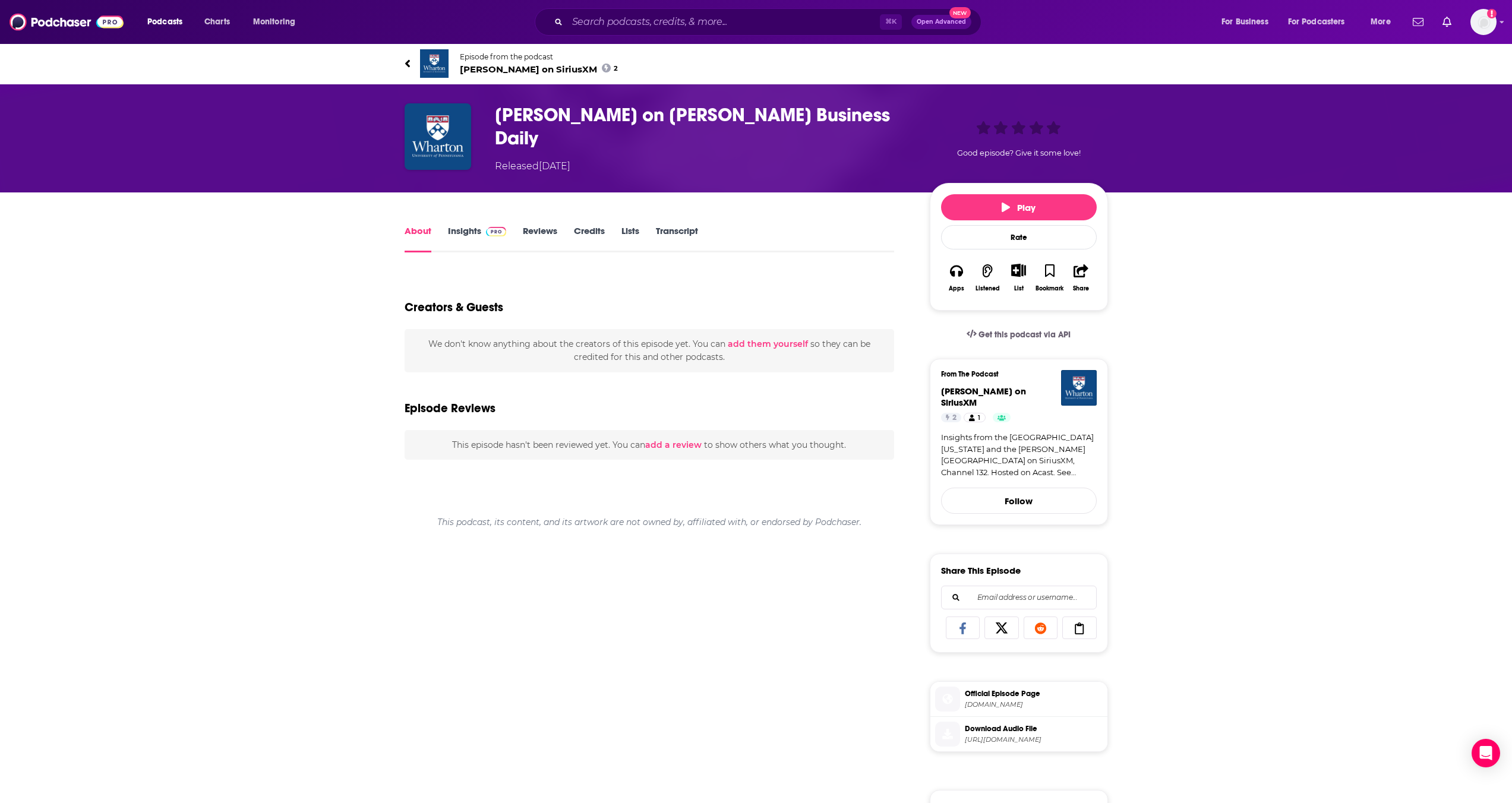
click at [472, 234] on link "Insights" at bounding box center [477, 239] width 59 height 27
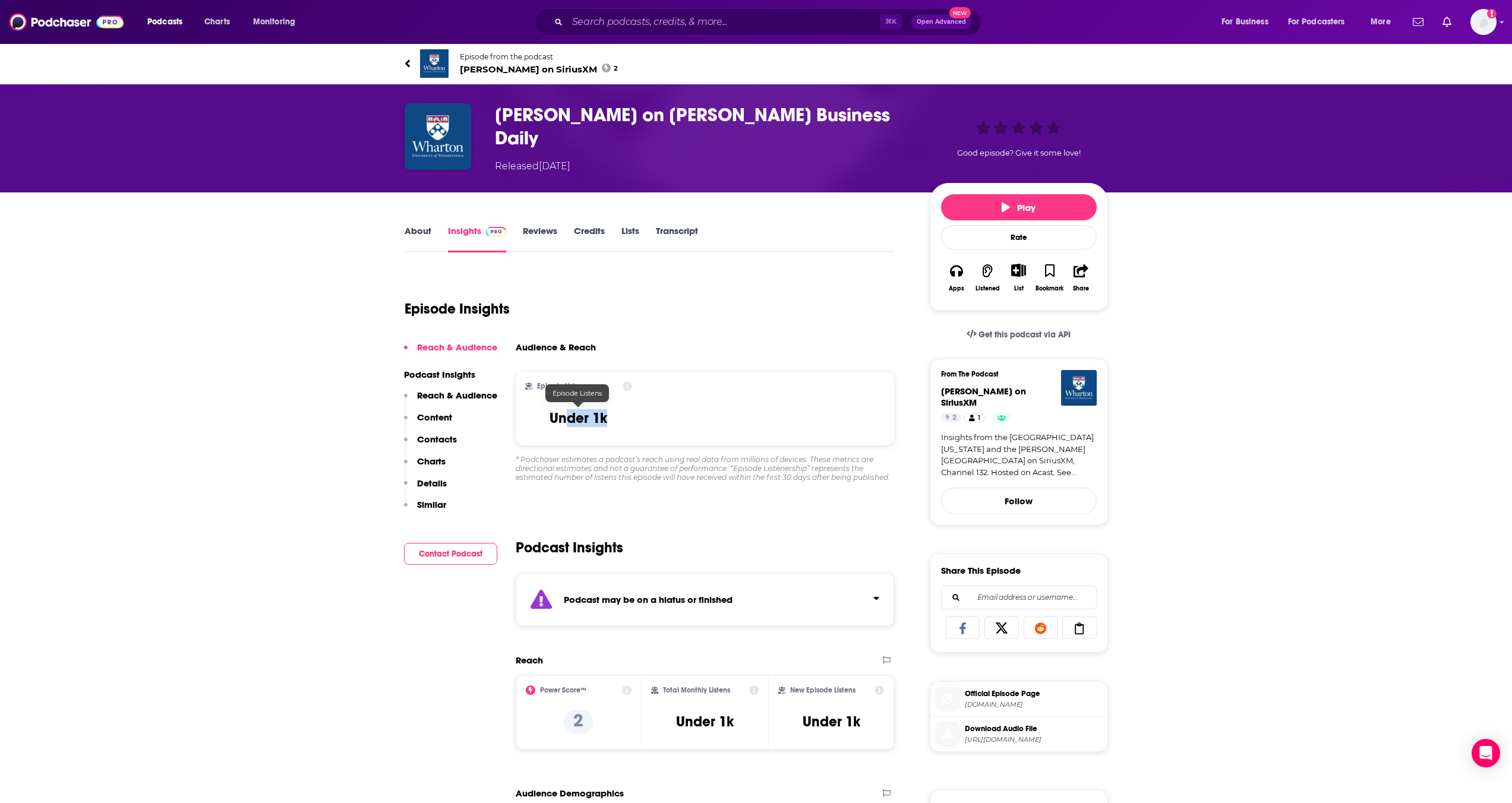
drag, startPoint x: 625, startPoint y: 418, endPoint x: 589, endPoint y: 438, distance: 41.2
click at [568, 418] on div "Episode Listens Under 1k" at bounding box center [579, 409] width 107 height 55
drag, startPoint x: 731, startPoint y: 731, endPoint x: 659, endPoint y: 688, distance: 83.9
click at [659, 482] on div "Total Monthly Listens Under 1k" at bounding box center [705, 713] width 107 height 55
copy div "Total Monthly Listens Under 1k"
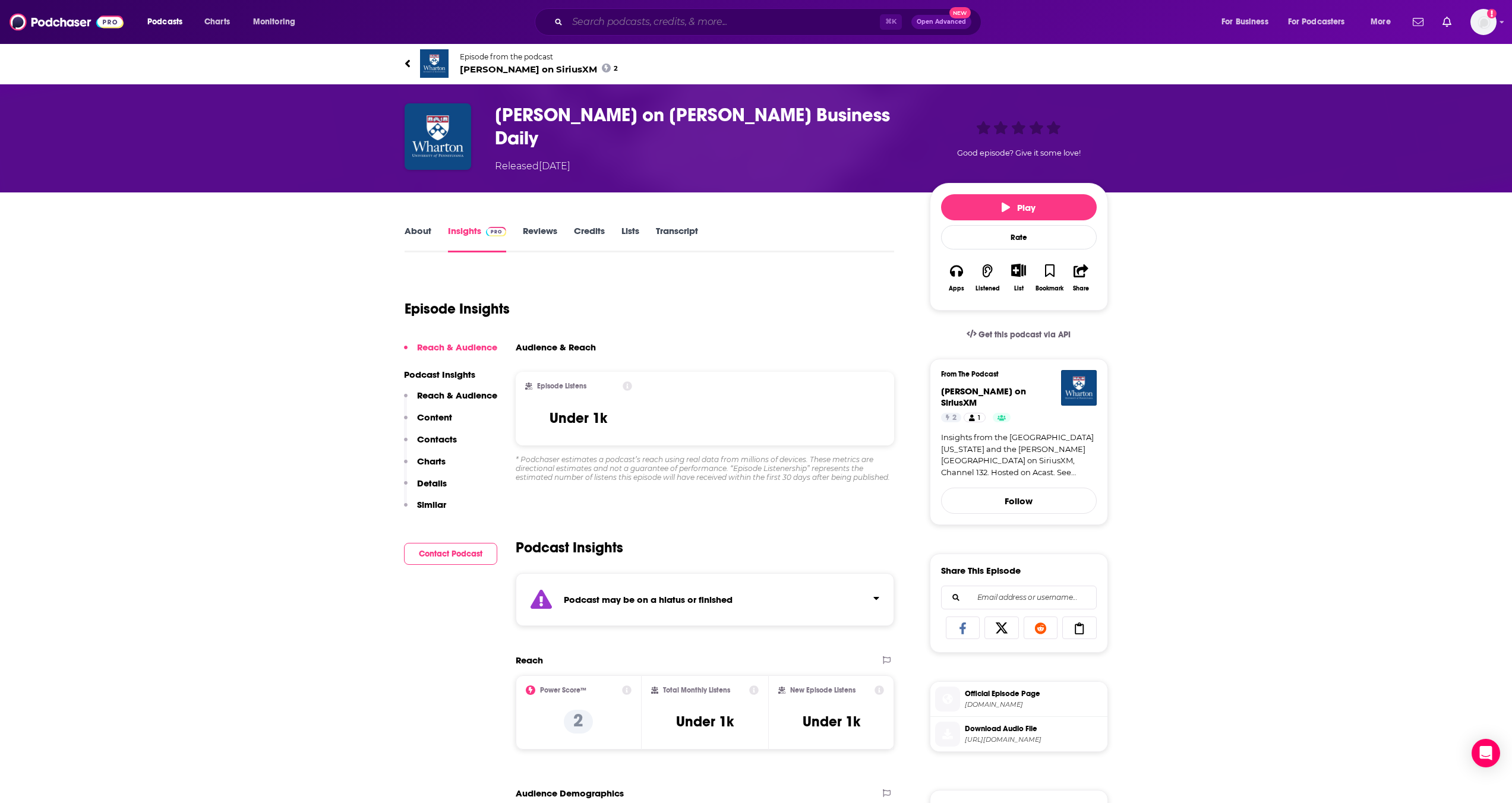
click at [615, 15] on input "Search podcasts, credits, & more..." at bounding box center [723, 22] width 312 height 19
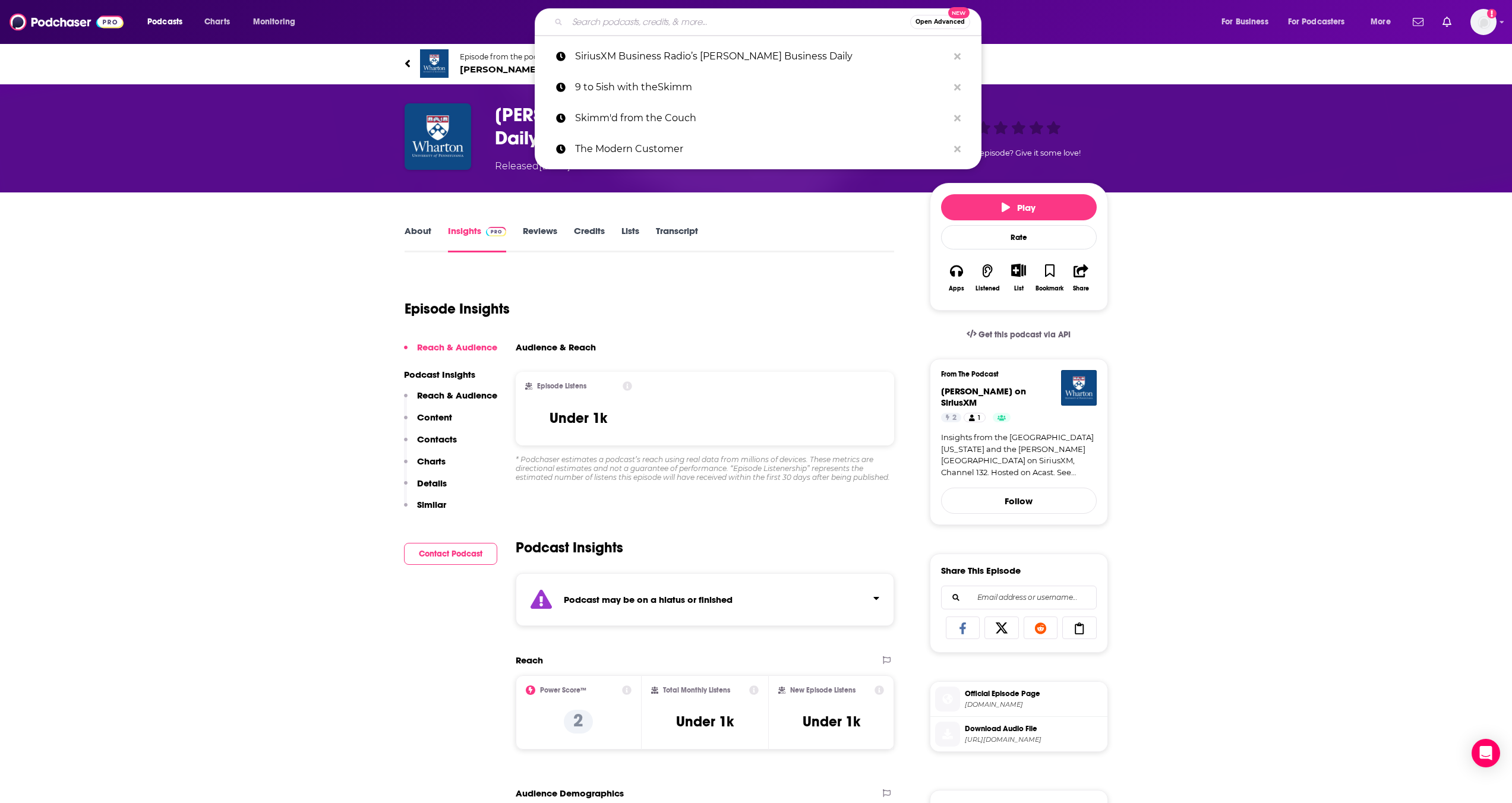
paste input "Marketing Matters"
type input "Marketing Matters"
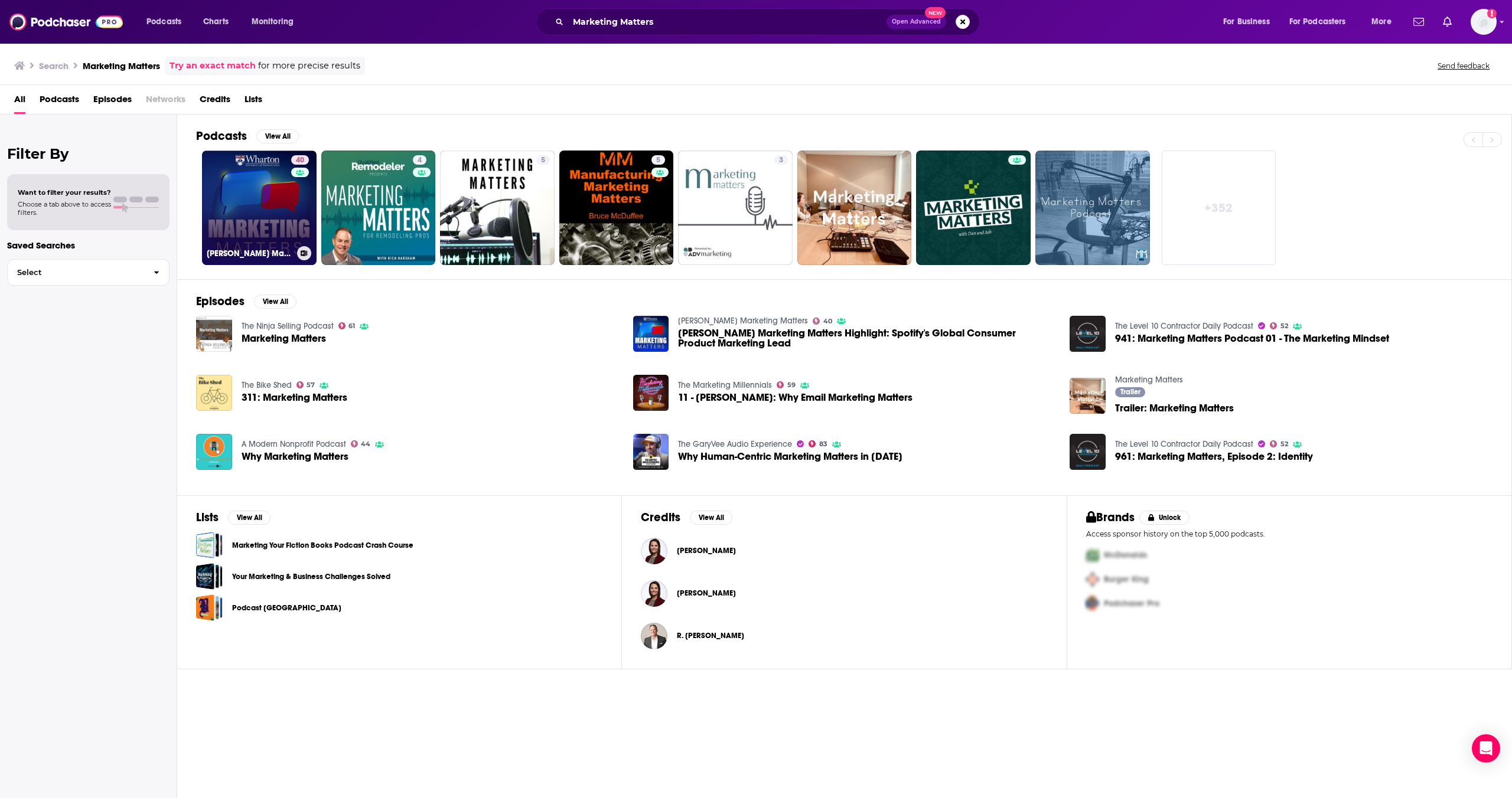
click at [268, 209] on link "40 [PERSON_NAME] Marketing Matters" at bounding box center [259, 207] width 115 height 115
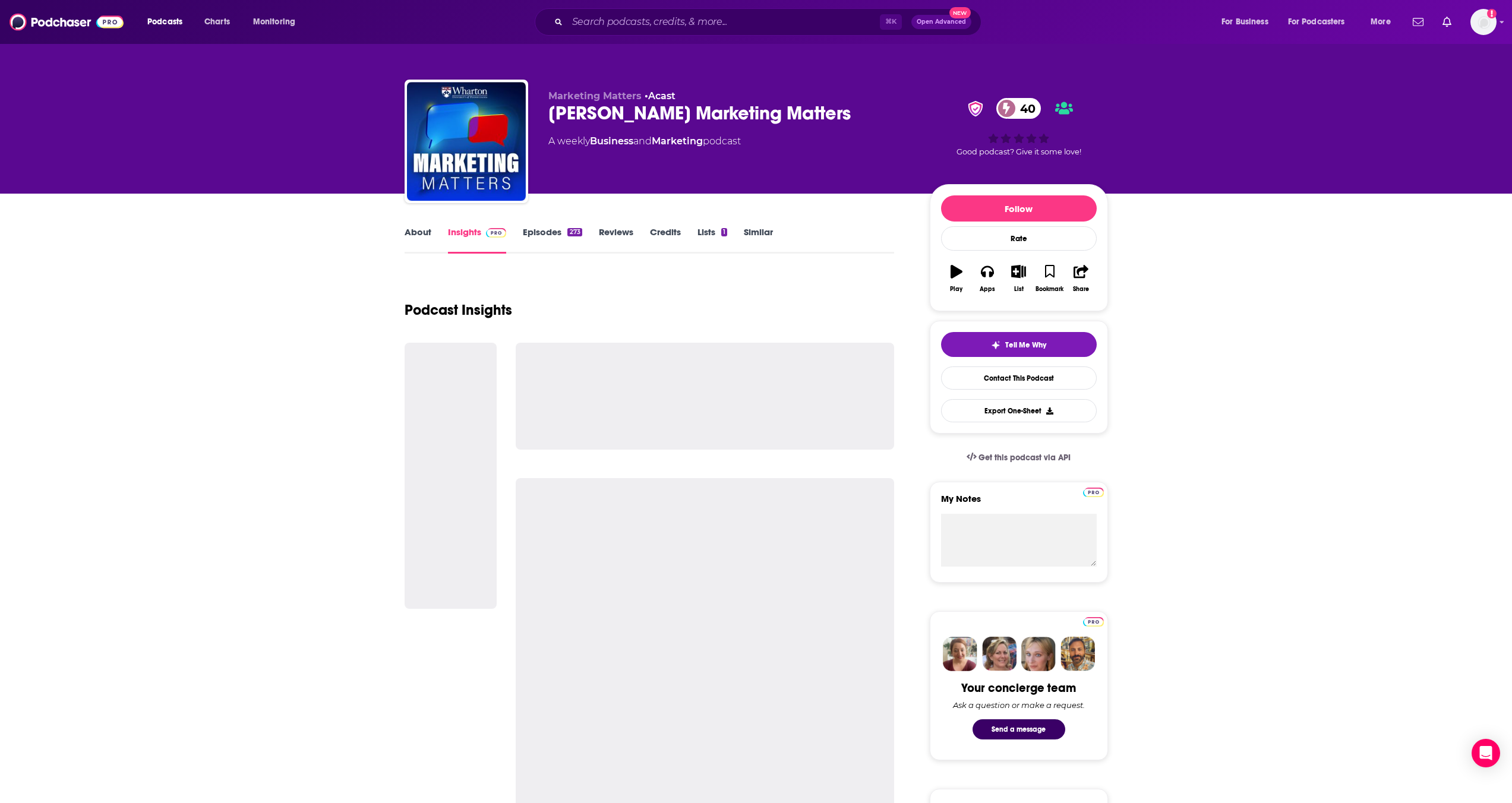
click at [551, 237] on link "Episodes 273" at bounding box center [552, 240] width 59 height 27
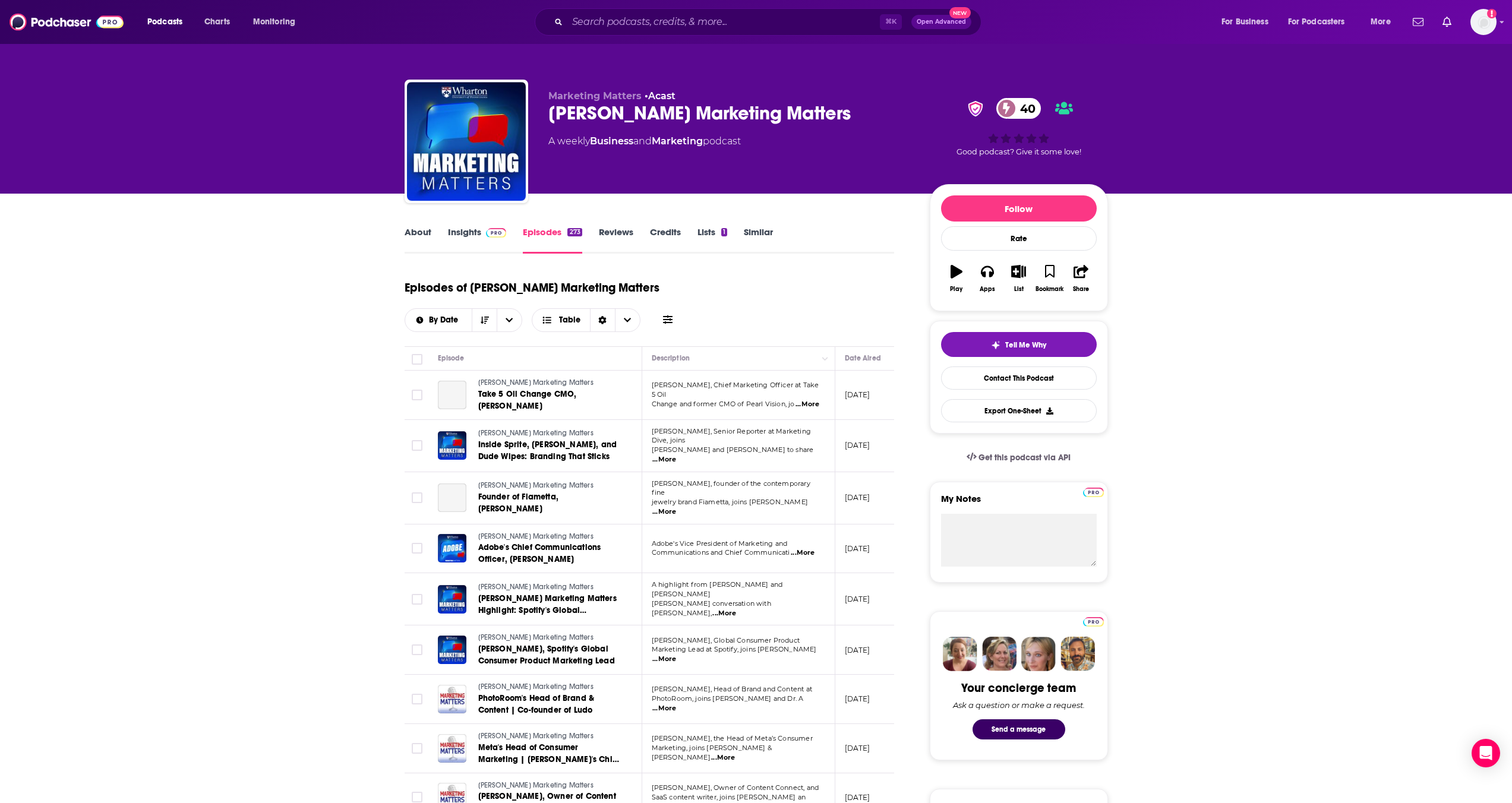
click at [480, 228] on link "Insights" at bounding box center [477, 240] width 59 height 27
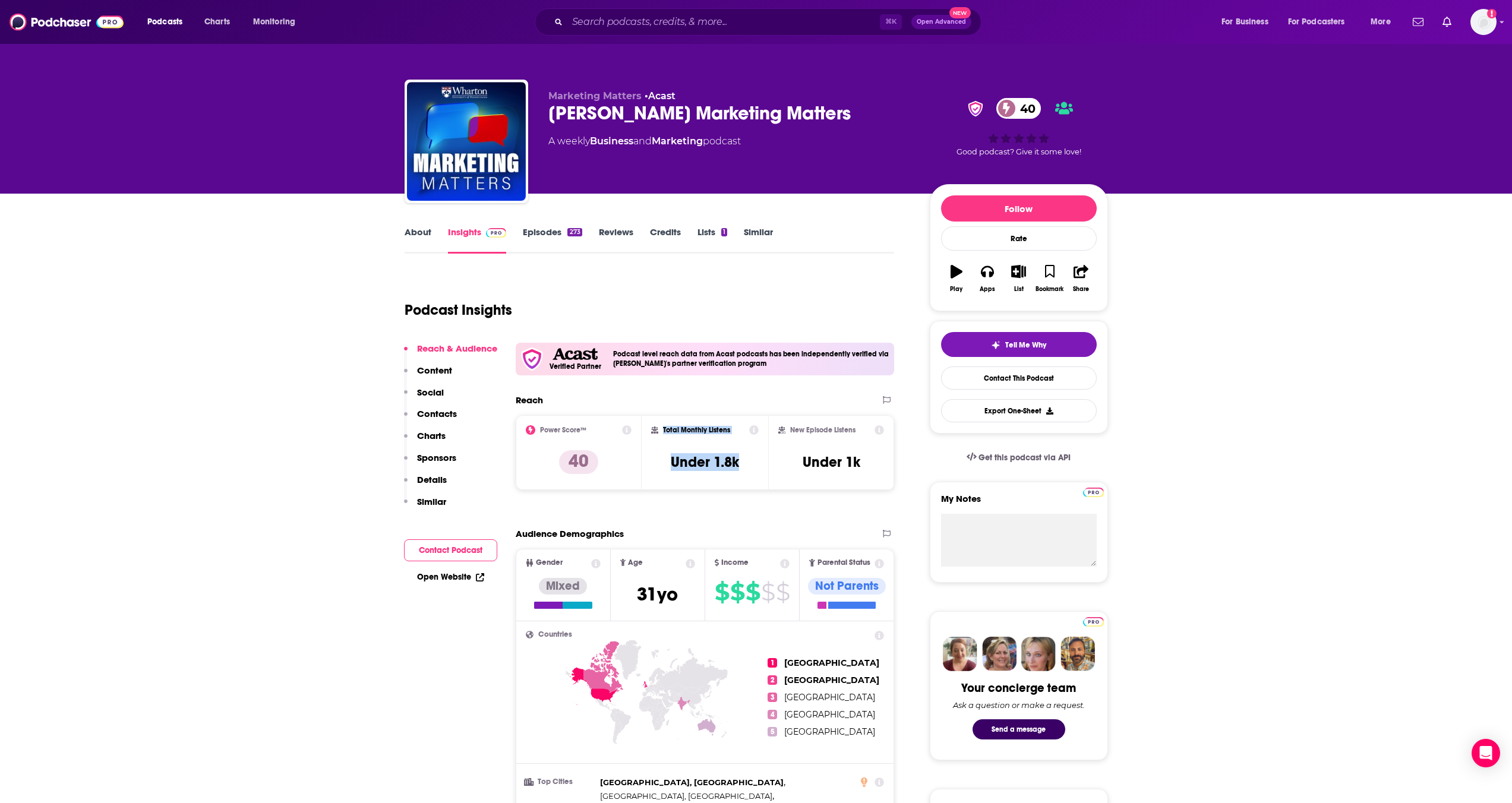
drag, startPoint x: 736, startPoint y: 457, endPoint x: 662, endPoint y: 425, distance: 80.6
click at [662, 425] on div "Total Monthly Listens Under 1.8k" at bounding box center [705, 452] width 107 height 55
copy div "Total Monthly Listens Under 1.8k"
click at [595, 15] on input "Search podcasts, credits, & more..." at bounding box center [723, 22] width 312 height 19
paste input "Brand New World (FastCo)"
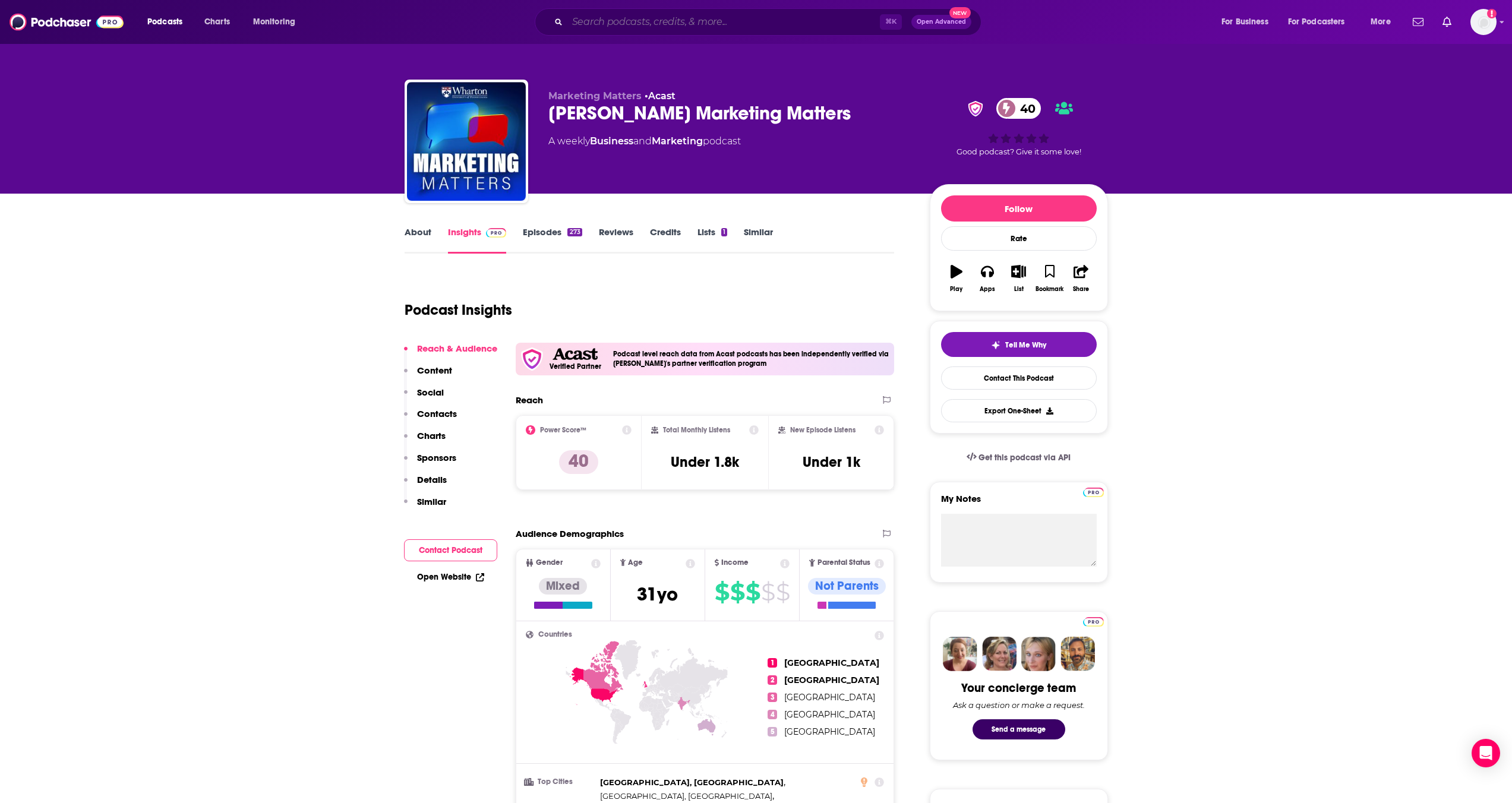
type input "Brand New World (FastCo)"
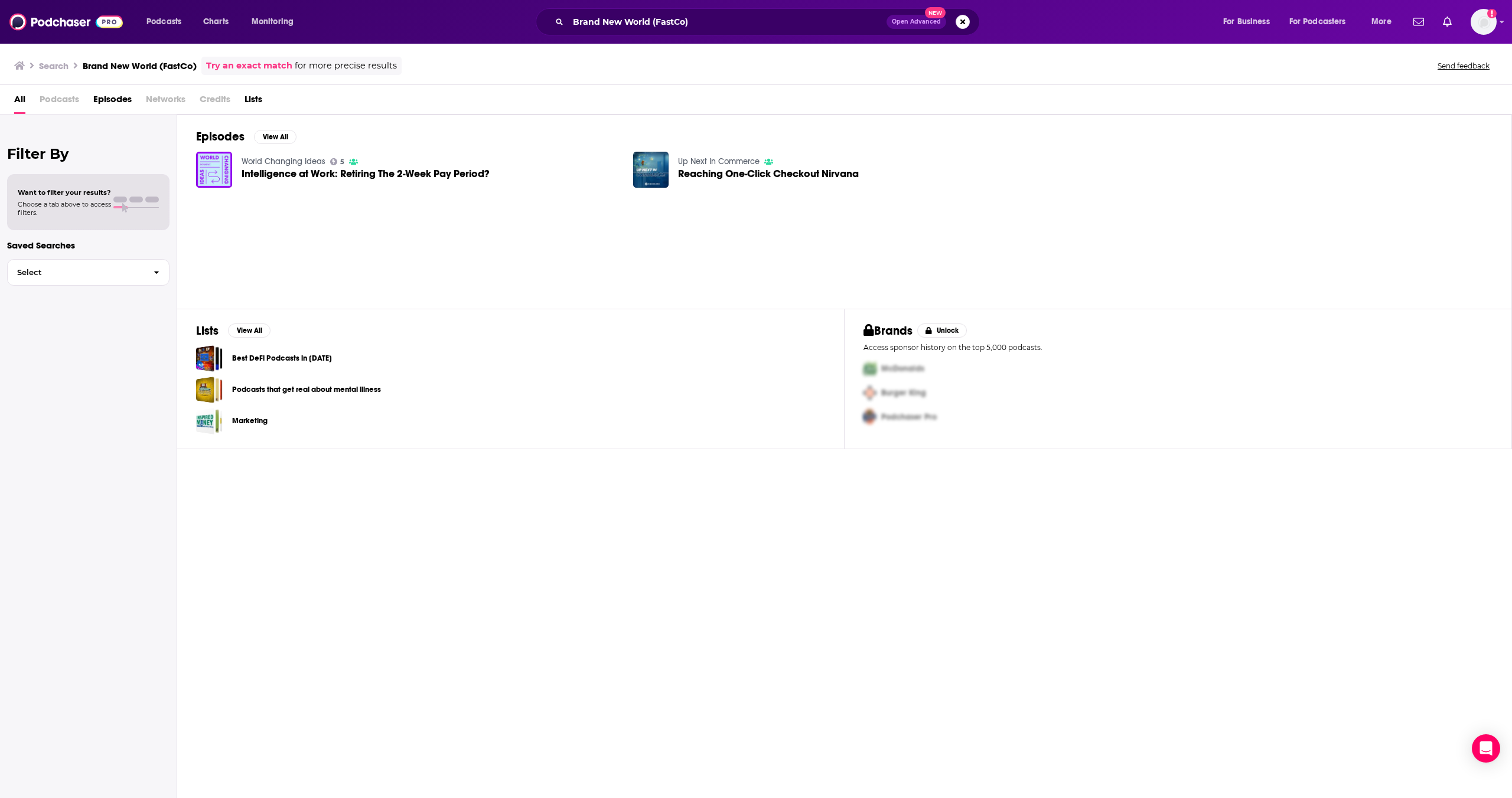
click at [430, 178] on span "Intelligence at Work: Retiring The 2-Week Pay Period?" at bounding box center [366, 174] width 248 height 10
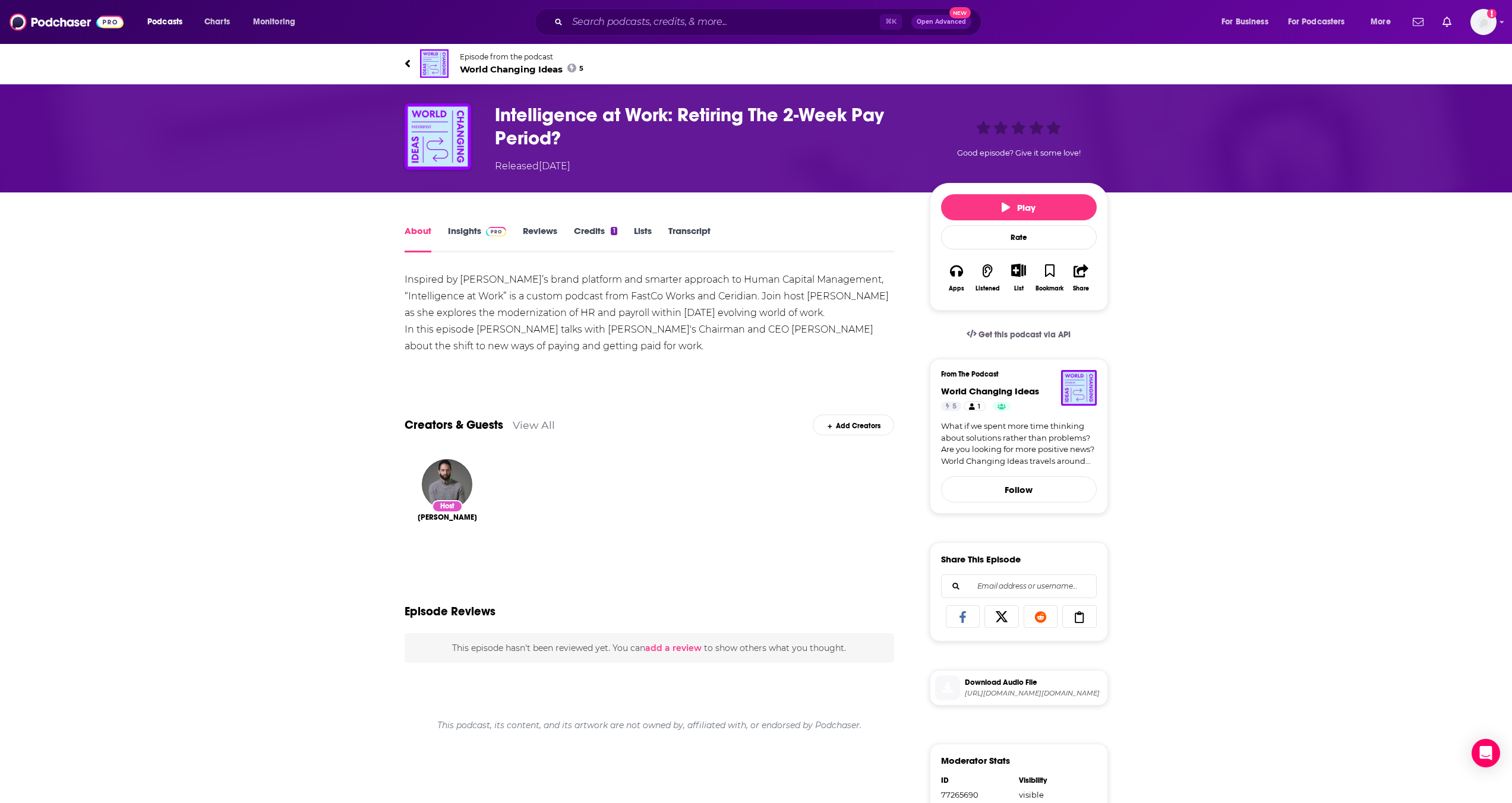
click at [473, 231] on link "Insights" at bounding box center [477, 239] width 59 height 27
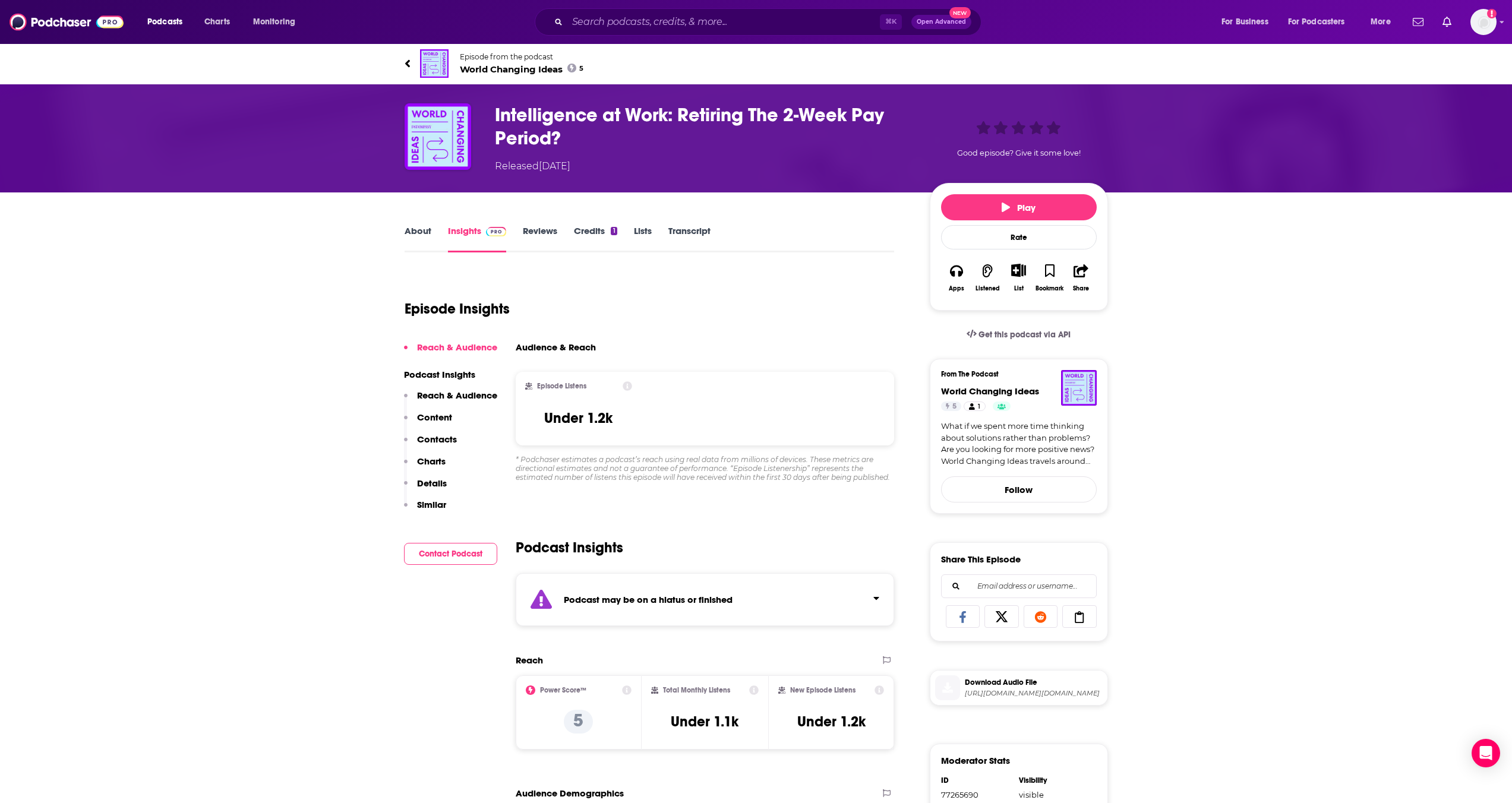
click at [414, 237] on link "About" at bounding box center [417, 239] width 27 height 27
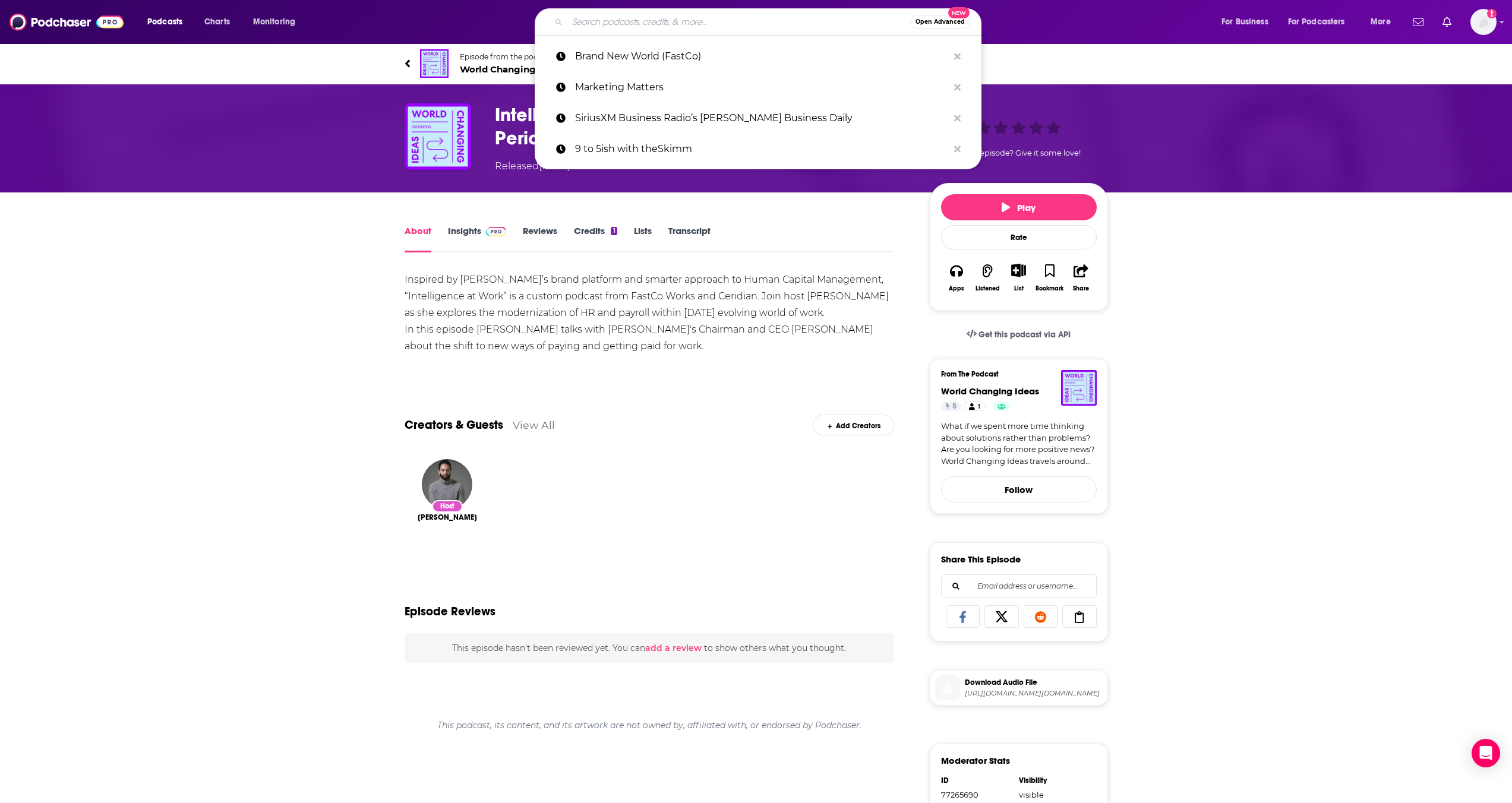
click at [641, 24] on input "Search podcasts, credits, & more..." at bounding box center [738, 22] width 343 height 19
paste input "Brand New World"
type input "Brand New World"
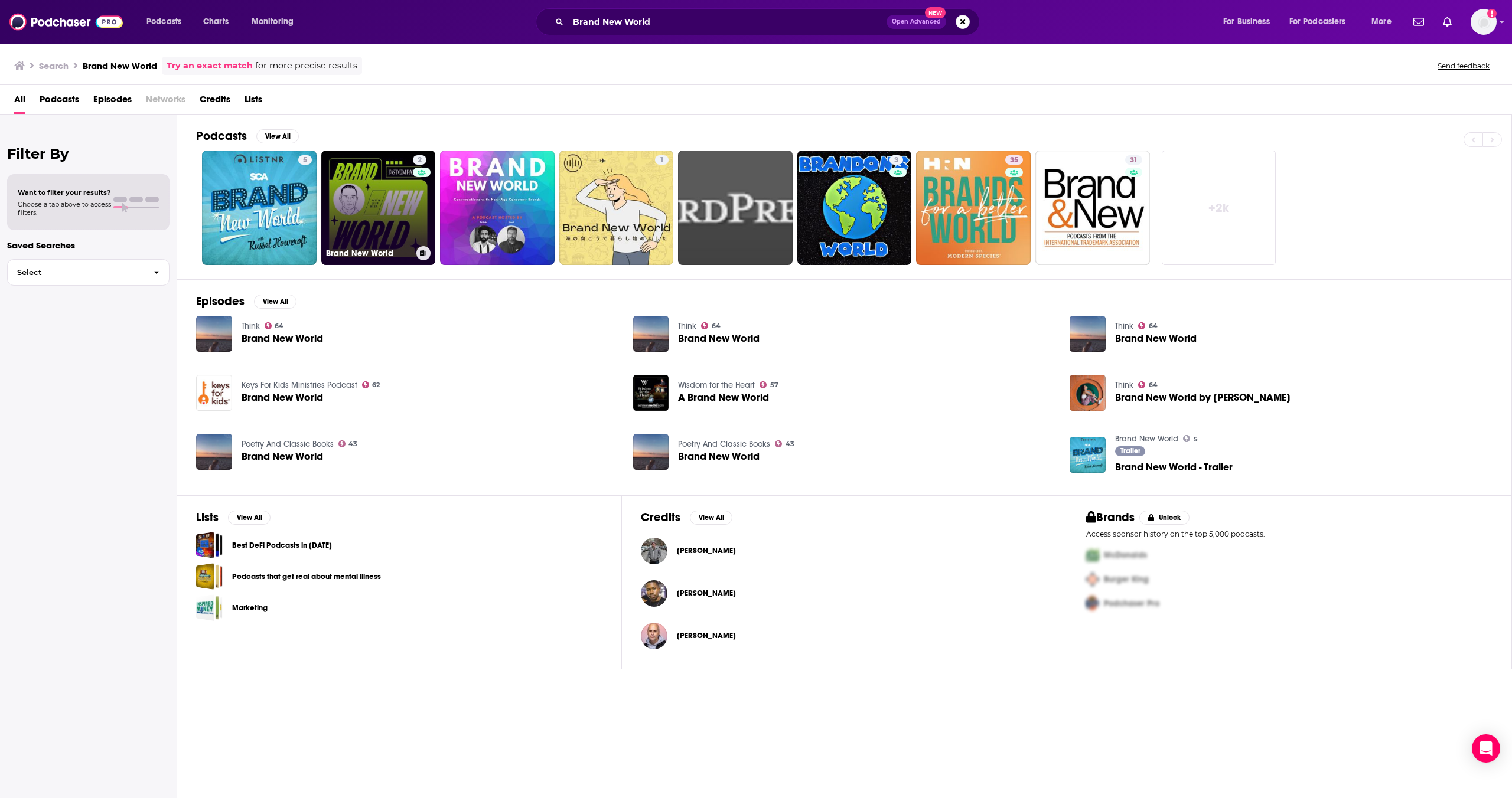
click at [379, 211] on link "2 Brand New World" at bounding box center [379, 207] width 115 height 115
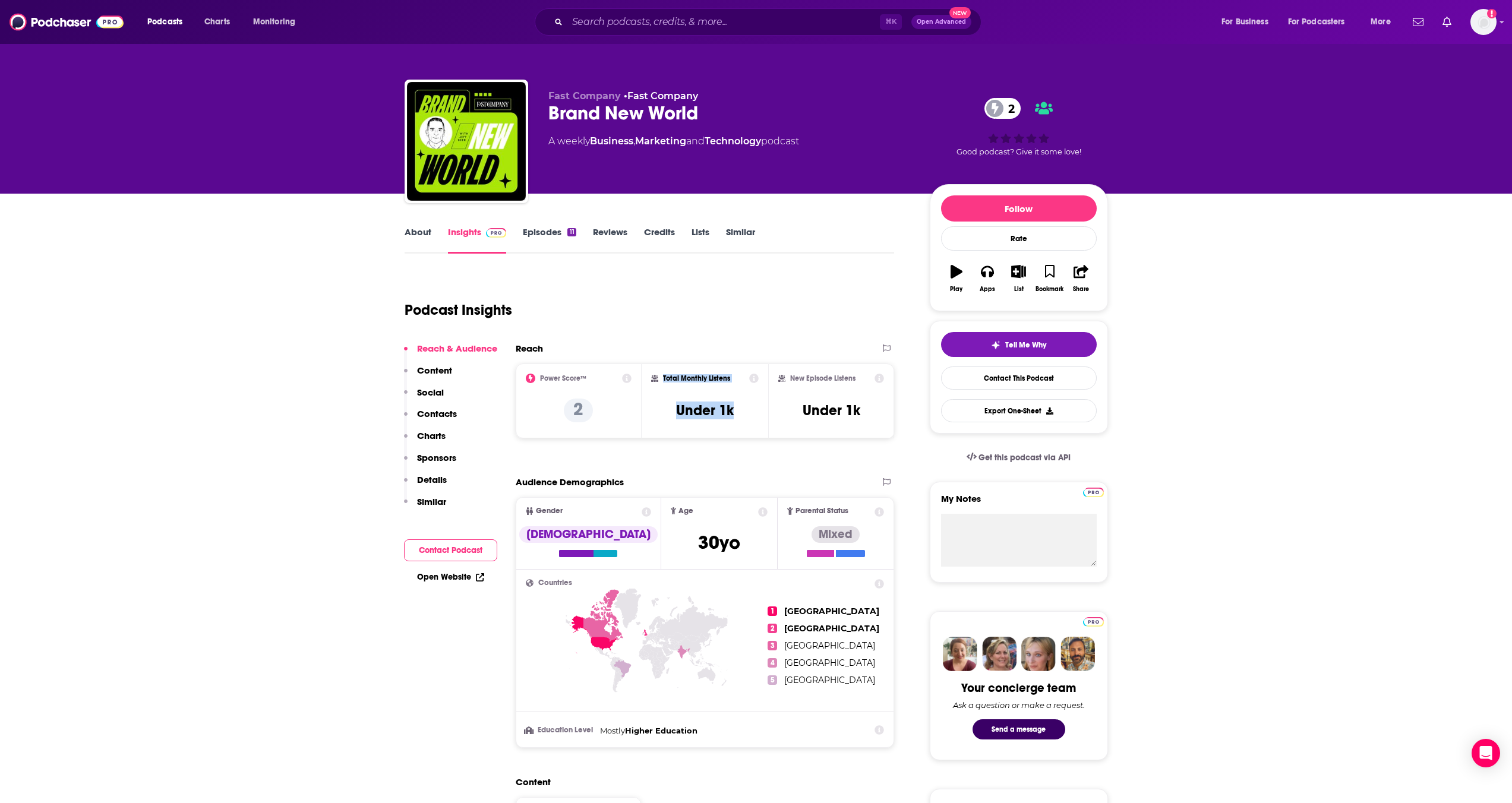
drag, startPoint x: 745, startPoint y: 410, endPoint x: 656, endPoint y: 377, distance: 94.9
click at [656, 377] on div "Total Monthly Listens Under 1k" at bounding box center [705, 401] width 107 height 55
copy div "Total Monthly Listens Under 1k"
click at [652, 25] on input "Search podcasts, credits, & more..." at bounding box center [723, 22] width 312 height 19
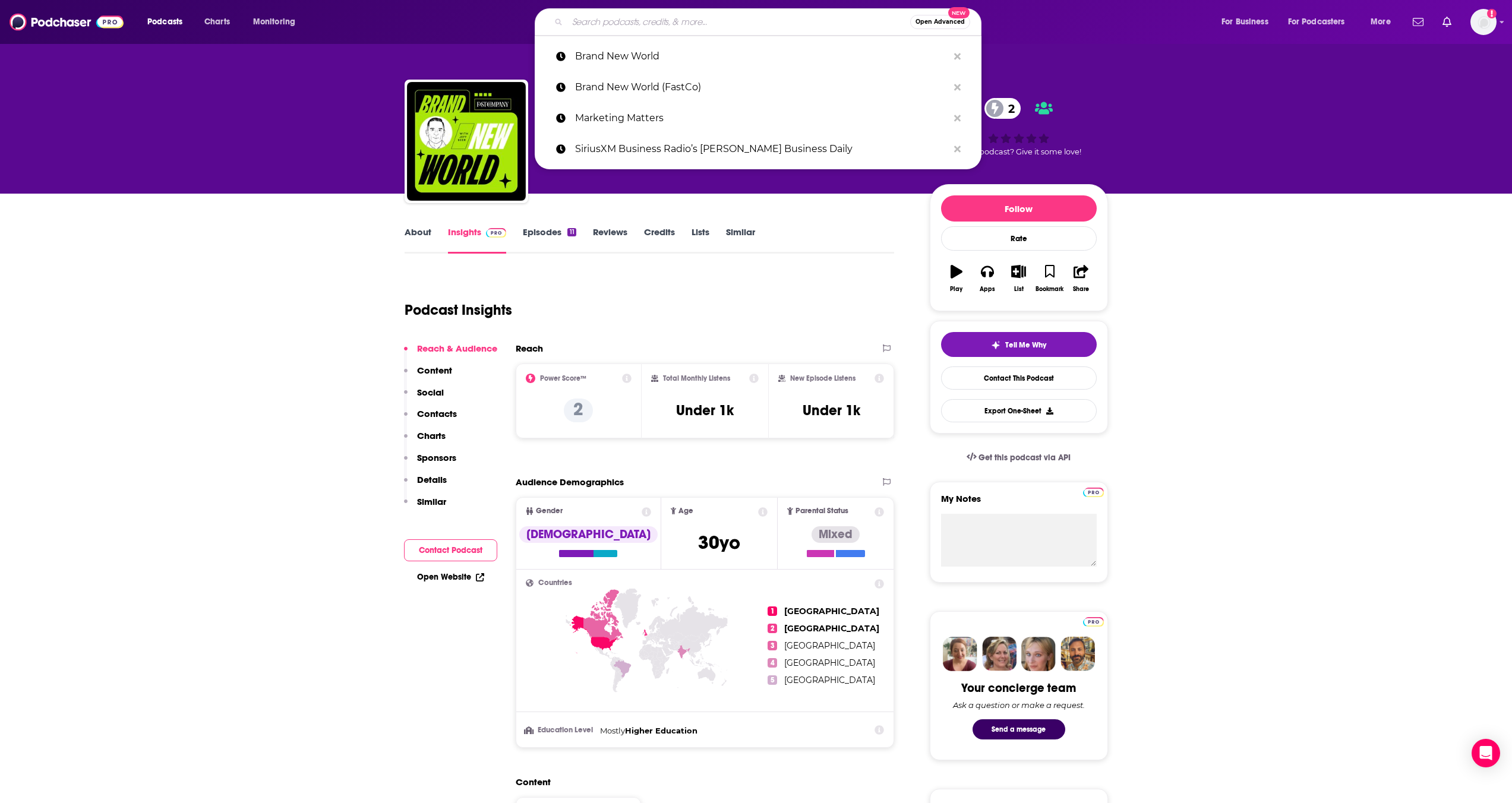
paste input "Auto Remarketing Podcast"
type input "Auto Remarketing Podcast"
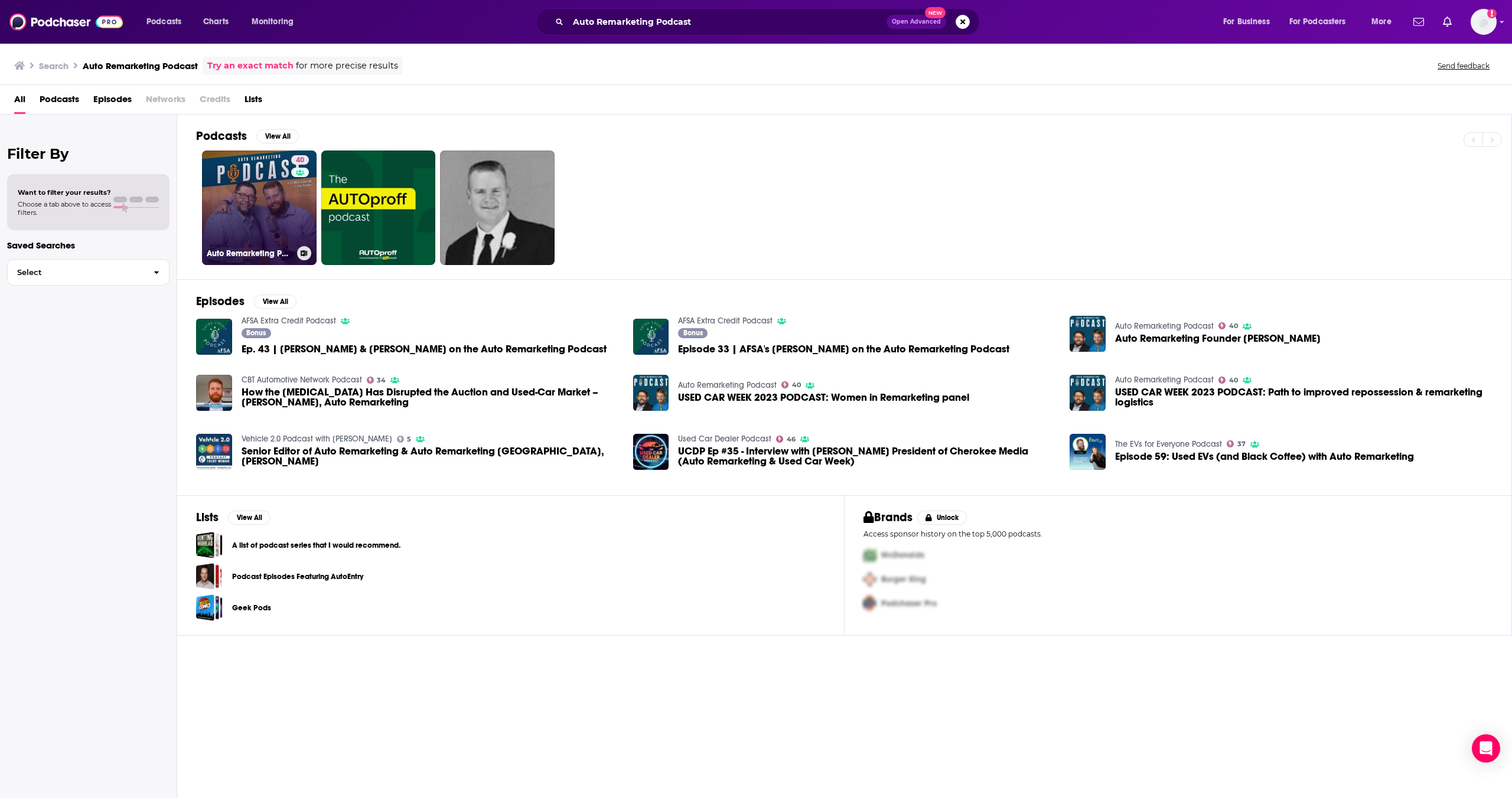
click at [223, 237] on link "40 Auto Remarketing Podcast" at bounding box center [259, 207] width 115 height 115
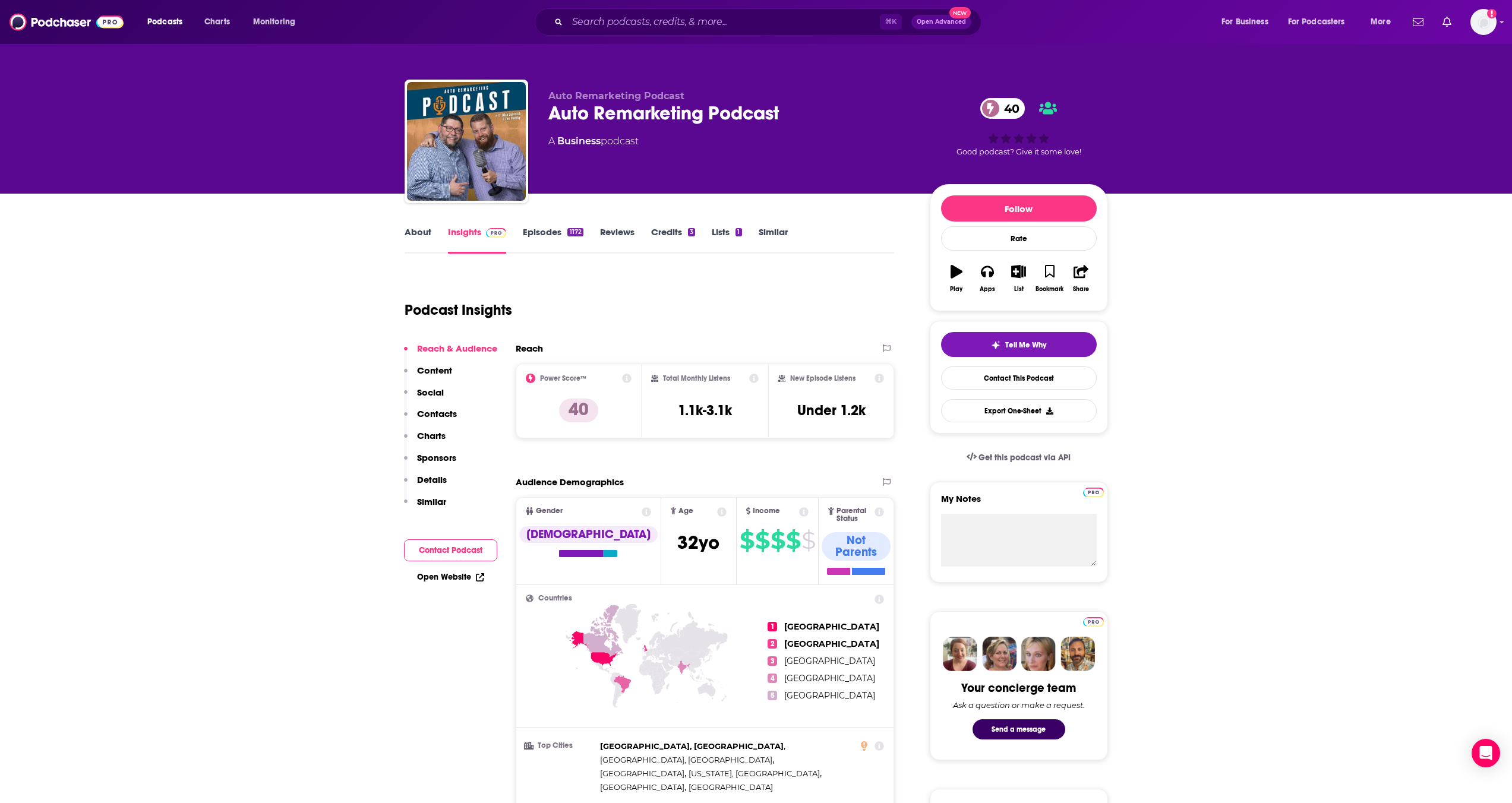
click at [547, 238] on link "Episodes 1172" at bounding box center [552, 240] width 60 height 27
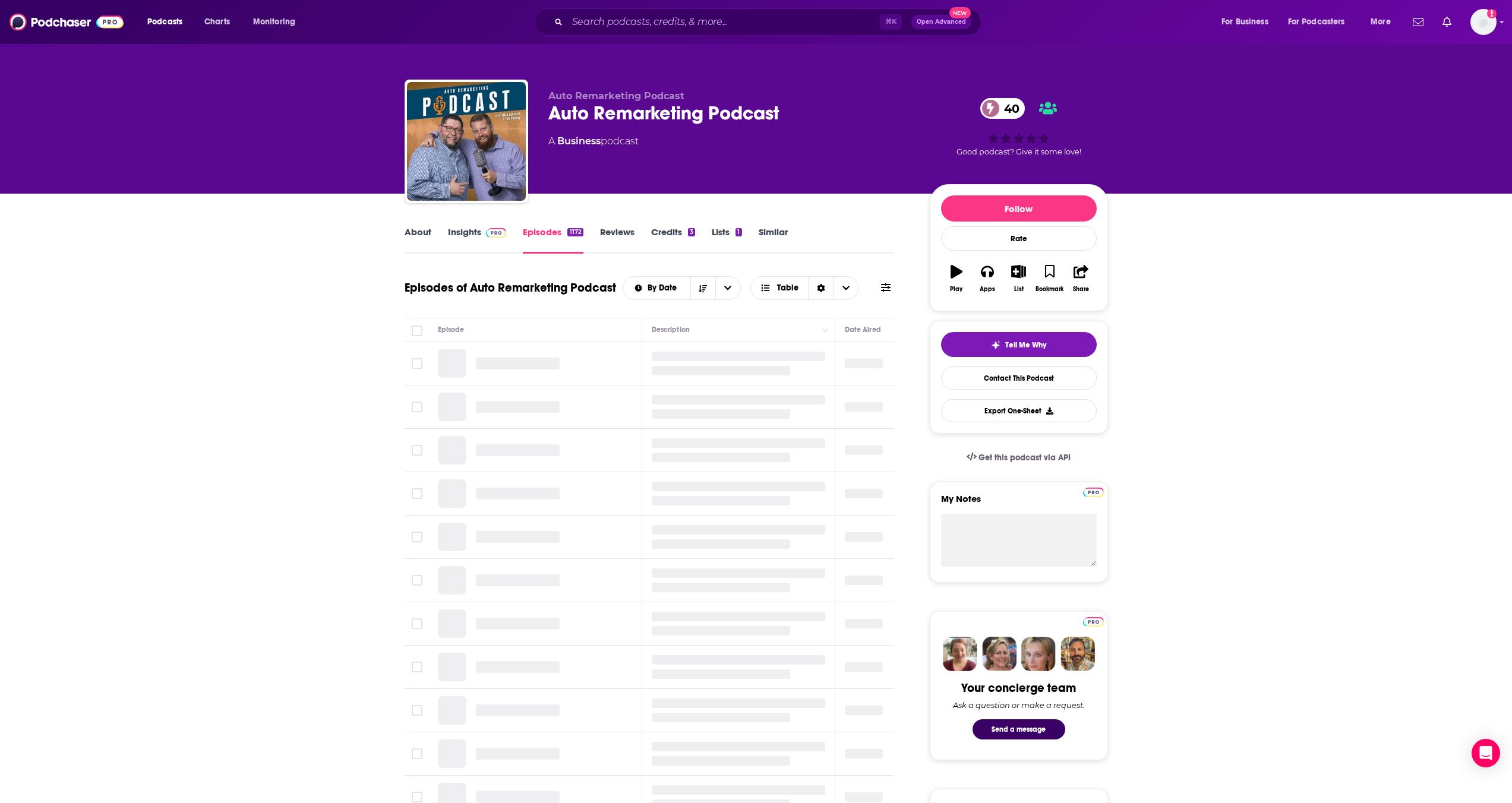
click at [486, 231] on img at bounding box center [496, 233] width 21 height 9
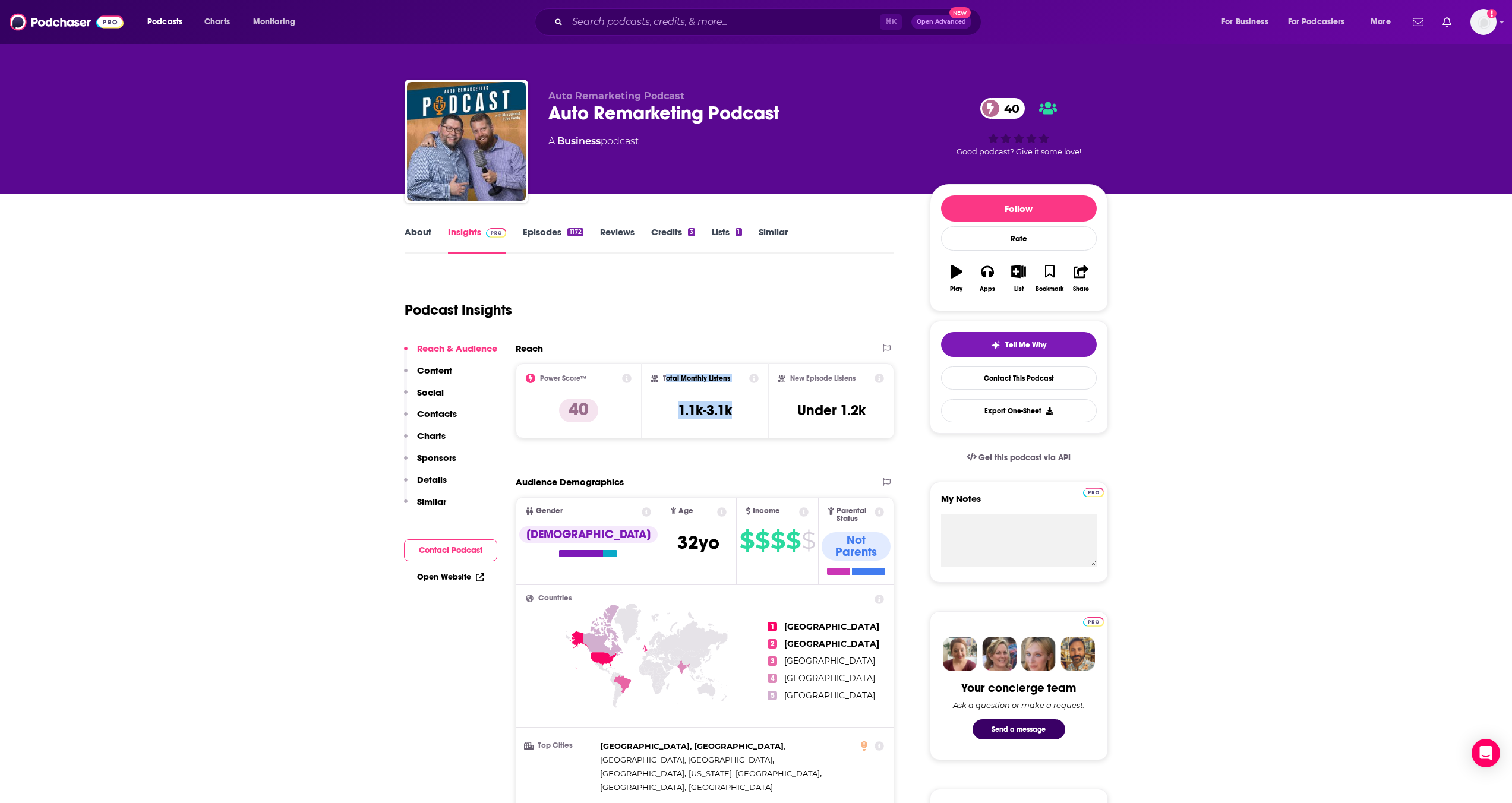
drag, startPoint x: 751, startPoint y: 420, endPoint x: 665, endPoint y: 380, distance: 94.8
click at [665, 380] on div "Total Monthly Listens 1.1k-3.1k" at bounding box center [705, 401] width 107 height 55
drag, startPoint x: 663, startPoint y: 379, endPoint x: 738, endPoint y: 415, distance: 83.2
click at [738, 415] on div "Total Monthly Listens 1.1k-3.1k" at bounding box center [705, 401] width 107 height 55
copy div "Total Monthly Listens 1.1k-3.1k"
